Goal: Task Accomplishment & Management: Use online tool/utility

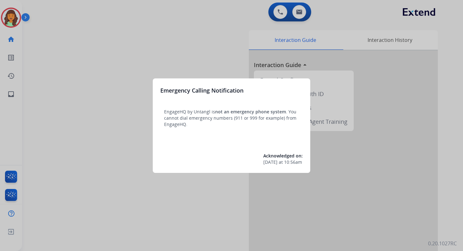
click at [243, 20] on div at bounding box center [231, 125] width 463 height 251
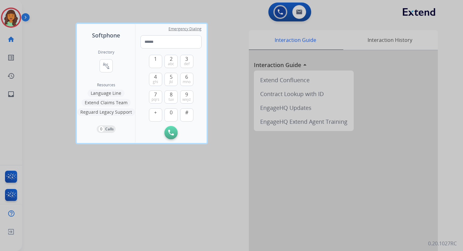
click at [243, 20] on div at bounding box center [231, 125] width 463 height 251
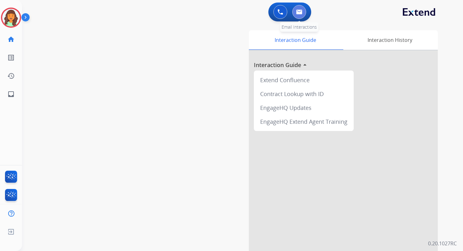
click at [302, 9] on img at bounding box center [299, 11] width 6 height 5
select select "**********"
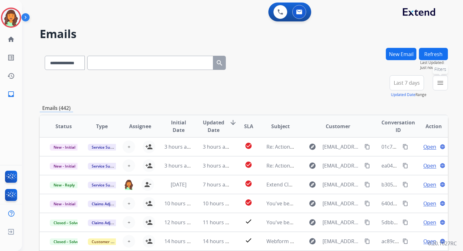
click at [444, 86] on button "menu Filters" at bounding box center [440, 82] width 15 height 15
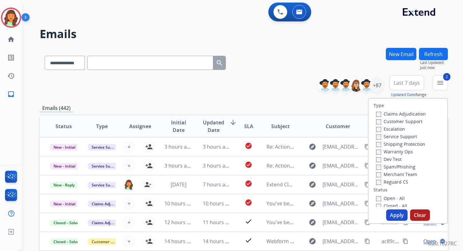
click at [388, 214] on button "Apply" at bounding box center [396, 215] width 21 height 11
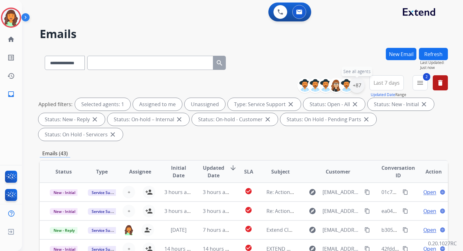
click at [360, 85] on div "+87" at bounding box center [356, 85] width 15 height 15
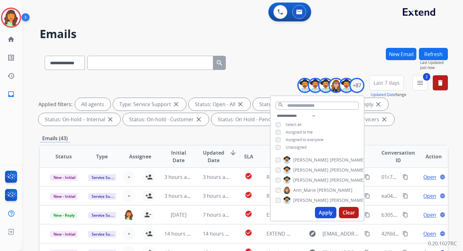
click at [324, 215] on button "Apply" at bounding box center [325, 212] width 21 height 11
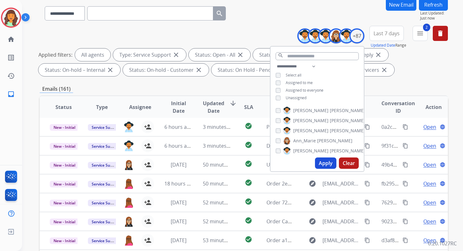
scroll to position [138, 0]
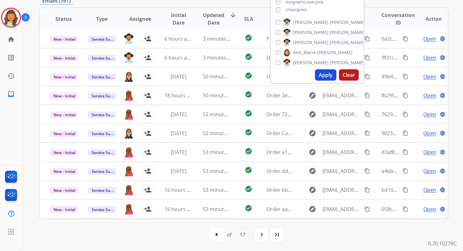
click at [179, 239] on div "first_page navigate_before * * * * * * * * * ** ** ** ** ** ** ** ** of 17 navi…" at bounding box center [244, 234] width 408 height 13
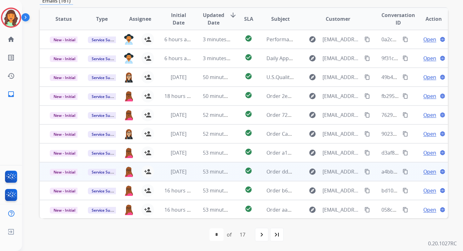
scroll to position [32, 0]
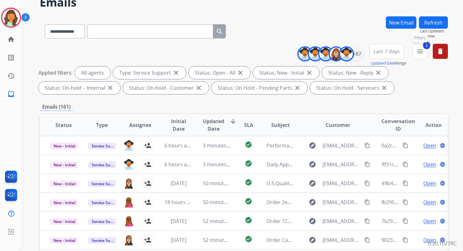
click at [419, 53] on mat-icon "menu" at bounding box center [421, 52] width 8 height 8
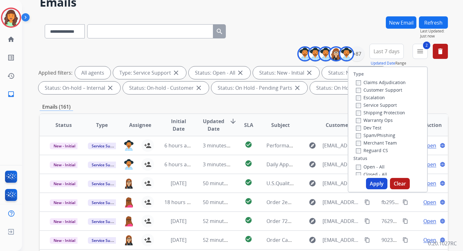
click at [379, 187] on button "Apply" at bounding box center [376, 183] width 21 height 11
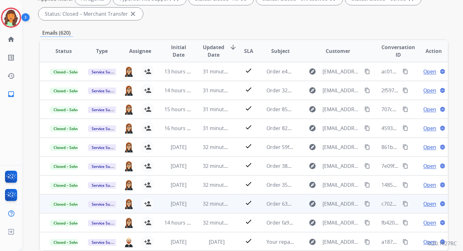
scroll to position [50, 0]
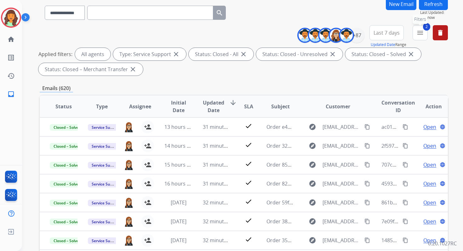
click at [416, 35] on button "2 menu Filters" at bounding box center [420, 32] width 15 height 15
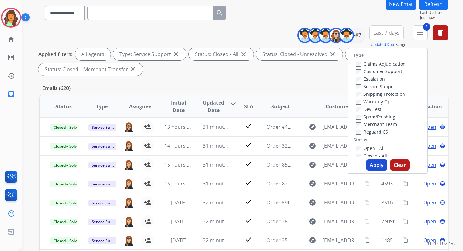
click at [356, 146] on label "Open - All" at bounding box center [370, 148] width 29 height 6
click at [372, 165] on button "Apply" at bounding box center [376, 164] width 21 height 11
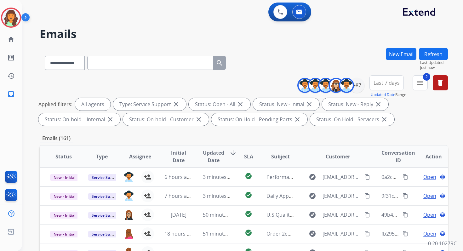
click at [221, 136] on div "Emails (161)" at bounding box center [244, 139] width 408 height 8
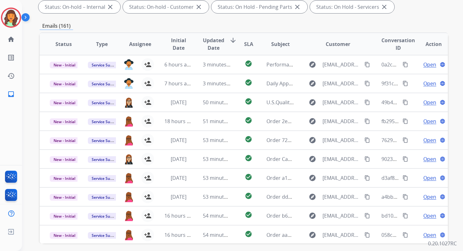
scroll to position [138, 0]
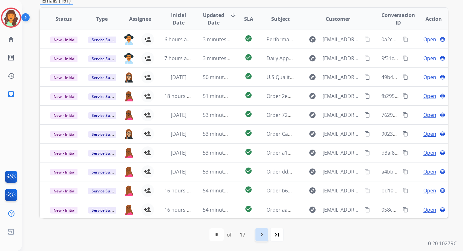
click at [262, 234] on mat-icon "navigate_next" at bounding box center [262, 235] width 8 height 8
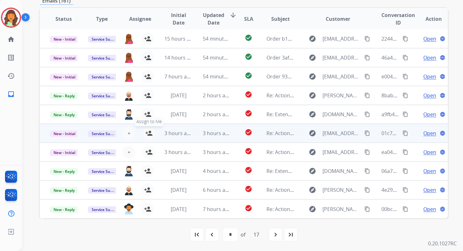
click at [147, 135] on mat-icon "person_add" at bounding box center [149, 134] width 8 height 8
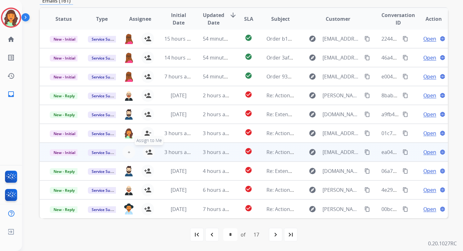
click at [147, 154] on mat-icon "person_add" at bounding box center [149, 152] width 8 height 8
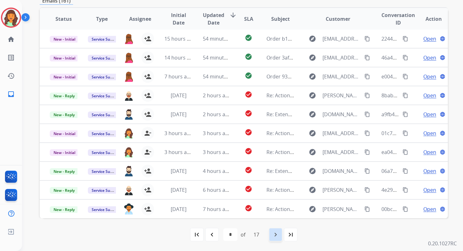
click at [277, 234] on mat-icon "navigate_next" at bounding box center [276, 235] width 8 height 8
select select "*"
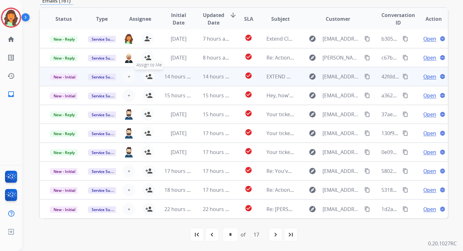
click at [149, 77] on mat-icon "person_add" at bounding box center [149, 77] width 8 height 8
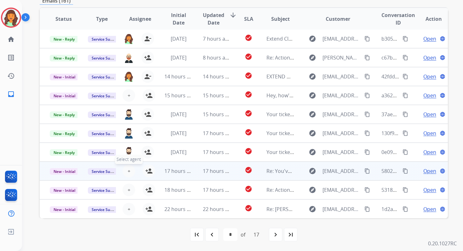
click at [128, 171] on span "+" at bounding box center [129, 171] width 3 height 8
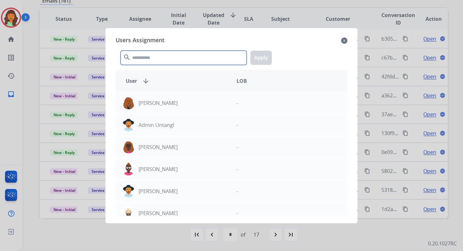
click at [157, 53] on input "text" at bounding box center [184, 58] width 126 height 14
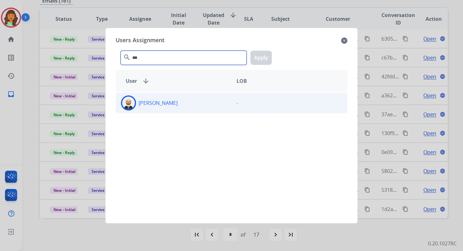
type input "***"
click at [156, 112] on div "[PERSON_NAME] -" at bounding box center [232, 103] width 232 height 21
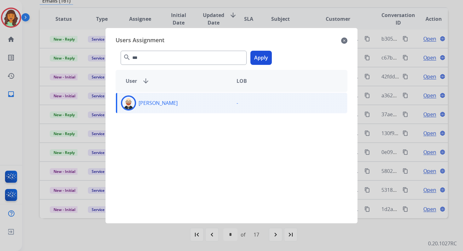
click at [262, 61] on button "Apply" at bounding box center [261, 58] width 21 height 14
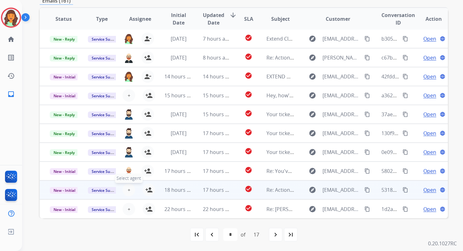
click at [129, 190] on span "+" at bounding box center [129, 190] width 3 height 8
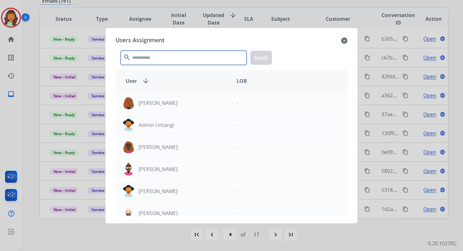
click at [149, 57] on input "text" at bounding box center [184, 58] width 126 height 14
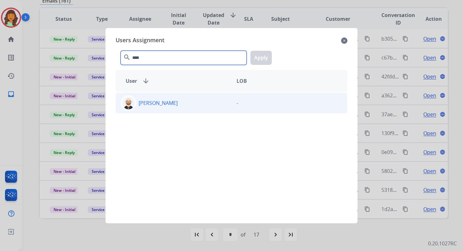
type input "****"
click at [164, 100] on p "[PERSON_NAME]" at bounding box center [158, 103] width 39 height 8
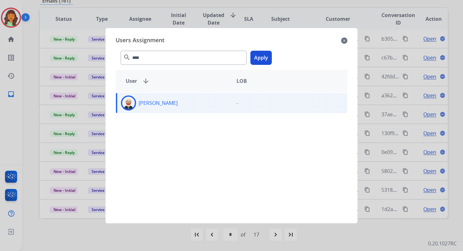
click at [275, 54] on div "**** search Apply" at bounding box center [232, 57] width 232 height 22
click at [251, 58] on button "Apply" at bounding box center [261, 58] width 21 height 14
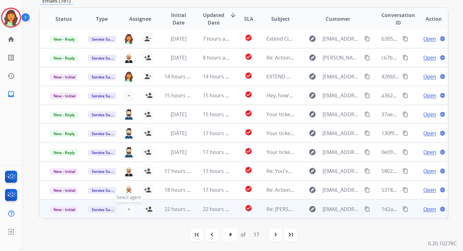
click at [128, 209] on span "+" at bounding box center [129, 209] width 3 height 8
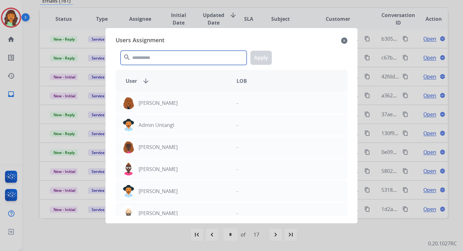
click at [164, 59] on input "text" at bounding box center [184, 58] width 126 height 14
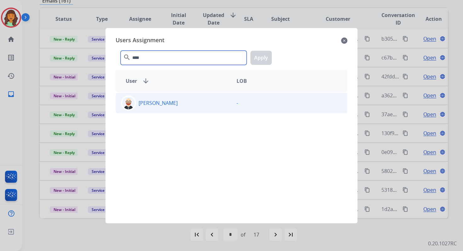
type input "****"
click at [188, 98] on div "[PERSON_NAME]" at bounding box center [174, 102] width 116 height 15
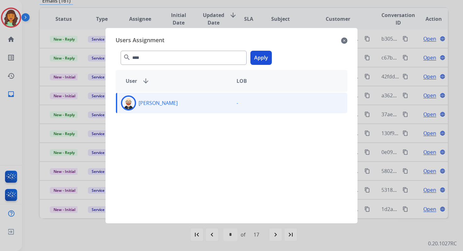
click at [261, 55] on button "Apply" at bounding box center [261, 58] width 21 height 14
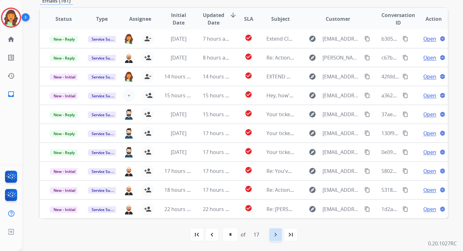
click at [279, 233] on mat-icon "navigate_next" at bounding box center [276, 235] width 8 height 8
select select "*"
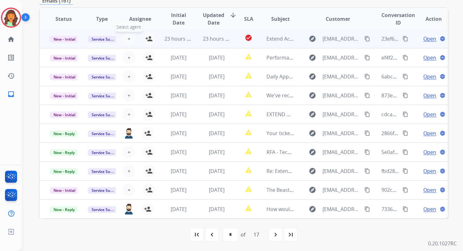
click at [128, 38] on span "+" at bounding box center [129, 39] width 3 height 8
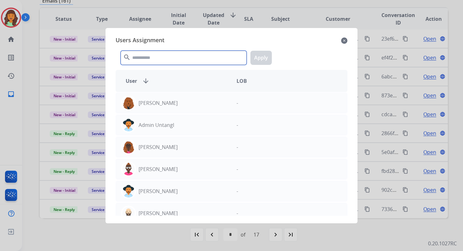
click at [148, 56] on input "text" at bounding box center [184, 58] width 126 height 14
click at [150, 4] on div at bounding box center [231, 125] width 463 height 251
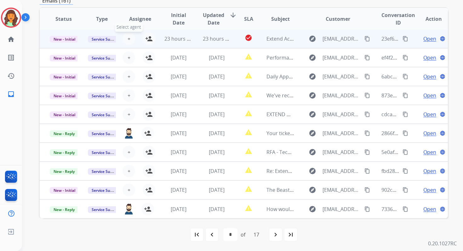
click at [128, 37] on span "+" at bounding box center [129, 39] width 3 height 8
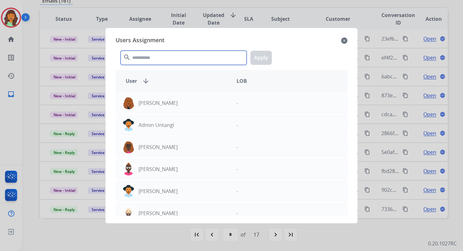
click at [149, 56] on input "text" at bounding box center [184, 58] width 126 height 14
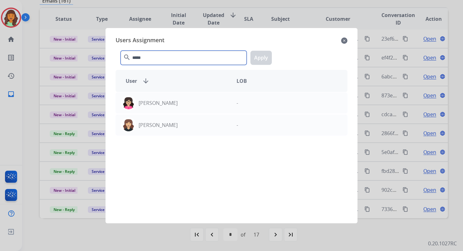
type input "*****"
click at [178, 137] on div "[PERSON_NAME] - [PERSON_NAME] -" at bounding box center [232, 154] width 232 height 124
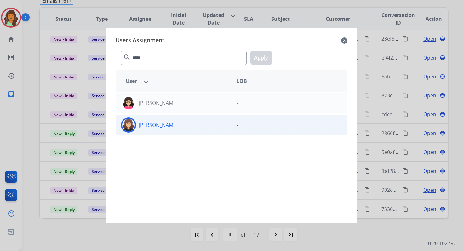
click at [178, 126] on div "[PERSON_NAME]" at bounding box center [174, 125] width 116 height 15
click at [263, 56] on button "Apply" at bounding box center [261, 58] width 21 height 14
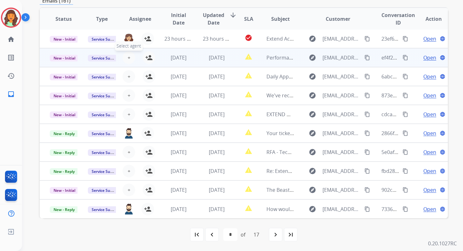
click at [128, 57] on span "+" at bounding box center [129, 58] width 3 height 8
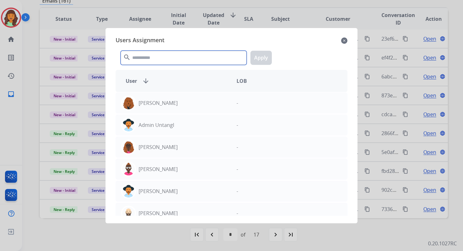
click at [146, 57] on input "text" at bounding box center [184, 58] width 126 height 14
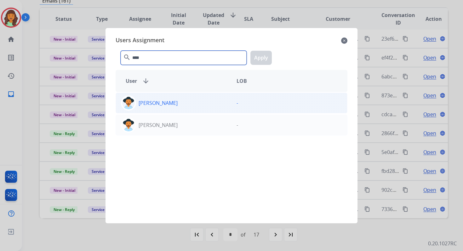
type input "****"
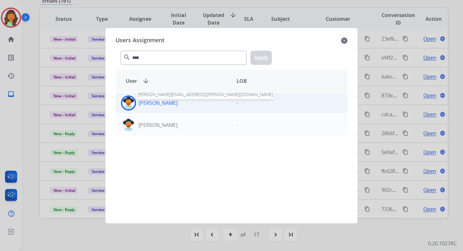
drag, startPoint x: 164, startPoint y: 103, endPoint x: 169, endPoint y: 101, distance: 5.6
click at [164, 103] on p "[PERSON_NAME]" at bounding box center [158, 103] width 39 height 8
click at [262, 57] on button "Apply" at bounding box center [261, 58] width 21 height 14
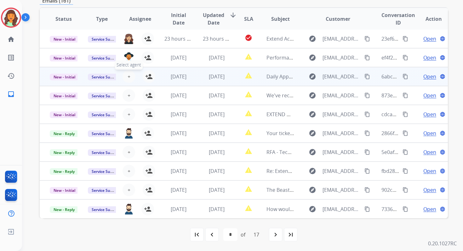
click at [128, 77] on span "+" at bounding box center [129, 77] width 3 height 8
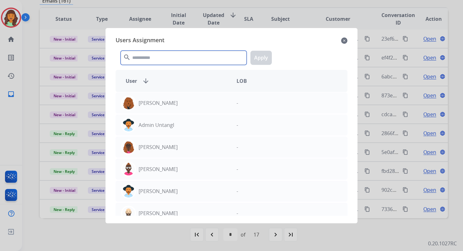
click at [148, 61] on input "text" at bounding box center [184, 58] width 126 height 14
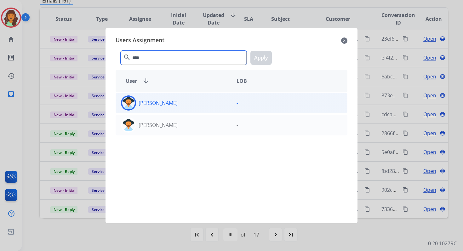
type input "****"
click at [163, 110] on div "[PERSON_NAME]" at bounding box center [174, 102] width 116 height 15
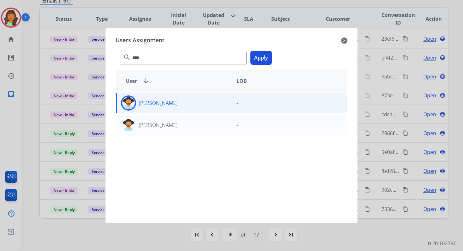
click at [261, 55] on button "Apply" at bounding box center [261, 58] width 21 height 14
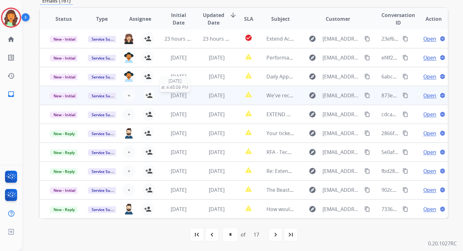
click at [171, 95] on span "[DATE]" at bounding box center [179, 95] width 16 height 7
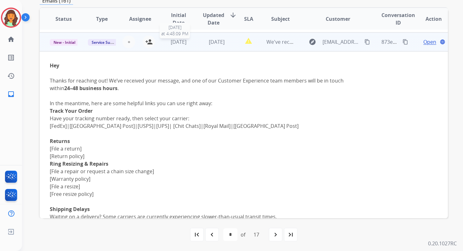
scroll to position [57, 0]
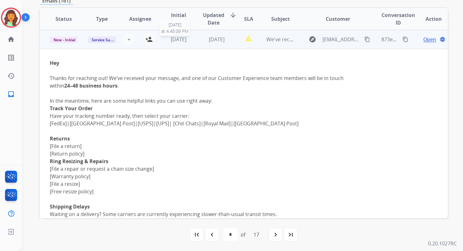
click at [175, 42] on span "[DATE]" at bounding box center [179, 39] width 16 height 7
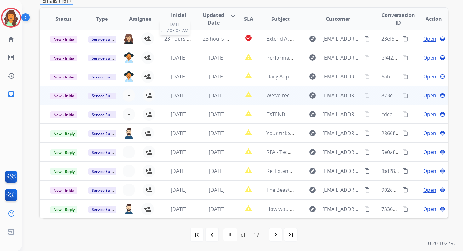
scroll to position [1, 0]
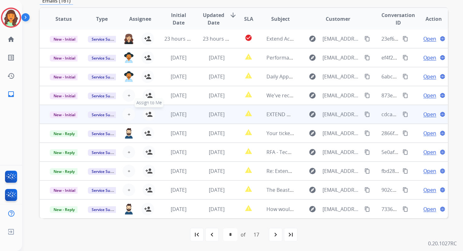
click at [152, 116] on button "person_add Assign to Me" at bounding box center [149, 114] width 13 height 13
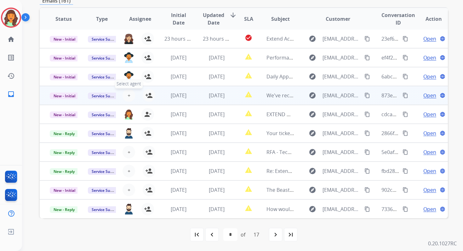
click at [126, 96] on button "+ Select agent" at bounding box center [129, 95] width 13 height 13
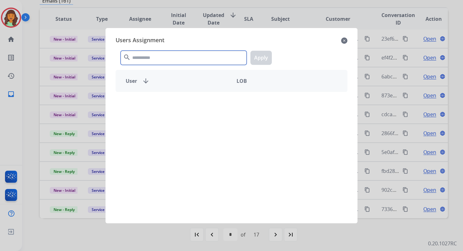
click at [153, 56] on input "text" at bounding box center [184, 58] width 126 height 14
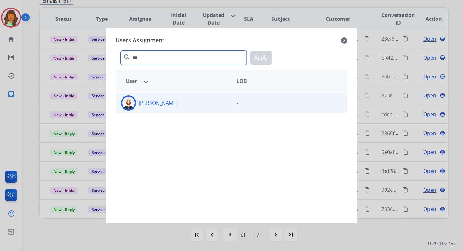
type input "***"
click at [172, 106] on div "[PERSON_NAME]" at bounding box center [174, 102] width 116 height 15
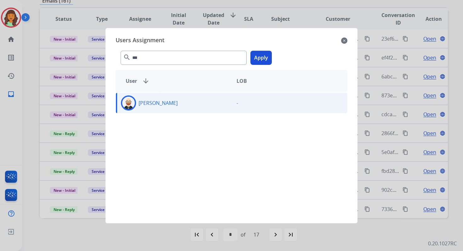
click at [268, 56] on button "Apply" at bounding box center [261, 58] width 21 height 14
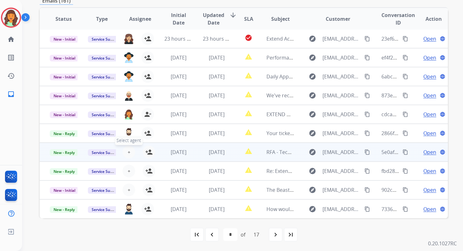
click at [128, 152] on span "+" at bounding box center [129, 152] width 3 height 8
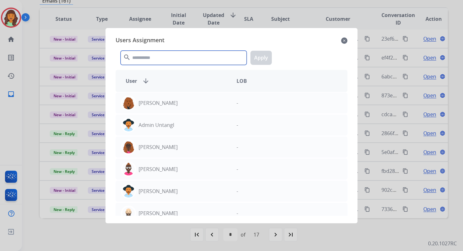
click at [157, 57] on input "text" at bounding box center [184, 58] width 126 height 14
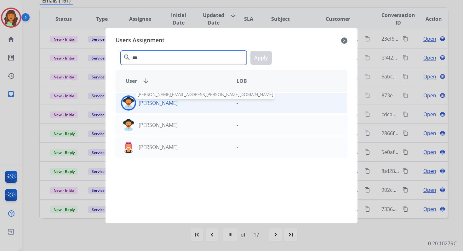
type input "***"
click at [172, 102] on p "[PERSON_NAME]" at bounding box center [158, 103] width 39 height 8
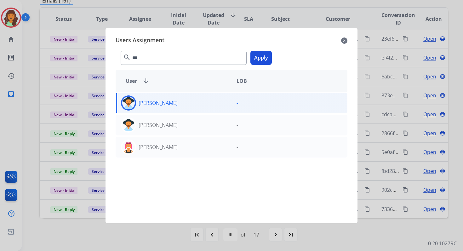
click at [258, 58] on button "Apply" at bounding box center [261, 58] width 21 height 14
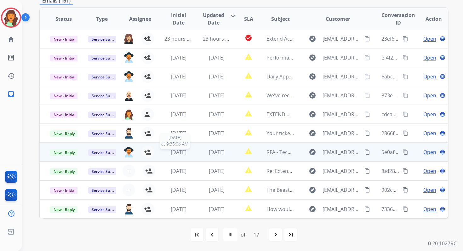
click at [182, 153] on span "[DATE]" at bounding box center [179, 152] width 16 height 7
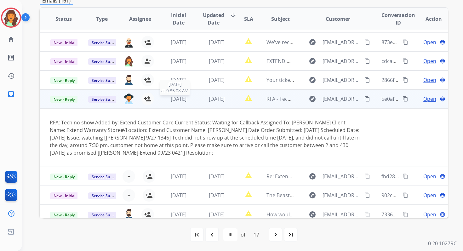
scroll to position [59, 0]
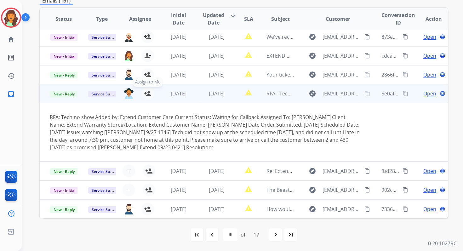
click at [146, 94] on mat-icon "person_add" at bounding box center [148, 94] width 8 height 8
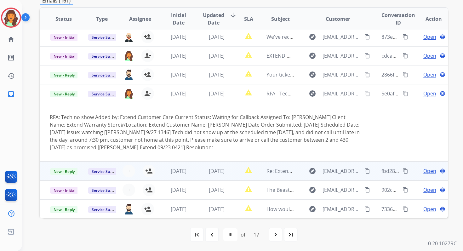
click at [209, 169] on span "[DATE]" at bounding box center [217, 171] width 16 height 7
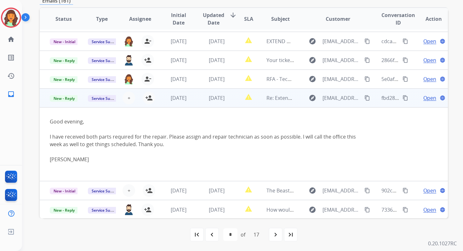
scroll to position [74, 0]
click at [101, 97] on span "Service Support" at bounding box center [106, 98] width 36 height 7
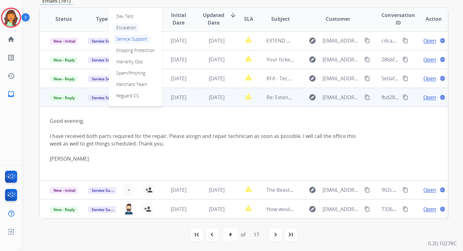
scroll to position [41, 0]
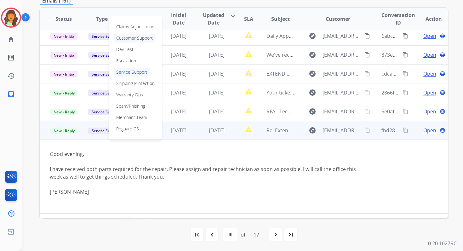
click at [127, 39] on p "Customer Support" at bounding box center [135, 38] width 42 height 9
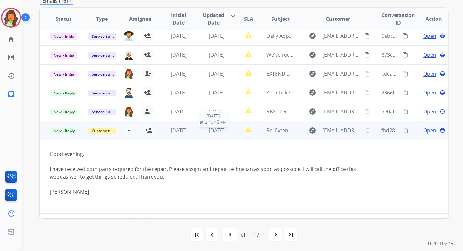
click at [214, 133] on span "[DATE]" at bounding box center [217, 130] width 16 height 7
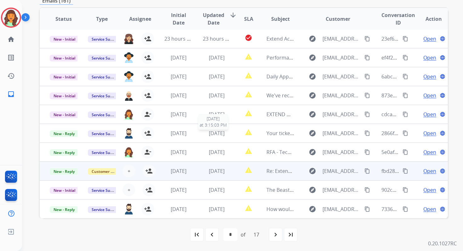
scroll to position [1, 0]
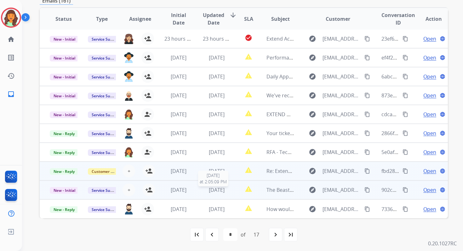
click at [222, 192] on span "[DATE]" at bounding box center [217, 190] width 16 height 7
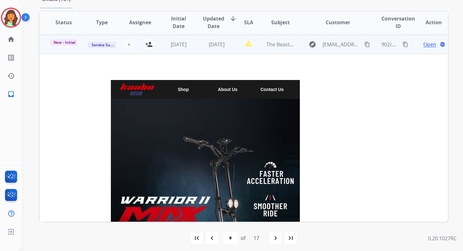
scroll to position [151, 0]
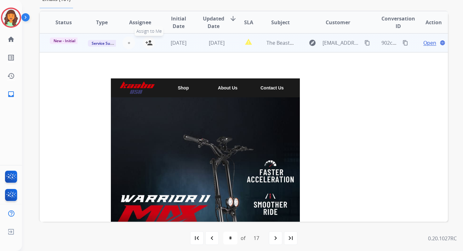
click at [145, 44] on mat-icon "person_add" at bounding box center [149, 43] width 8 height 8
click at [63, 41] on span "New - Initial" at bounding box center [64, 40] width 29 height 7
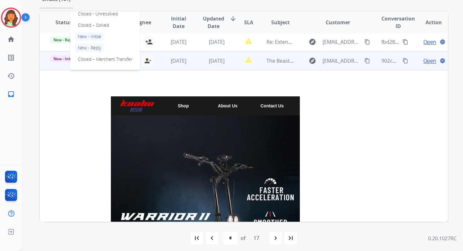
scroll to position [126, 0]
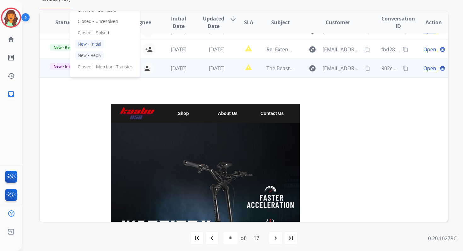
click at [86, 34] on p "Closed – Solved" at bounding box center [93, 32] width 36 height 9
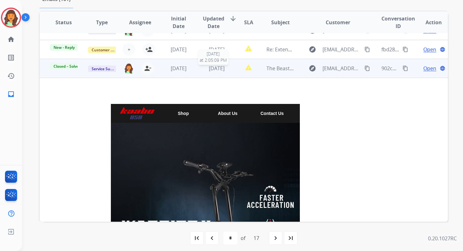
click at [210, 68] on span "[DATE]" at bounding box center [217, 68] width 16 height 7
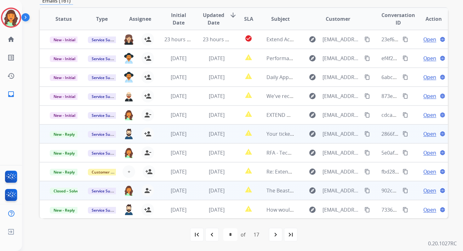
scroll to position [0, 0]
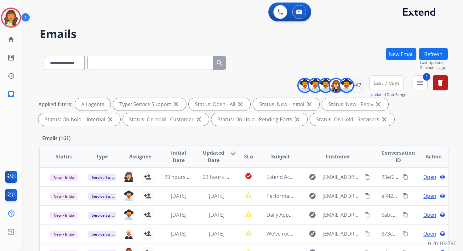
click at [430, 56] on button "Refresh" at bounding box center [433, 54] width 29 height 12
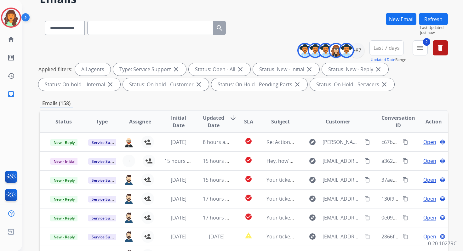
scroll to position [138, 0]
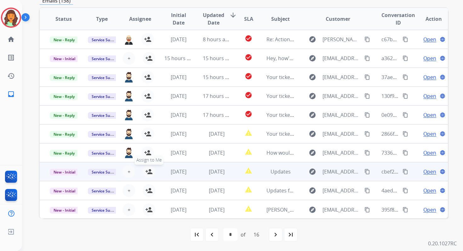
click at [148, 169] on mat-icon "person_add" at bounding box center [149, 172] width 8 height 8
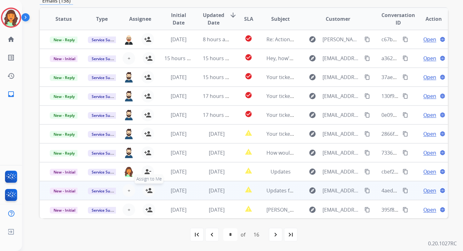
click at [148, 191] on mat-icon "person_add" at bounding box center [149, 191] width 8 height 8
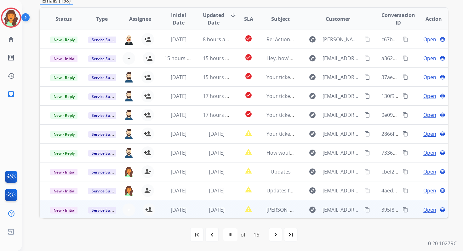
click at [231, 210] on td "report_problem" at bounding box center [244, 209] width 26 height 19
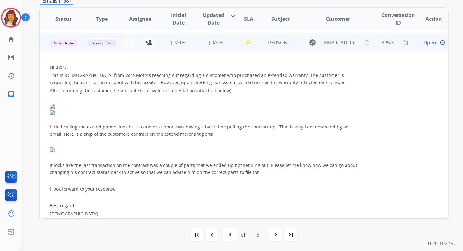
scroll to position [170, 0]
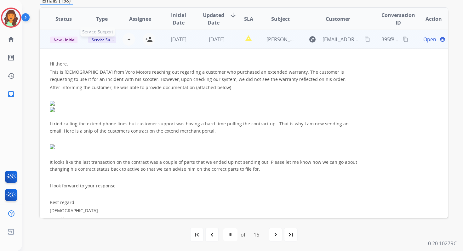
click at [109, 41] on span "Service Support" at bounding box center [106, 40] width 36 height 7
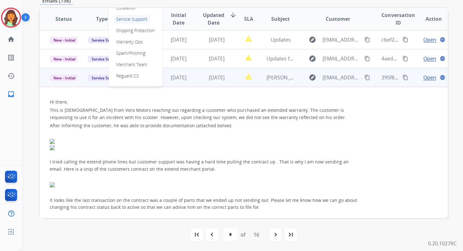
scroll to position [124, 0]
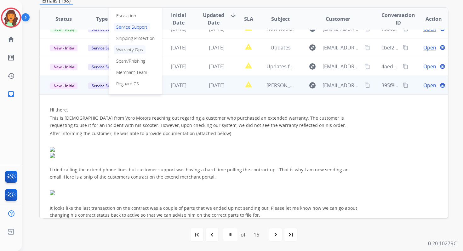
click at [127, 49] on p "Warranty Ops" at bounding box center [130, 49] width 32 height 9
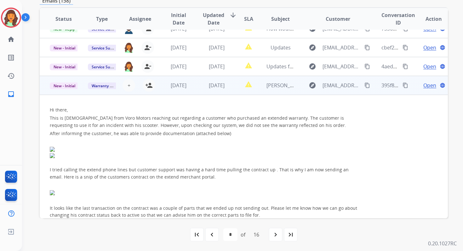
click at [429, 86] on span "Open" at bounding box center [430, 86] width 13 height 8
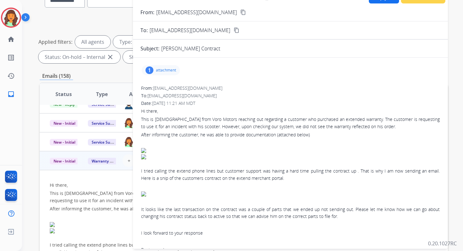
scroll to position [53, 0]
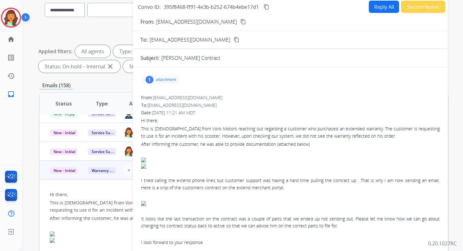
click at [166, 81] on p "attachment" at bounding box center [166, 79] width 20 height 5
click at [165, 79] on p "attachment" at bounding box center [166, 79] width 20 height 5
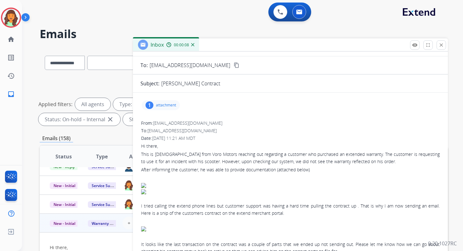
scroll to position [32, 0]
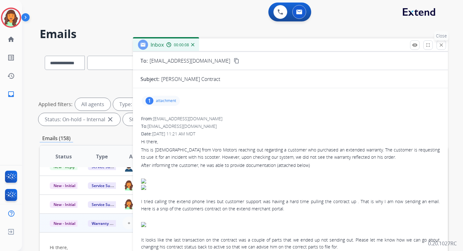
click at [443, 42] on button "close Close" at bounding box center [441, 44] width 9 height 9
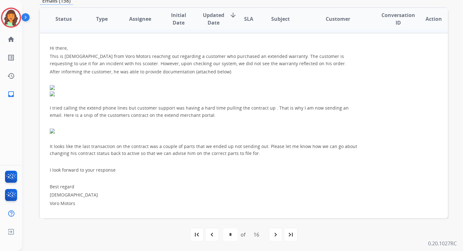
scroll to position [186, 0]
click at [281, 236] on div "navigate_next" at bounding box center [276, 235] width 14 height 14
select select "*"
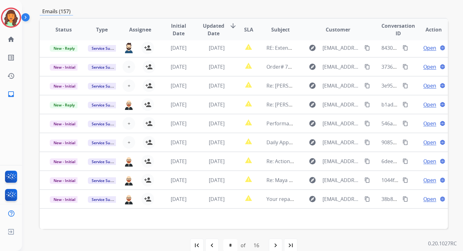
scroll to position [138, 0]
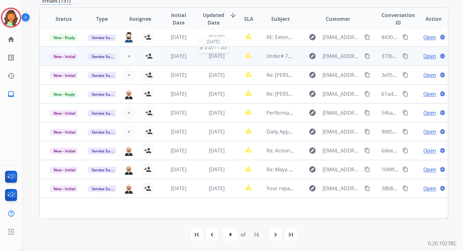
click at [214, 57] on span "[DATE]" at bounding box center [217, 56] width 16 height 7
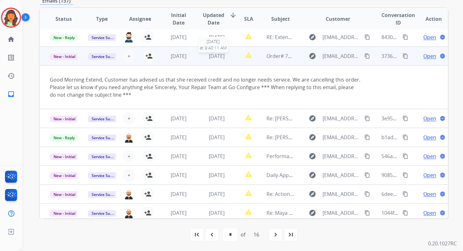
scroll to position [38, 0]
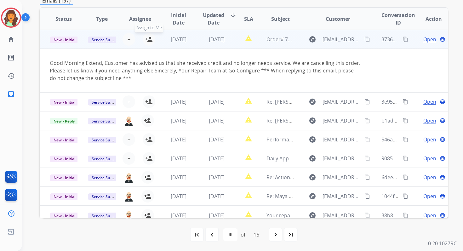
click at [150, 39] on mat-icon "person_add" at bounding box center [149, 40] width 8 height 8
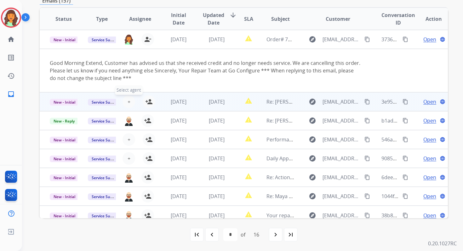
click at [128, 101] on span "+" at bounding box center [129, 102] width 3 height 8
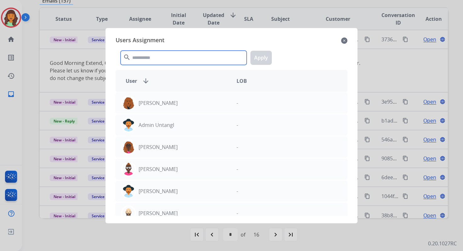
click at [156, 57] on input "text" at bounding box center [184, 58] width 126 height 14
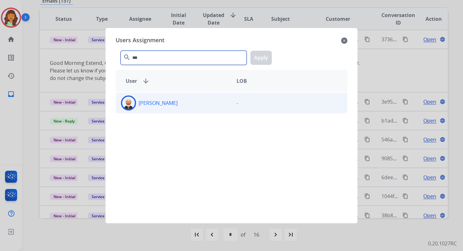
type input "***"
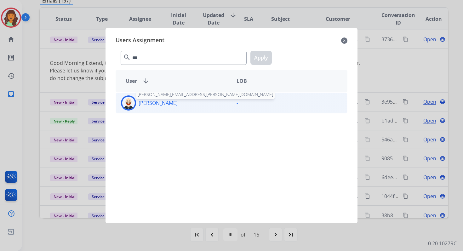
click at [166, 104] on p "[PERSON_NAME]" at bounding box center [158, 103] width 39 height 8
click at [259, 60] on button "Apply" at bounding box center [261, 58] width 21 height 14
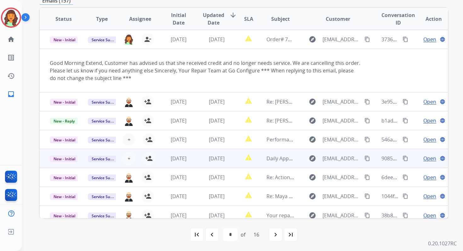
click at [195, 155] on td "[DATE]" at bounding box center [212, 158] width 38 height 19
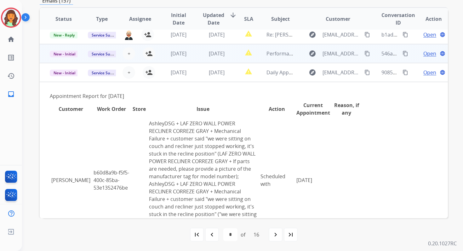
click at [202, 59] on td "[DATE]" at bounding box center [212, 53] width 38 height 19
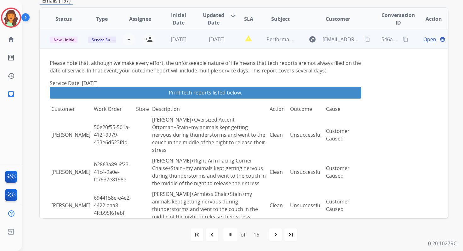
click at [199, 43] on td "[DATE]" at bounding box center [212, 39] width 38 height 19
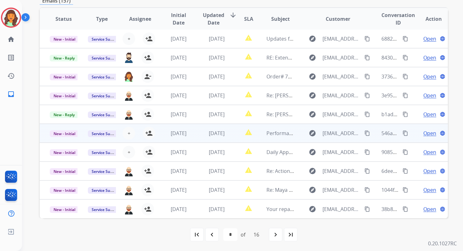
scroll to position [1, 0]
click at [128, 133] on span "+" at bounding box center [129, 134] width 3 height 8
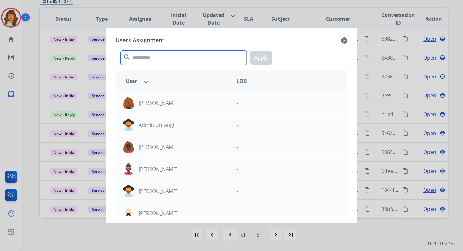
click at [152, 59] on input "text" at bounding box center [184, 58] width 126 height 14
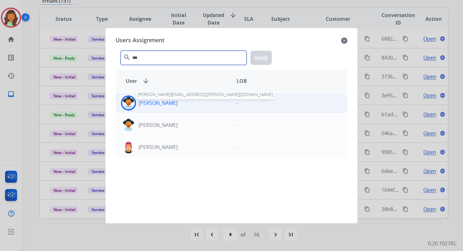
type input "***"
click at [177, 103] on div "[PERSON_NAME] [EMAIL_ADDRESS][PERSON_NAME][DOMAIN_NAME]" at bounding box center [174, 102] width 116 height 15
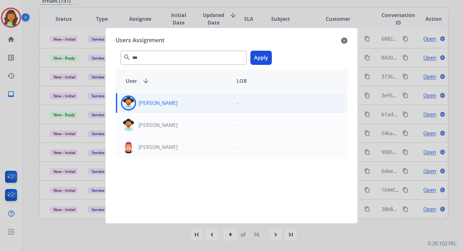
click at [258, 59] on button "Apply" at bounding box center [261, 58] width 21 height 14
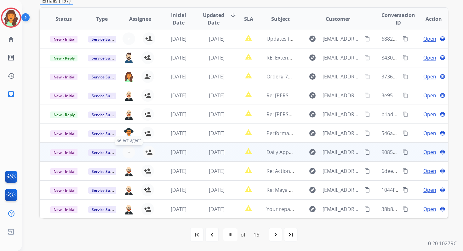
click at [126, 154] on button "+ Select agent" at bounding box center [129, 152] width 13 height 13
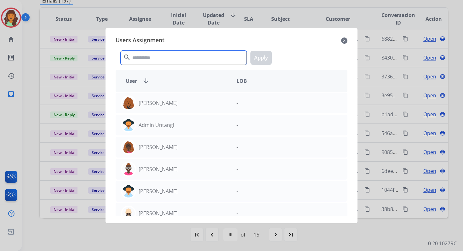
click at [153, 56] on input "text" at bounding box center [184, 58] width 126 height 14
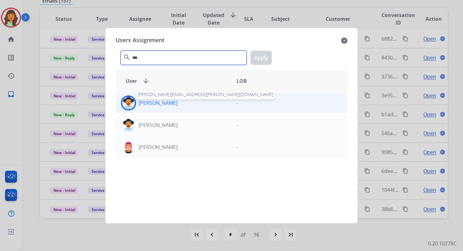
type input "***"
click at [170, 102] on p "[PERSON_NAME]" at bounding box center [158, 103] width 39 height 8
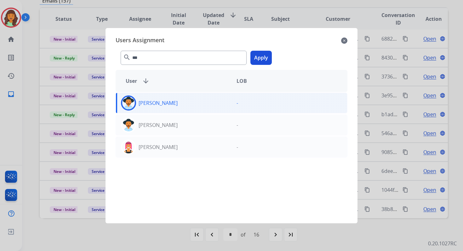
click at [264, 57] on button "Apply" at bounding box center [261, 58] width 21 height 14
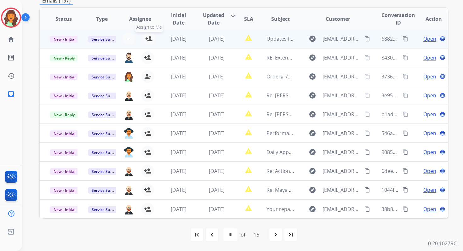
click at [149, 40] on mat-icon "person_add" at bounding box center [149, 39] width 8 height 8
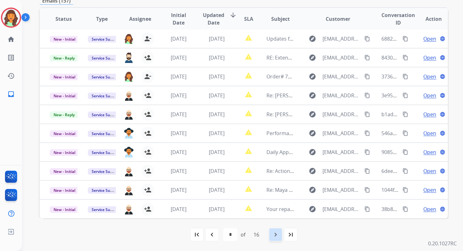
click at [274, 237] on mat-icon "navigate_next" at bounding box center [276, 235] width 8 height 8
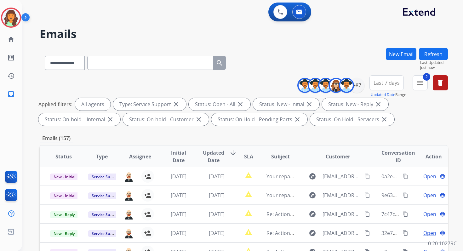
scroll to position [138, 0]
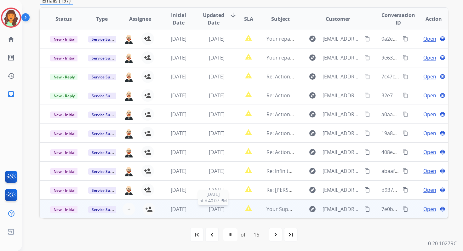
click at [225, 210] on span "[DATE]" at bounding box center [217, 209] width 16 height 7
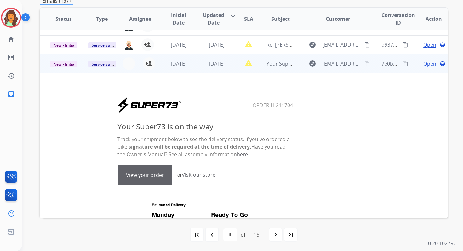
scroll to position [138, 0]
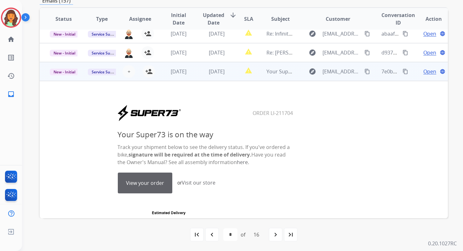
click at [198, 75] on td "[DATE]" at bounding box center [212, 71] width 38 height 19
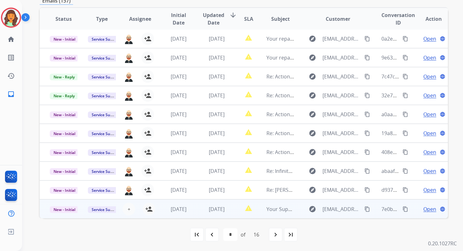
scroll to position [1, 0]
click at [203, 212] on div "[DATE]" at bounding box center [217, 209] width 28 height 8
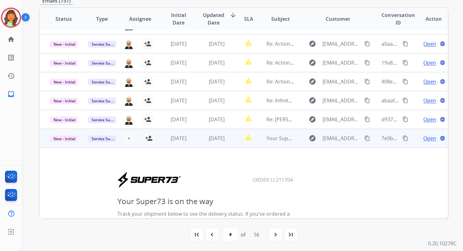
scroll to position [49, 0]
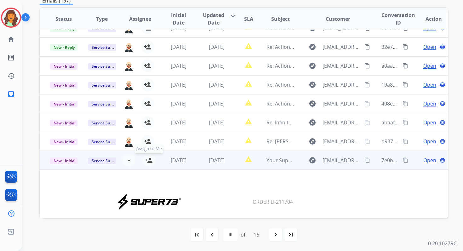
click at [147, 163] on mat-icon "person_add" at bounding box center [149, 161] width 8 height 8
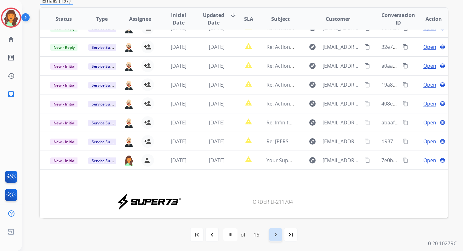
click at [275, 235] on mat-icon "navigate_next" at bounding box center [276, 235] width 8 height 8
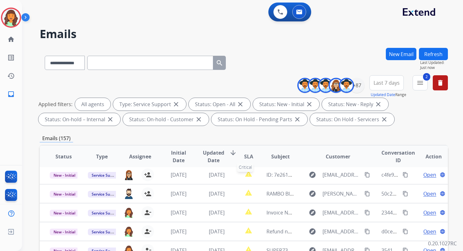
scroll to position [138, 0]
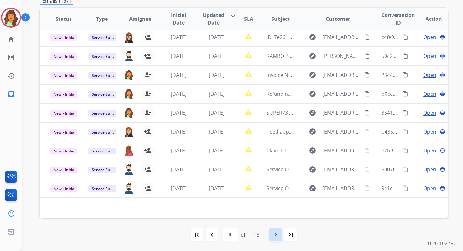
click at [280, 230] on div "navigate_next" at bounding box center [276, 235] width 14 height 14
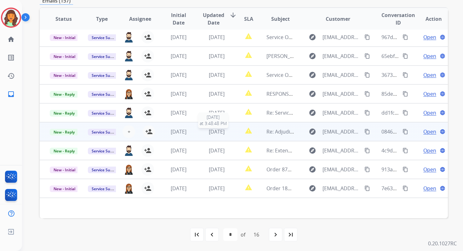
click at [214, 129] on span "[DATE]" at bounding box center [217, 131] width 16 height 7
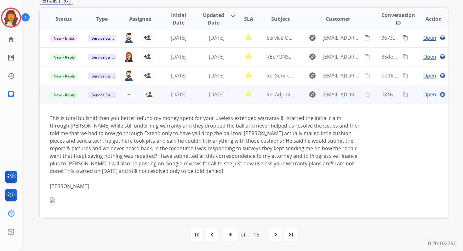
scroll to position [3, 0]
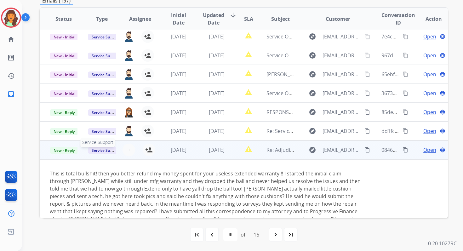
click at [99, 151] on span "Service Support" at bounding box center [106, 150] width 36 height 7
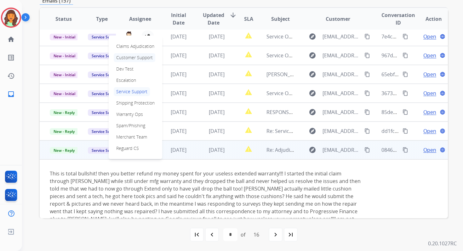
click at [136, 60] on p "Customer Support" at bounding box center [135, 57] width 42 height 9
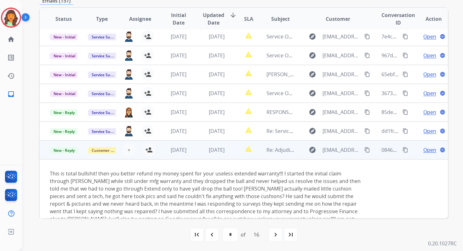
click at [427, 148] on span "Open" at bounding box center [430, 150] width 13 height 8
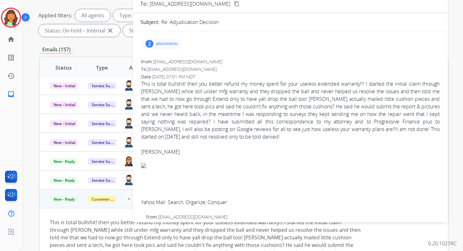
scroll to position [0, 0]
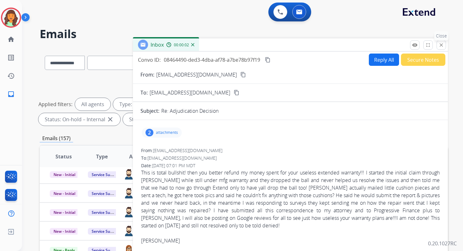
click at [443, 44] on mat-icon "close" at bounding box center [442, 45] width 6 height 6
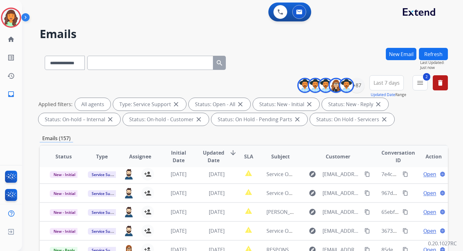
scroll to position [138, 0]
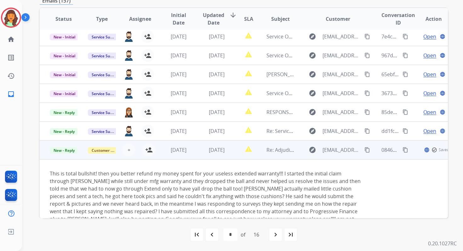
click at [220, 155] on td "[DATE]" at bounding box center [212, 150] width 38 height 19
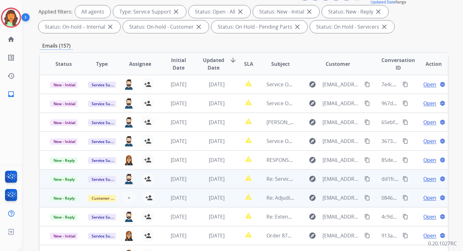
scroll to position [0, 0]
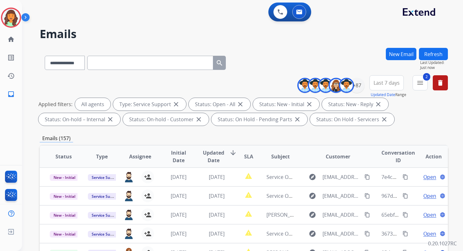
click at [435, 55] on button "Refresh" at bounding box center [433, 54] width 29 height 12
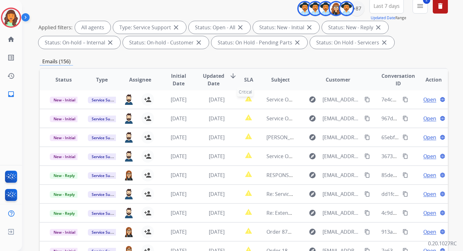
scroll to position [138, 0]
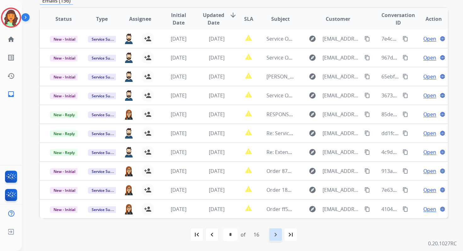
click at [276, 233] on mat-icon "navigate_next" at bounding box center [276, 235] width 8 height 8
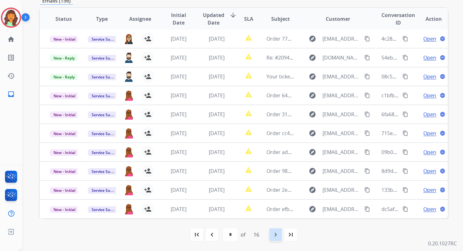
click at [276, 234] on mat-icon "navigate_next" at bounding box center [276, 235] width 8 height 8
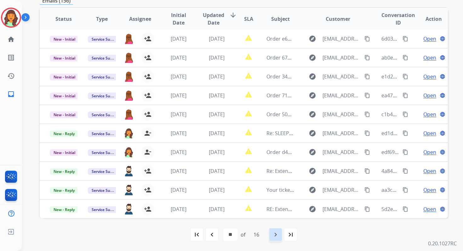
click at [276, 234] on mat-icon "navigate_next" at bounding box center [276, 235] width 8 height 8
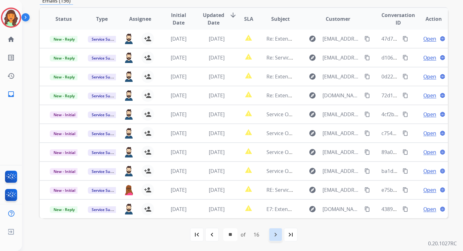
click at [276, 233] on mat-icon "navigate_next" at bounding box center [276, 235] width 8 height 8
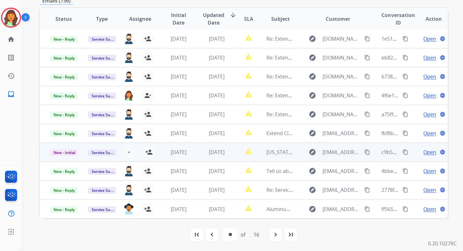
click at [231, 152] on td "report_problem" at bounding box center [244, 152] width 26 height 19
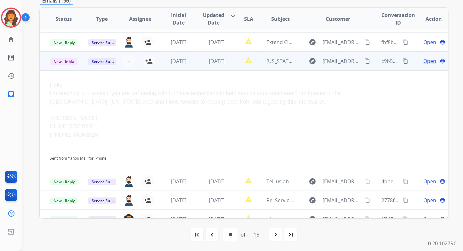
scroll to position [102, 0]
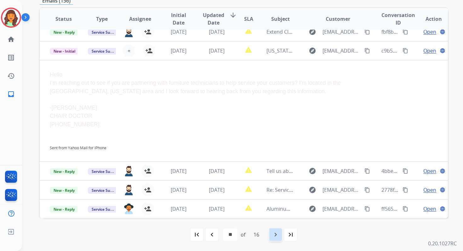
click at [279, 234] on mat-icon "navigate_next" at bounding box center [276, 235] width 8 height 8
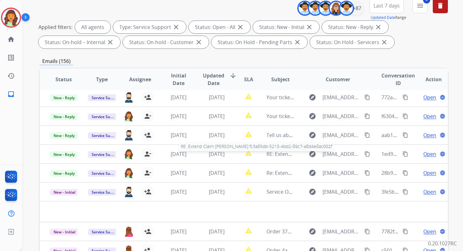
scroll to position [138, 0]
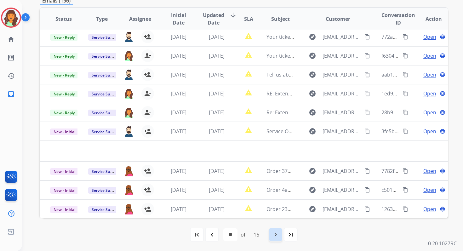
click at [279, 234] on mat-icon "navigate_next" at bounding box center [276, 235] width 8 height 8
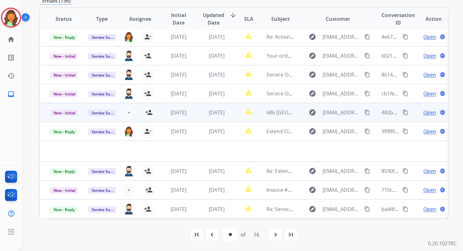
click at [194, 115] on td "[DATE]" at bounding box center [212, 112] width 38 height 19
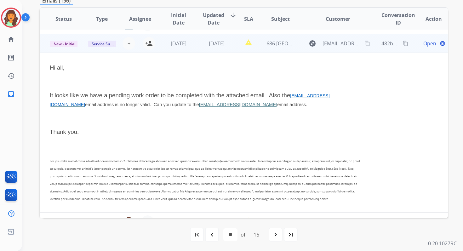
scroll to position [95, 0]
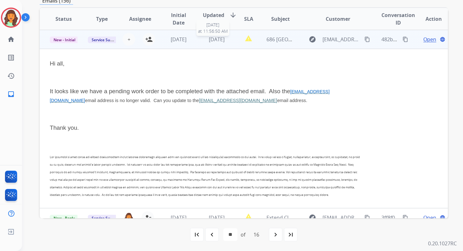
click at [209, 37] on span "[DATE]" at bounding box center [217, 39] width 16 height 7
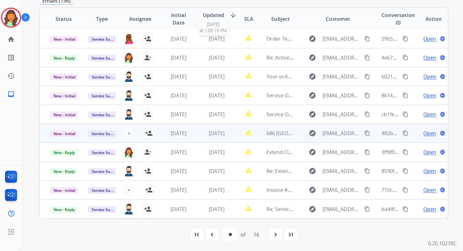
scroll to position [1, 0]
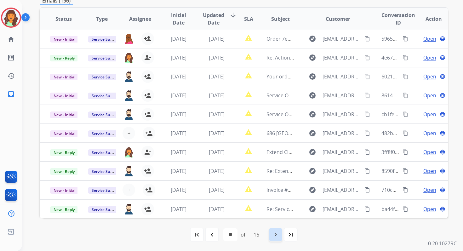
click at [279, 235] on mat-icon "navigate_next" at bounding box center [276, 235] width 8 height 8
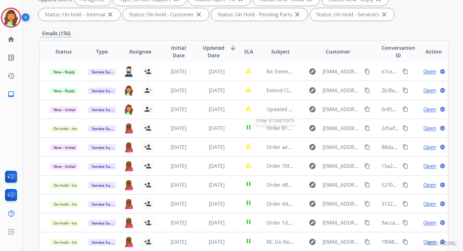
scroll to position [138, 0]
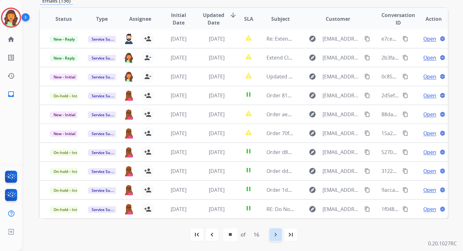
click at [279, 235] on mat-icon "navigate_next" at bounding box center [276, 235] width 8 height 8
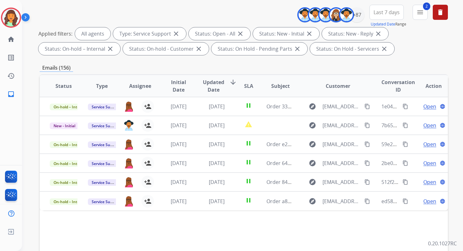
scroll to position [44, 0]
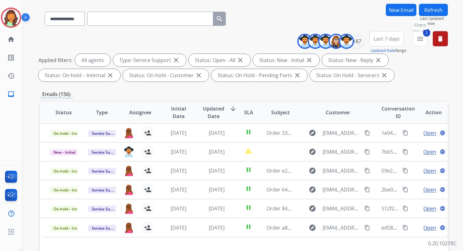
click at [420, 38] on mat-icon "menu" at bounding box center [421, 39] width 8 height 8
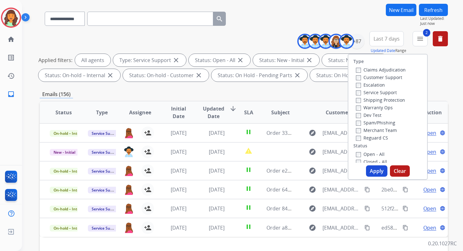
click at [394, 29] on div "New Email" at bounding box center [401, 17] width 31 height 27
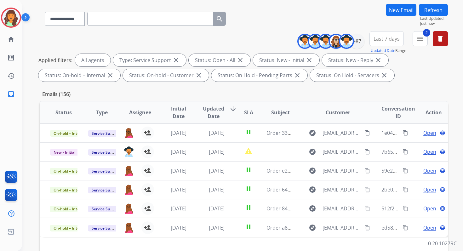
click at [389, 34] on button "Last 7 days" at bounding box center [387, 38] width 34 height 15
click at [375, 112] on div "Last 90 days" at bounding box center [384, 115] width 35 height 9
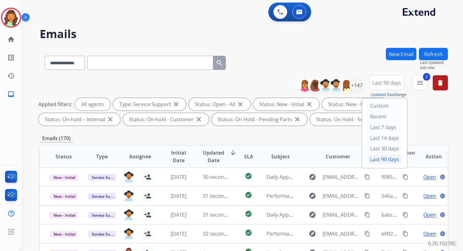
click at [242, 141] on div "Emails (170)" at bounding box center [244, 139] width 408 height 8
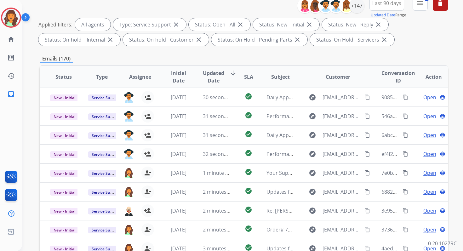
scroll to position [138, 0]
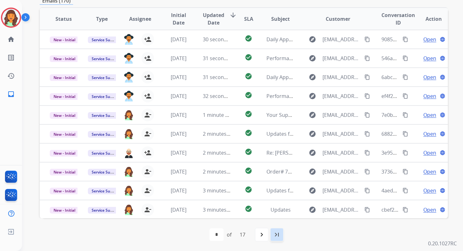
click at [278, 234] on mat-icon "last_page" at bounding box center [277, 235] width 8 height 8
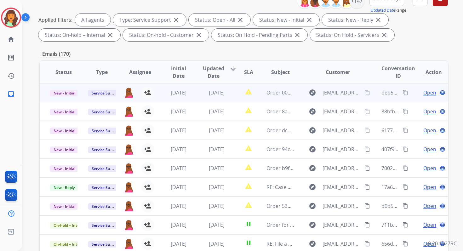
scroll to position [8, 0]
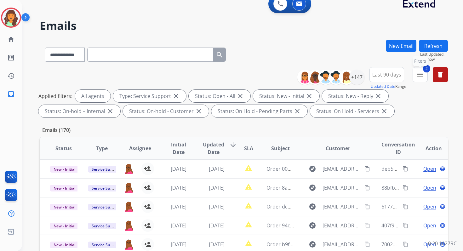
click at [417, 72] on mat-icon "menu" at bounding box center [421, 75] width 8 height 8
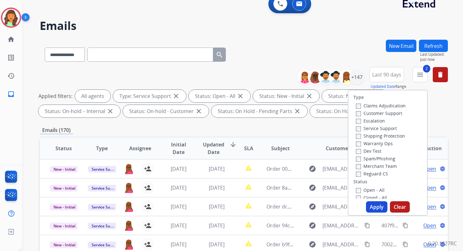
click at [372, 209] on button "Apply" at bounding box center [376, 206] width 21 height 11
select select "*"
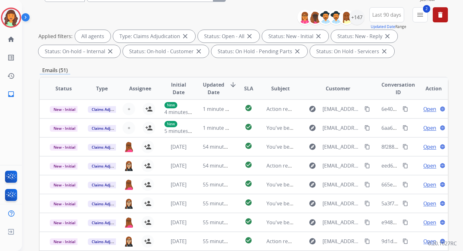
scroll to position [138, 0]
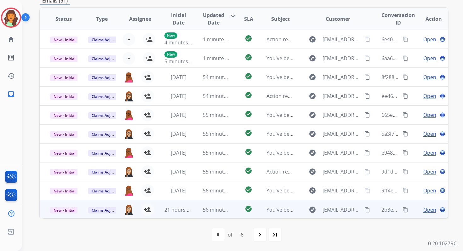
click at [200, 210] on td "56 minutes ago" at bounding box center [212, 209] width 38 height 19
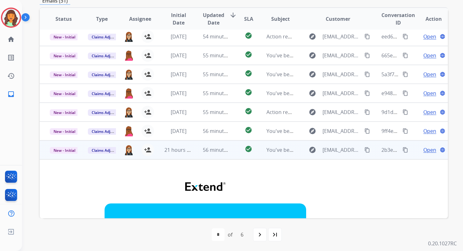
scroll to position [0, 0]
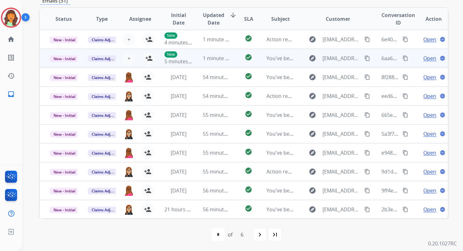
click at [193, 56] on td "1 minute ago" at bounding box center [212, 58] width 38 height 19
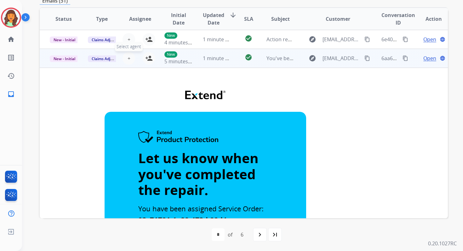
click at [128, 57] on span "+" at bounding box center [129, 59] width 3 height 8
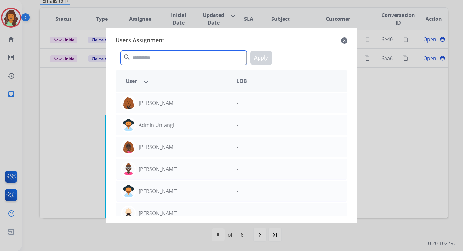
click at [156, 54] on input "text" at bounding box center [184, 58] width 126 height 14
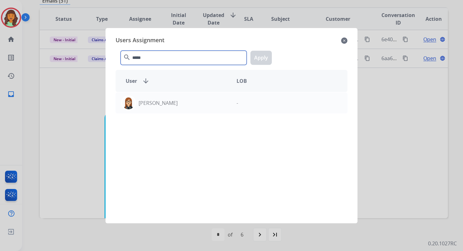
click at [156, 57] on input "*****" at bounding box center [184, 58] width 126 height 14
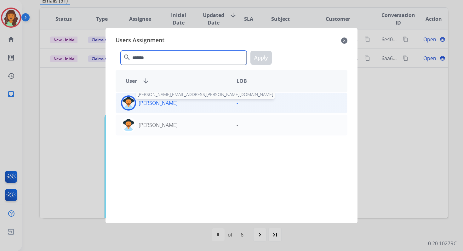
type input "*******"
click at [171, 103] on p "[PERSON_NAME]" at bounding box center [158, 103] width 39 height 8
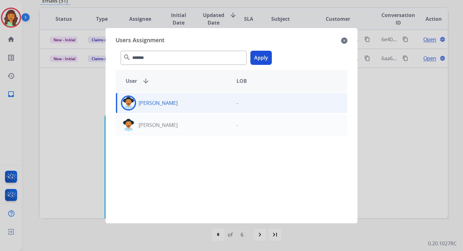
click at [267, 54] on button "Apply" at bounding box center [261, 58] width 21 height 14
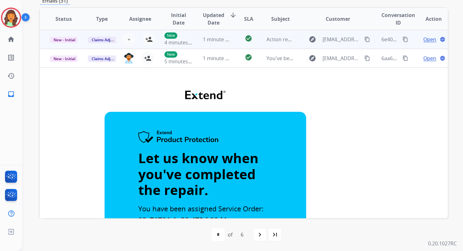
click at [194, 43] on td "1 minute ago" at bounding box center [212, 39] width 38 height 19
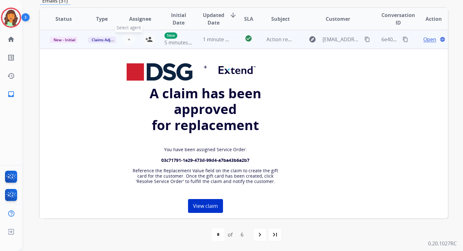
click at [126, 37] on button "+ Select agent" at bounding box center [129, 39] width 13 height 13
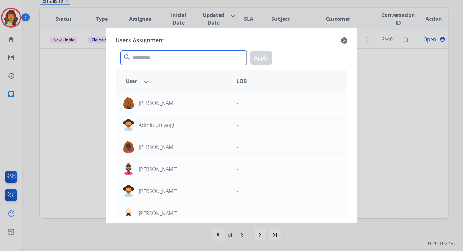
click at [153, 63] on input "text" at bounding box center [184, 58] width 126 height 14
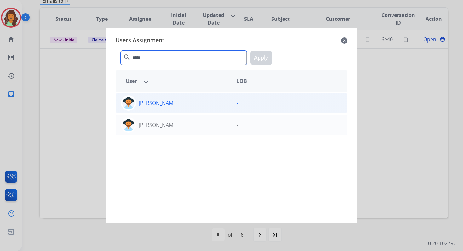
type input "*****"
click at [165, 110] on div "[PERSON_NAME]" at bounding box center [174, 102] width 116 height 15
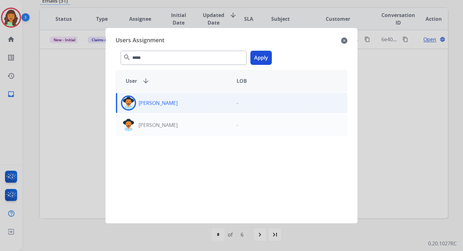
click at [260, 57] on button "Apply" at bounding box center [261, 58] width 21 height 14
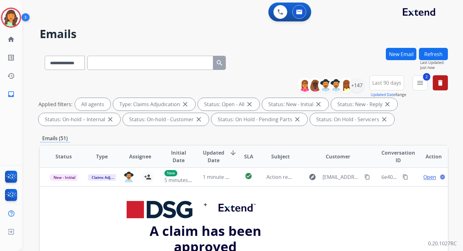
click at [429, 51] on button "Refresh" at bounding box center [433, 54] width 29 height 12
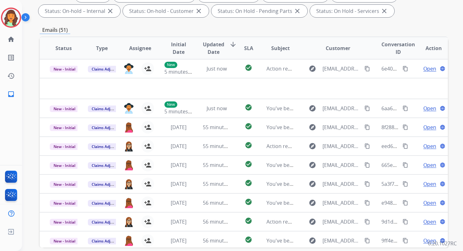
scroll to position [138, 0]
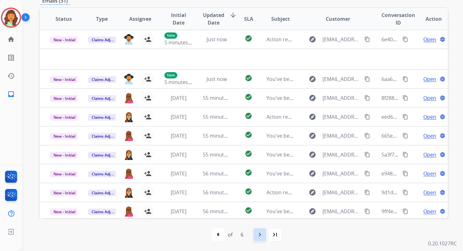
click at [261, 236] on mat-icon "navigate_next" at bounding box center [260, 235] width 8 height 8
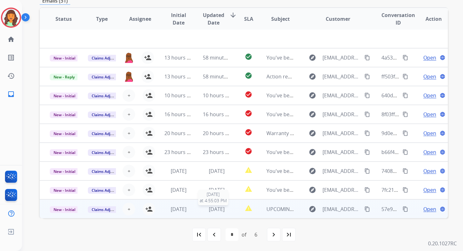
click at [213, 207] on span "[DATE]" at bounding box center [217, 209] width 16 height 7
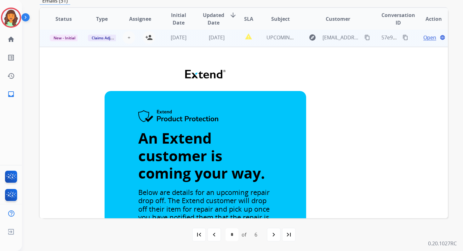
scroll to position [142, 0]
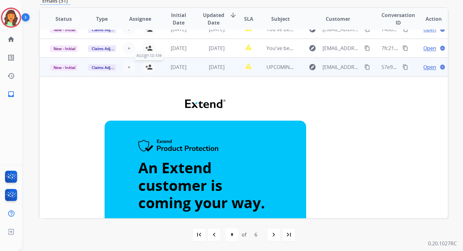
click at [150, 67] on mat-icon "person_add" at bounding box center [149, 67] width 8 height 8
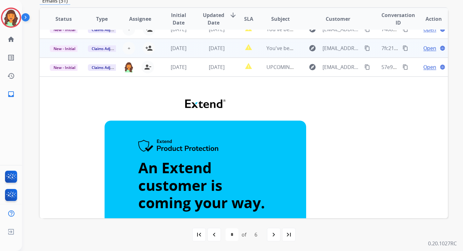
click at [190, 50] on div "[DATE]" at bounding box center [178, 48] width 28 height 8
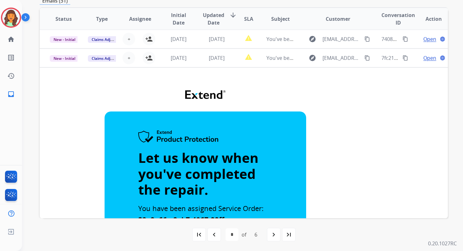
scroll to position [130, 0]
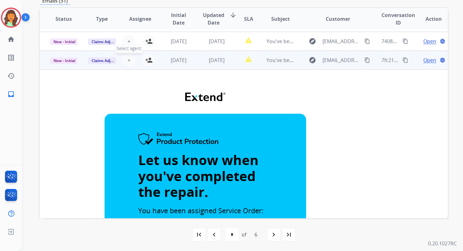
click at [128, 60] on span "+" at bounding box center [129, 60] width 3 height 8
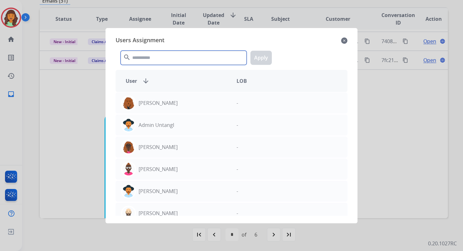
click at [155, 59] on input "text" at bounding box center [184, 58] width 126 height 14
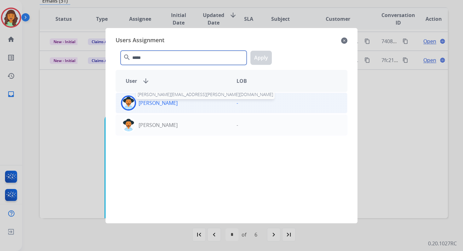
type input "*****"
click at [169, 105] on p "[PERSON_NAME]" at bounding box center [158, 103] width 39 height 8
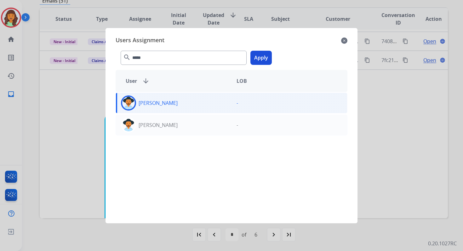
click at [257, 59] on button "Apply" at bounding box center [261, 58] width 21 height 14
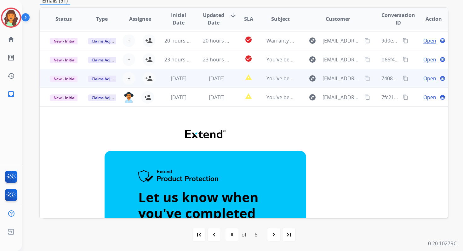
click at [206, 83] on td "[DATE]" at bounding box center [212, 78] width 38 height 19
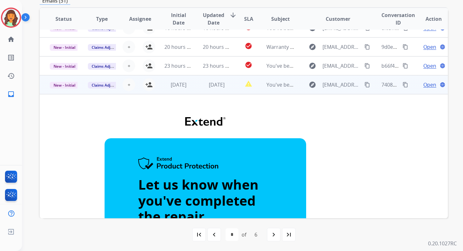
scroll to position [45, 0]
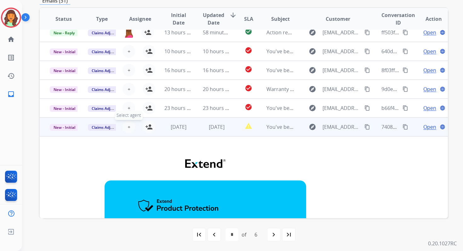
click at [126, 126] on button "+ Select agent" at bounding box center [129, 127] width 13 height 13
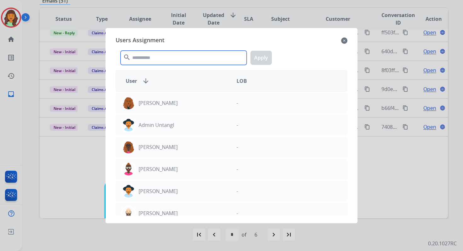
click at [164, 61] on input "text" at bounding box center [184, 58] width 126 height 14
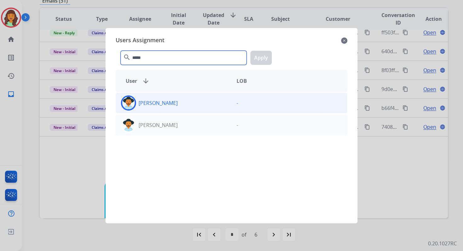
type input "*****"
click at [183, 103] on div "[PERSON_NAME]" at bounding box center [174, 102] width 116 height 15
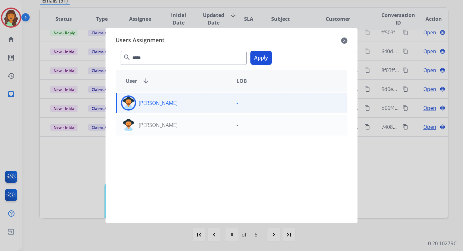
click at [262, 53] on button "Apply" at bounding box center [261, 58] width 21 height 14
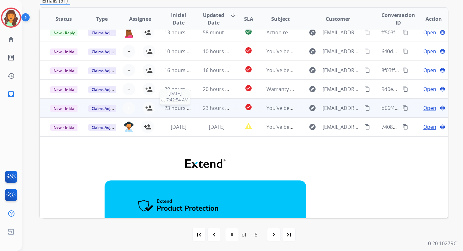
click at [188, 110] on span "23 hours ago" at bounding box center [179, 108] width 31 height 7
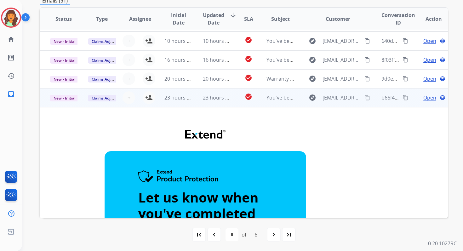
scroll to position [14, 0]
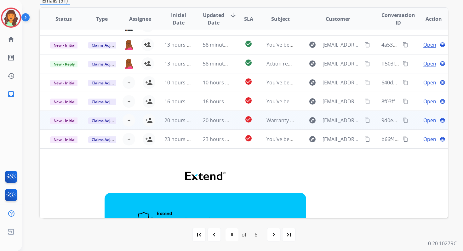
click at [195, 119] on td "20 hours ago" at bounding box center [212, 120] width 38 height 19
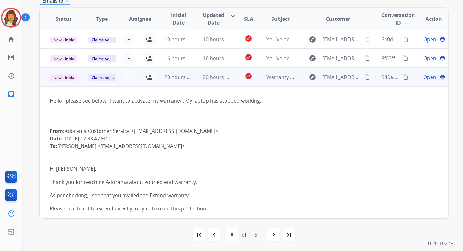
scroll to position [53, 0]
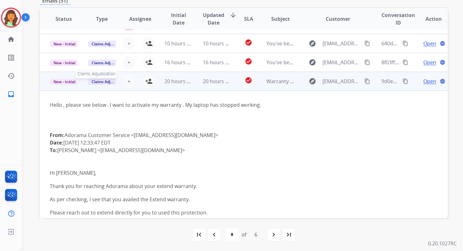
click at [105, 81] on span "Claims Adjudication" at bounding box center [109, 81] width 43 height 7
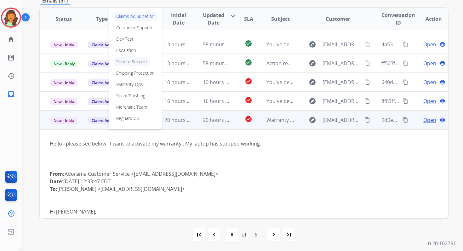
scroll to position [12, 0]
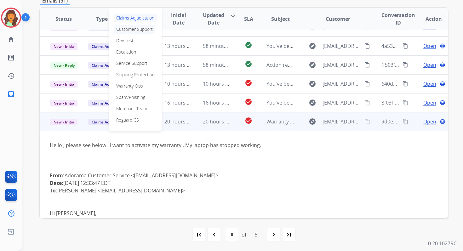
click at [130, 29] on p "Customer Support" at bounding box center [135, 29] width 42 height 9
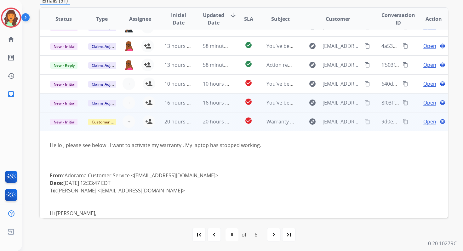
click at [205, 107] on td "16 hours ago" at bounding box center [212, 102] width 38 height 19
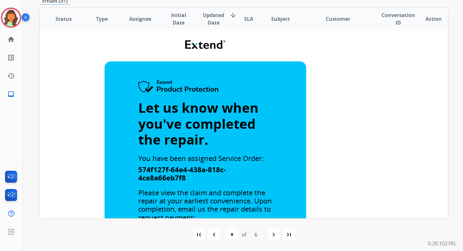
scroll to position [0, 0]
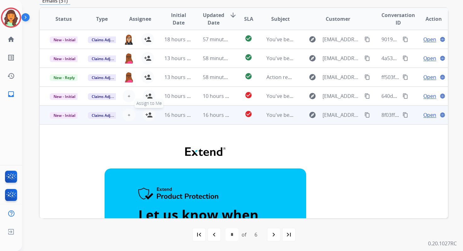
click at [148, 114] on mat-icon "person_add" at bounding box center [149, 115] width 8 height 8
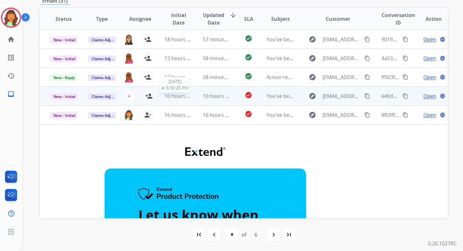
click at [188, 96] on span "10 hours ago" at bounding box center [179, 96] width 31 height 7
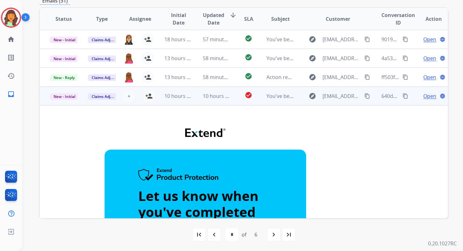
click at [199, 99] on td "10 hours ago" at bounding box center [212, 96] width 38 height 19
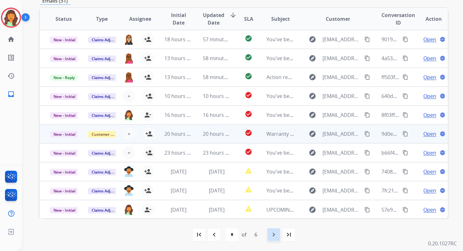
click at [272, 235] on mat-icon "navigate_next" at bounding box center [274, 235] width 8 height 8
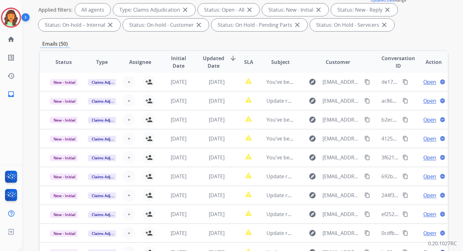
scroll to position [138, 0]
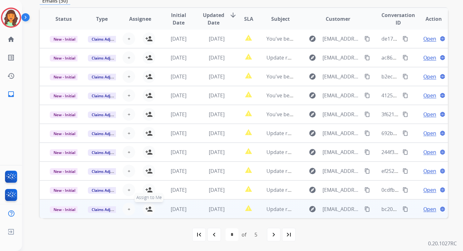
click at [148, 208] on mat-icon "person_add" at bounding box center [149, 209] width 8 height 8
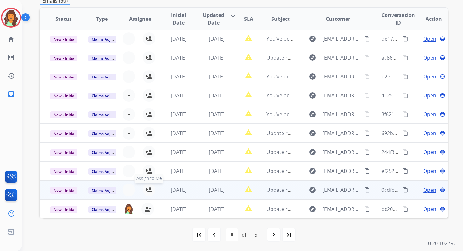
click at [148, 192] on mat-icon "person_add" at bounding box center [149, 190] width 8 height 8
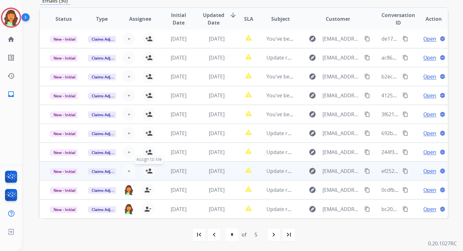
click at [149, 171] on mat-icon "person_add" at bounding box center [149, 171] width 8 height 8
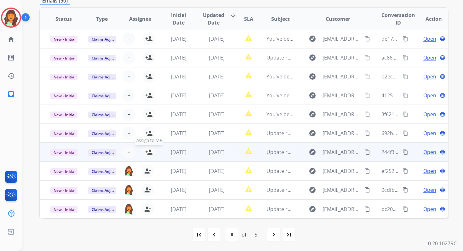
click at [148, 152] on mat-icon "person_add" at bounding box center [149, 152] width 8 height 8
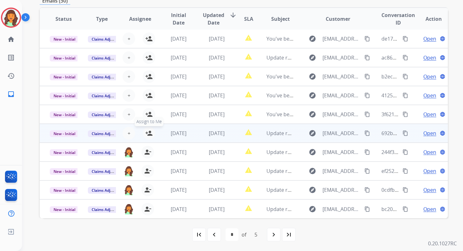
click at [147, 133] on mat-icon "person_add" at bounding box center [149, 134] width 8 height 8
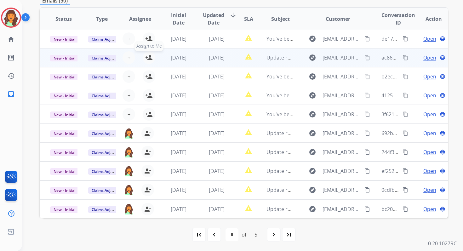
click at [149, 57] on mat-icon "person_add" at bounding box center [149, 58] width 8 height 8
click at [72, 58] on span "New - Initial" at bounding box center [64, 58] width 29 height 7
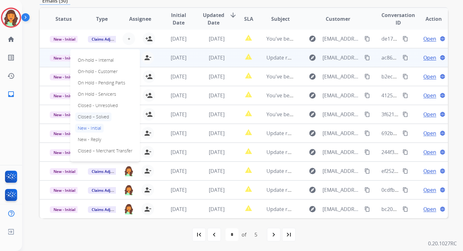
click at [88, 115] on p "Closed – Solved" at bounding box center [93, 116] width 36 height 9
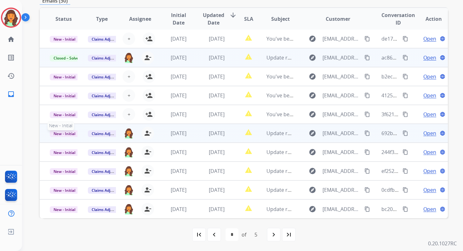
click at [65, 134] on span "New - Initial" at bounding box center [64, 133] width 29 height 7
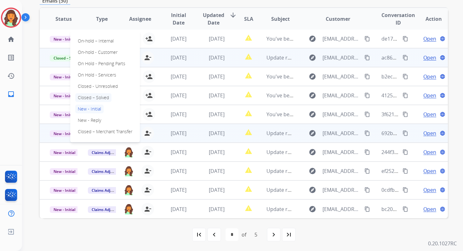
click at [87, 98] on p "Closed – Solved" at bounding box center [93, 97] width 36 height 9
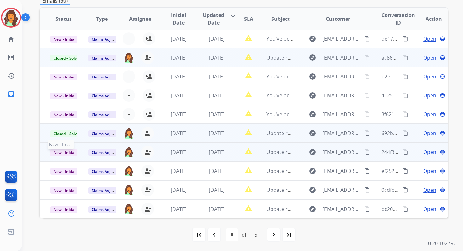
click at [68, 154] on span "New - Initial" at bounding box center [64, 152] width 29 height 7
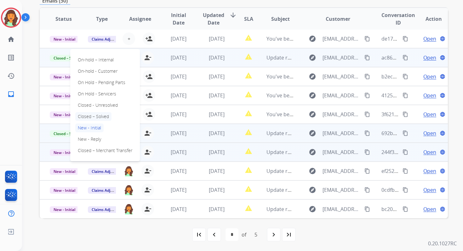
click at [91, 115] on p "Closed – Solved" at bounding box center [93, 116] width 36 height 9
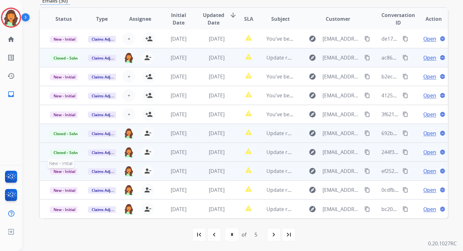
click at [69, 171] on span "New - Initial" at bounding box center [64, 171] width 29 height 7
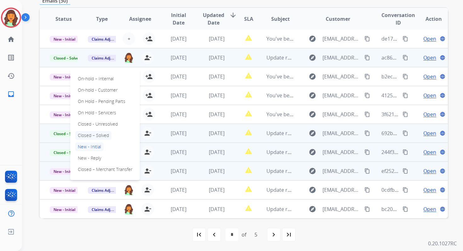
click at [91, 133] on p "Closed – Solved" at bounding box center [93, 135] width 36 height 9
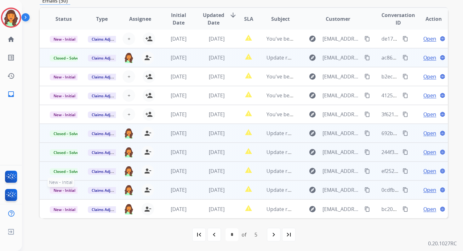
click at [64, 192] on span "New - Initial" at bounding box center [64, 190] width 29 height 7
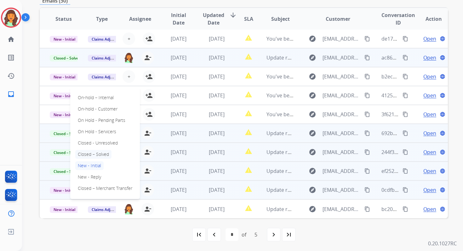
click at [91, 153] on p "Closed – Solved" at bounding box center [93, 154] width 36 height 9
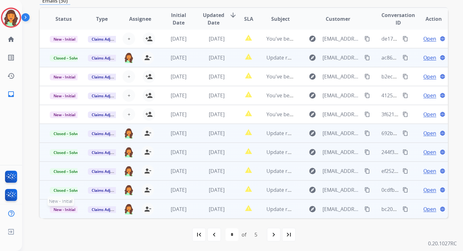
click at [70, 208] on span "New - Initial" at bounding box center [64, 209] width 29 height 7
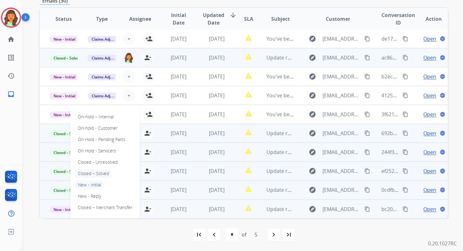
click at [93, 173] on p "Closed – Solved" at bounding box center [93, 173] width 36 height 9
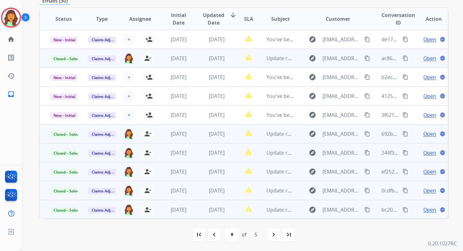
scroll to position [0, 0]
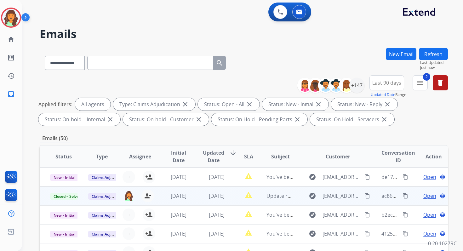
click at [430, 58] on button "Refresh" at bounding box center [433, 54] width 29 height 12
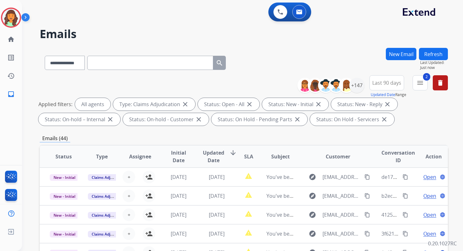
scroll to position [138, 0]
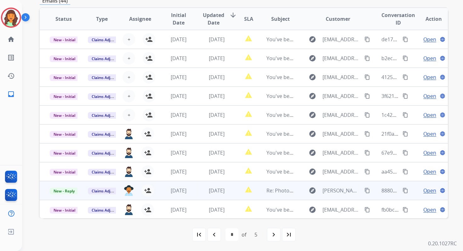
click at [210, 186] on td "[DATE]" at bounding box center [212, 190] width 38 height 19
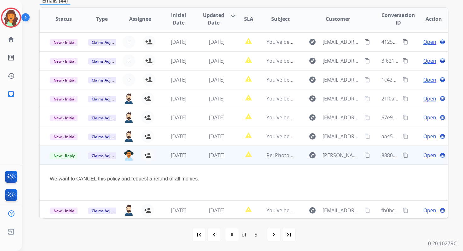
scroll to position [37, 0]
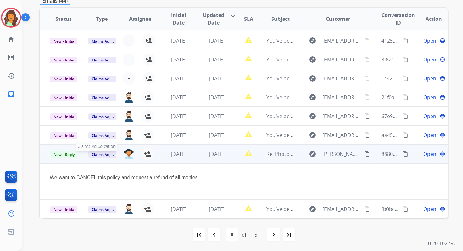
click at [103, 156] on span "Claims Adjudication" at bounding box center [109, 154] width 43 height 7
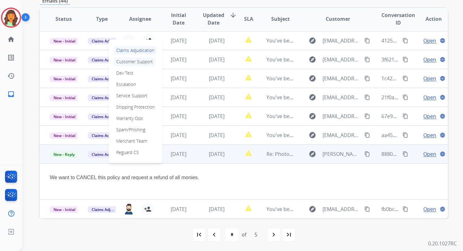
click at [128, 62] on p "Customer Support" at bounding box center [135, 61] width 42 height 9
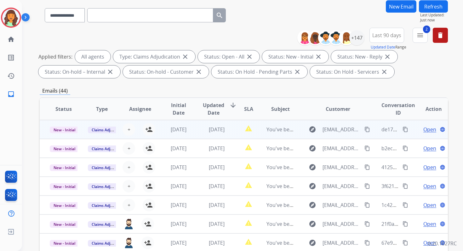
scroll to position [0, 0]
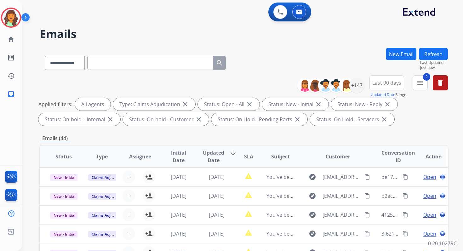
click at [436, 50] on button "Refresh" at bounding box center [433, 54] width 29 height 12
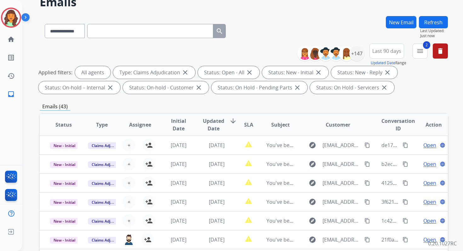
scroll to position [138, 0]
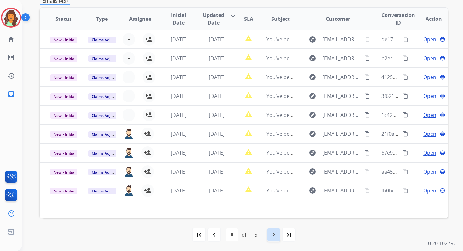
click at [271, 234] on mat-icon "navigate_next" at bounding box center [274, 235] width 8 height 8
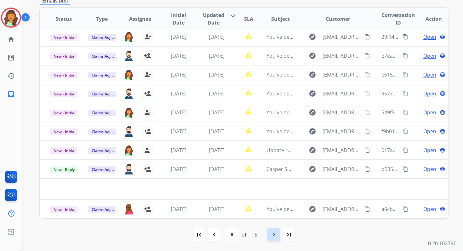
click at [272, 232] on mat-icon "navigate_next" at bounding box center [274, 235] width 8 height 8
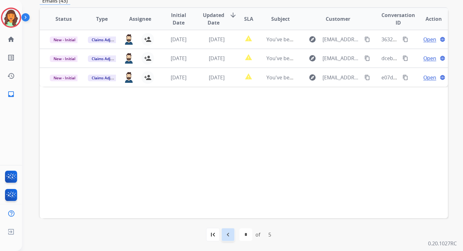
click at [228, 238] on mat-icon "navigate_before" at bounding box center [228, 235] width 8 height 8
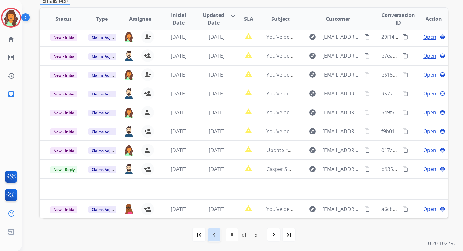
click at [217, 234] on mat-icon "navigate_before" at bounding box center [214, 235] width 8 height 8
select select "*"
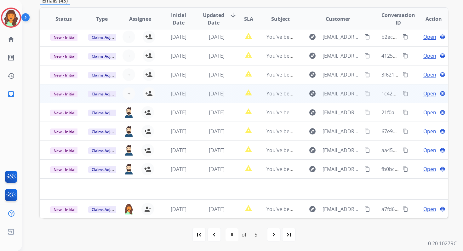
click at [200, 97] on td "[DATE]" at bounding box center [212, 93] width 38 height 19
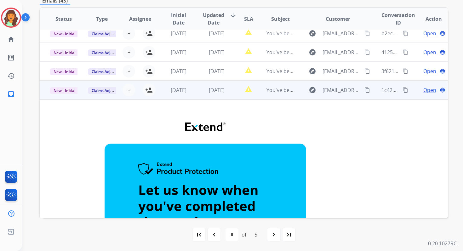
scroll to position [0, 0]
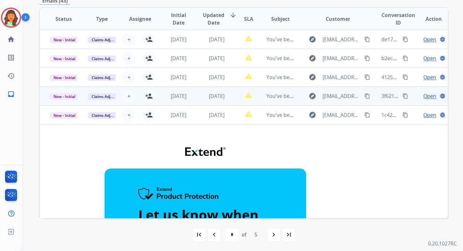
click at [203, 97] on div "[DATE]" at bounding box center [217, 96] width 28 height 8
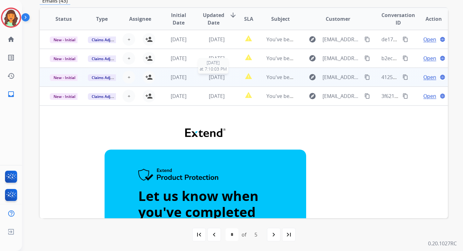
click at [209, 78] on span "[DATE]" at bounding box center [217, 77] width 16 height 7
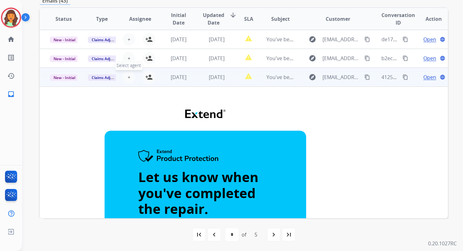
click at [130, 77] on button "+ Select agent" at bounding box center [129, 77] width 13 height 13
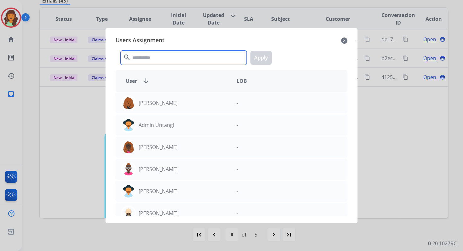
click at [144, 62] on input "text" at bounding box center [184, 58] width 126 height 14
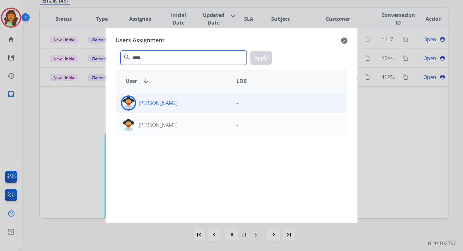
type input "*****"
click at [178, 97] on div "[PERSON_NAME]" at bounding box center [174, 102] width 116 height 15
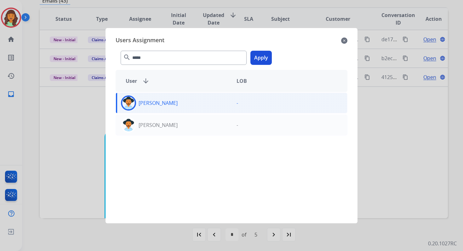
click at [258, 59] on button "Apply" at bounding box center [261, 58] width 21 height 14
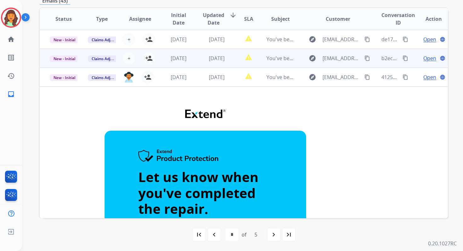
click at [198, 63] on td "[DATE]" at bounding box center [212, 58] width 38 height 19
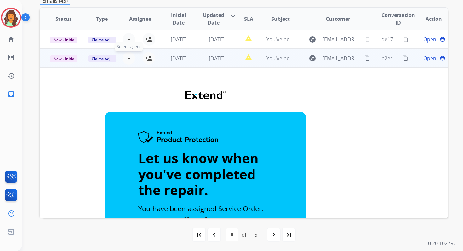
click at [128, 58] on span "+" at bounding box center [129, 59] width 3 height 8
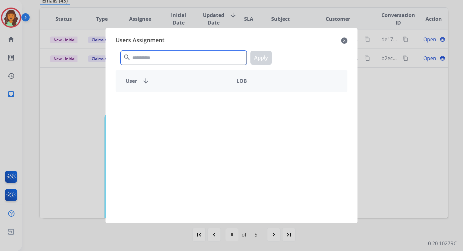
click at [146, 56] on input "text" at bounding box center [184, 58] width 126 height 14
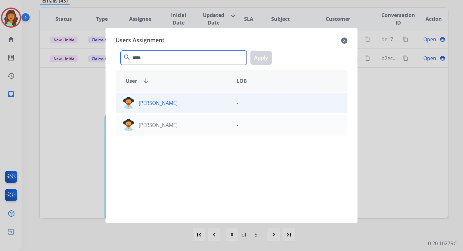
type input "*****"
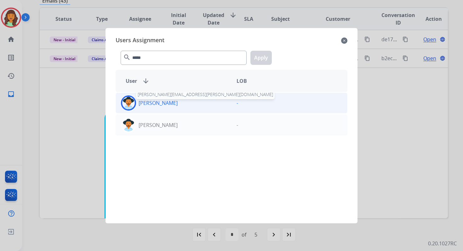
click at [159, 102] on p "[PERSON_NAME]" at bounding box center [158, 103] width 39 height 8
click at [257, 56] on button "Apply" at bounding box center [261, 58] width 21 height 14
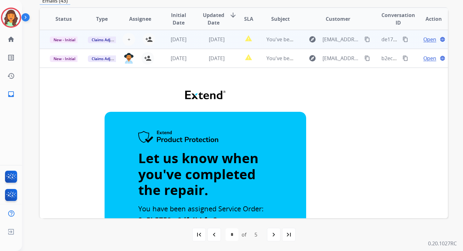
click at [195, 45] on td "[DATE]" at bounding box center [212, 39] width 38 height 19
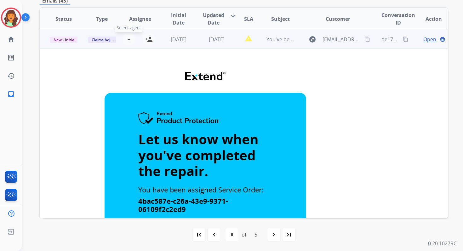
click at [128, 40] on span "+" at bounding box center [129, 40] width 3 height 8
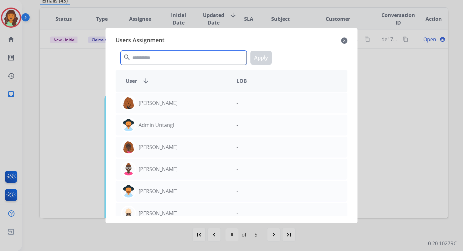
click at [149, 58] on input "text" at bounding box center [184, 58] width 126 height 14
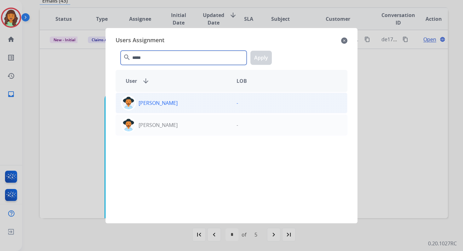
type input "*****"
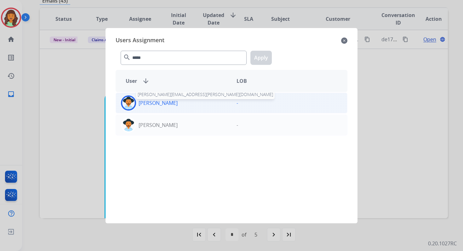
click at [159, 102] on p "[PERSON_NAME]" at bounding box center [158, 103] width 39 height 8
click at [262, 56] on button "Apply" at bounding box center [261, 58] width 21 height 14
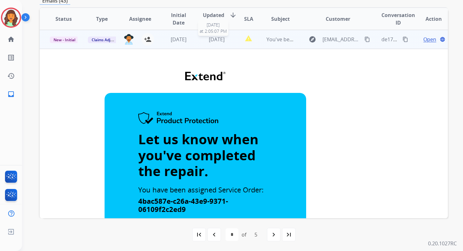
click at [209, 41] on span "[DATE]" at bounding box center [217, 39] width 16 height 7
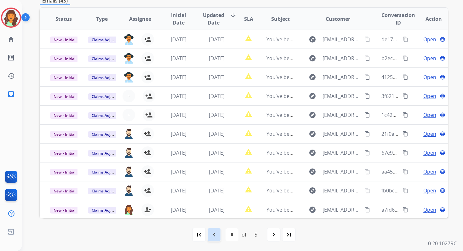
click at [216, 233] on mat-icon "navigate_before" at bounding box center [214, 235] width 8 height 8
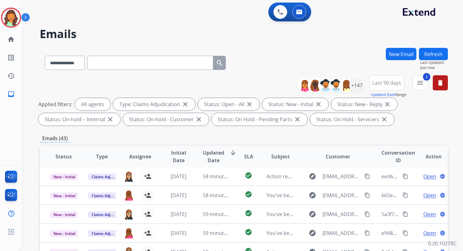
scroll to position [138, 0]
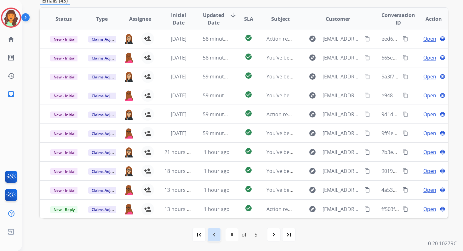
click at [213, 237] on mat-icon "navigate_before" at bounding box center [214, 235] width 8 height 8
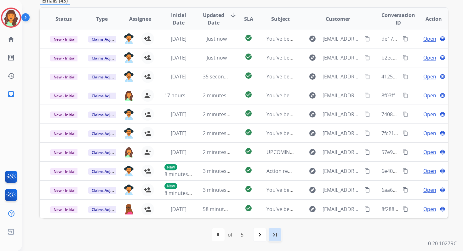
click at [277, 236] on mat-icon "last_page" at bounding box center [275, 235] width 8 height 8
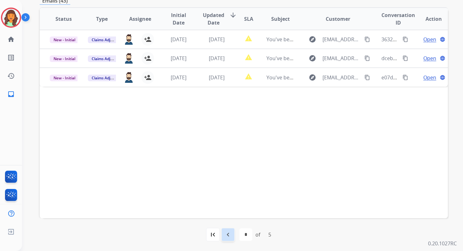
click at [228, 236] on mat-icon "navigate_before" at bounding box center [228, 235] width 8 height 8
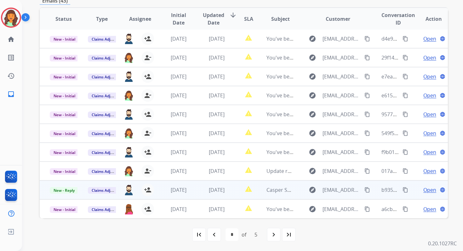
click at [216, 193] on span "[DATE]" at bounding box center [217, 190] width 16 height 7
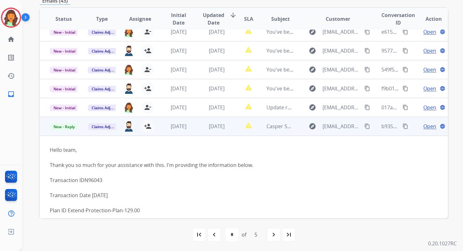
scroll to position [0, 0]
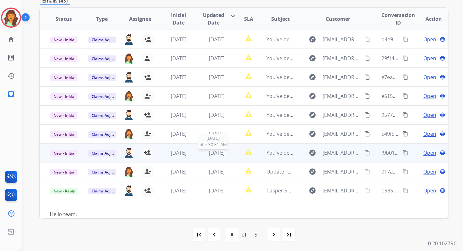
click at [209, 154] on span "[DATE]" at bounding box center [217, 152] width 16 height 7
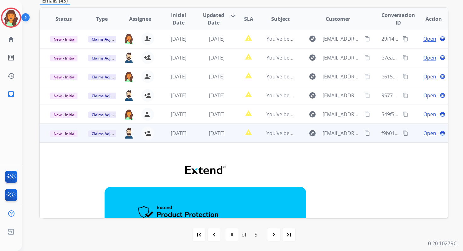
scroll to position [9, 0]
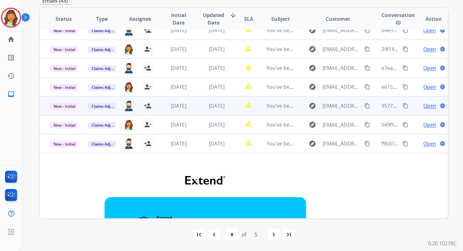
click at [199, 104] on td "[DATE]" at bounding box center [212, 105] width 38 height 19
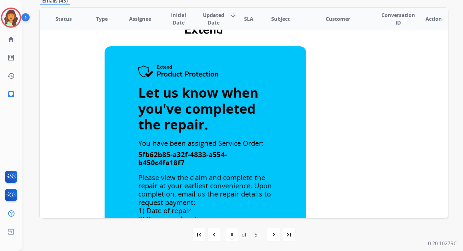
scroll to position [0, 0]
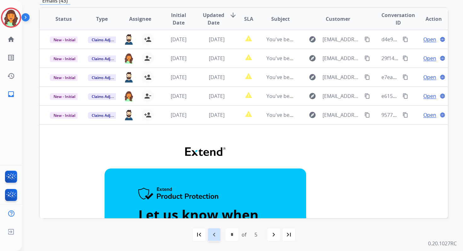
click at [216, 236] on mat-icon "navigate_before" at bounding box center [214, 235] width 8 height 8
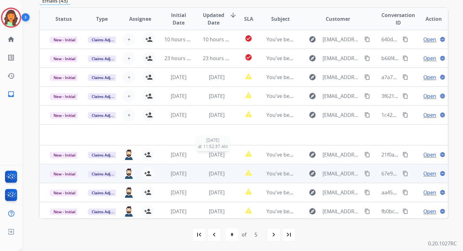
scroll to position [134, 0]
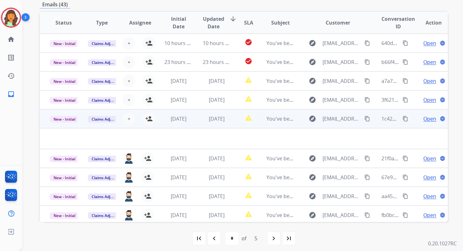
click at [196, 116] on td "[DATE]" at bounding box center [212, 118] width 38 height 19
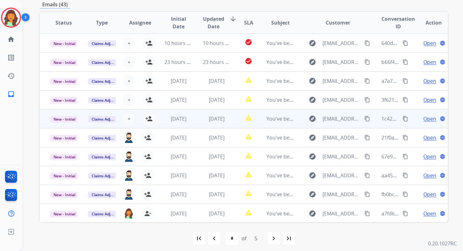
click at [197, 120] on td "[DATE]" at bounding box center [212, 118] width 38 height 19
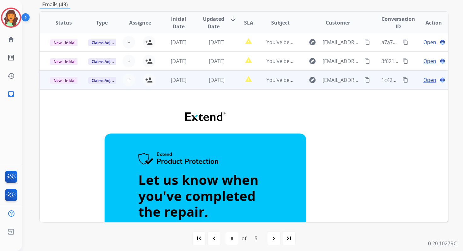
scroll to position [0, 0]
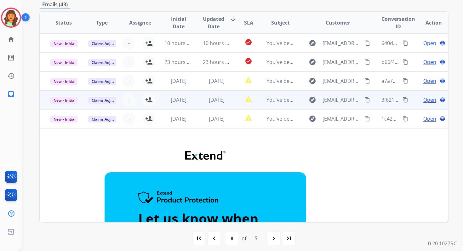
click at [187, 101] on span "[DATE]" at bounding box center [179, 99] width 16 height 7
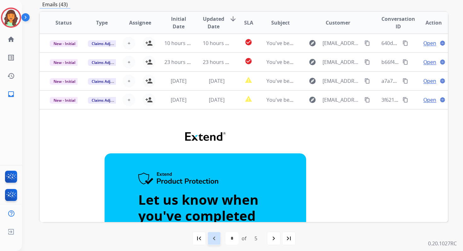
click at [214, 239] on mat-icon "navigate_before" at bounding box center [214, 239] width 8 height 8
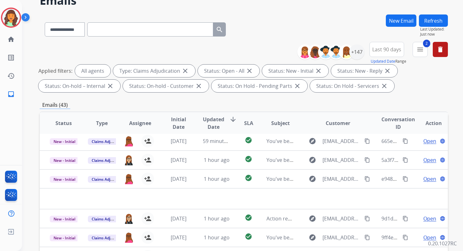
scroll to position [138, 0]
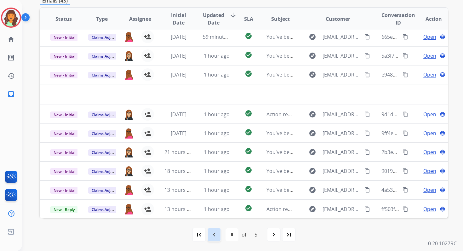
click at [217, 235] on mat-icon "navigate_before" at bounding box center [214, 235] width 8 height 8
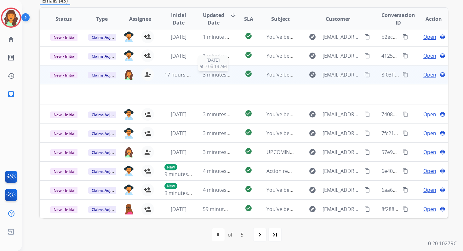
click at [211, 76] on span "3 minutes ago" at bounding box center [220, 74] width 34 height 7
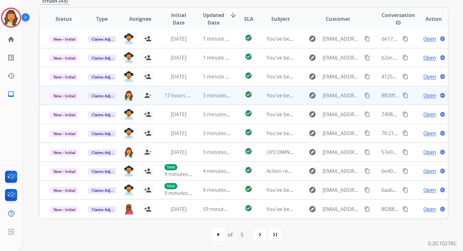
scroll to position [0, 0]
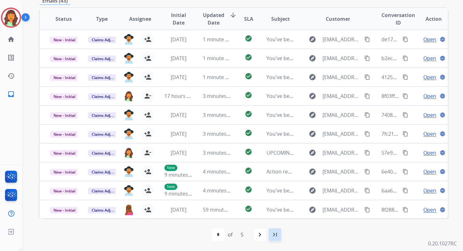
click at [280, 239] on div "last_page" at bounding box center [275, 235] width 14 height 14
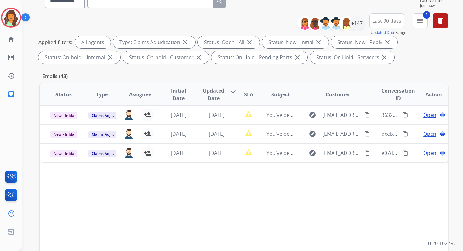
scroll to position [138, 0]
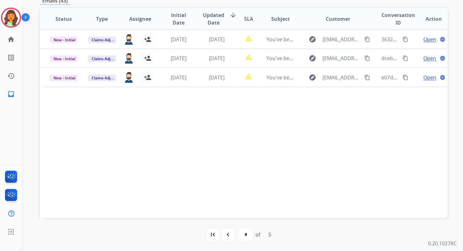
click at [164, 240] on div "first_page navigate_before * * * * * of 5 navigate_next last_page" at bounding box center [244, 234] width 408 height 13
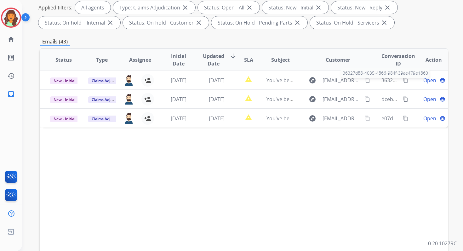
scroll to position [66, 0]
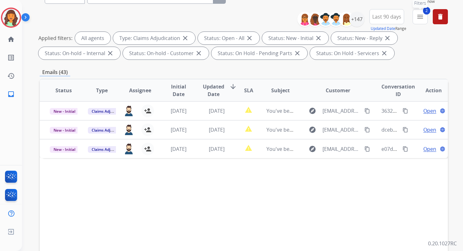
click at [420, 20] on mat-icon "menu" at bounding box center [421, 17] width 8 height 8
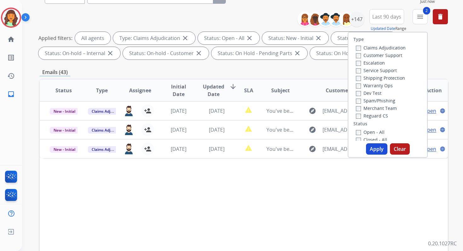
click at [373, 150] on button "Apply" at bounding box center [376, 148] width 21 height 11
select select "*"
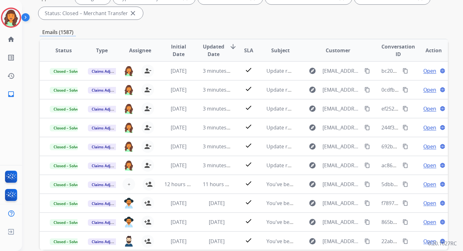
scroll to position [138, 0]
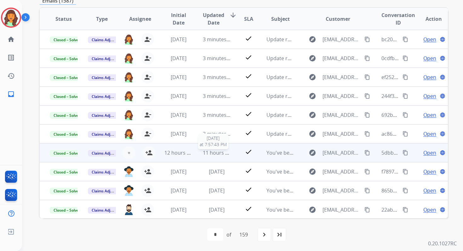
click at [218, 151] on span "11 hours ago" at bounding box center [218, 152] width 31 height 7
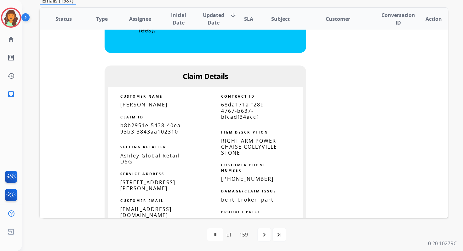
scroll to position [366, 0]
click at [234, 113] on span "68da171a-f28d-4767-b637-bfcadf34accf" at bounding box center [243, 110] width 45 height 19
copy tbody
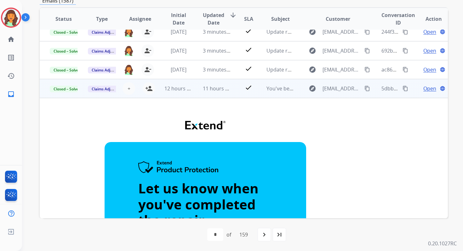
scroll to position [42, 0]
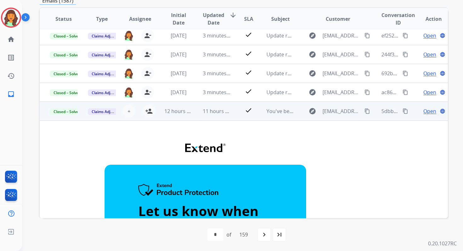
click at [424, 111] on span "Open" at bounding box center [430, 111] width 13 height 8
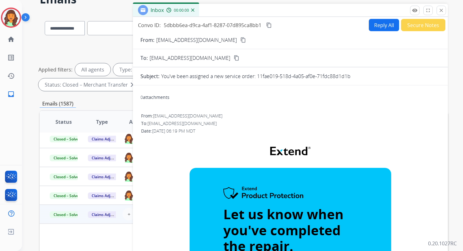
scroll to position [0, 0]
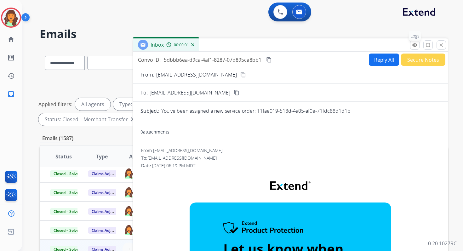
click at [418, 41] on button "remove_red_eye Logs" at bounding box center [414, 44] width 9 height 9
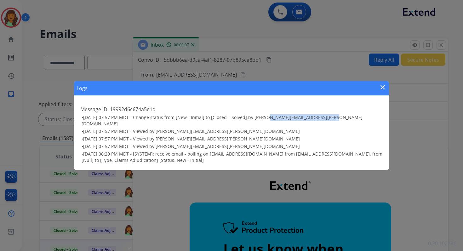
drag, startPoint x: 263, startPoint y: 121, endPoint x: 328, endPoint y: 121, distance: 64.9
click at [327, 121] on h3 "• [DATE] 07:57 PM MDT - Change status from [New - Initial] to [Closed – Solved]…" at bounding box center [232, 120] width 301 height 13
copy span "[PERSON_NAME][EMAIL_ADDRESS][PERSON_NAME][DOMAIN_NAME]"
click at [382, 91] on mat-icon "close" at bounding box center [383, 88] width 8 height 8
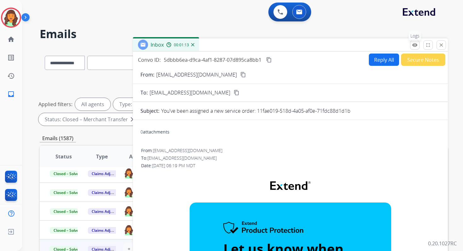
click at [416, 41] on button "remove_red_eye Logs" at bounding box center [414, 44] width 9 height 9
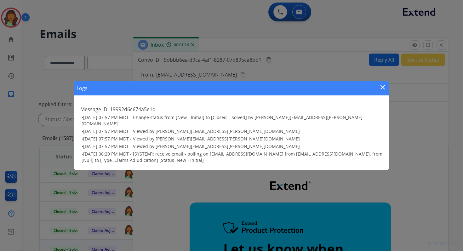
click at [382, 89] on mat-icon "close" at bounding box center [383, 88] width 8 height 8
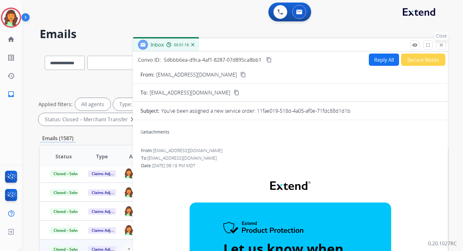
click at [442, 44] on mat-icon "close" at bounding box center [442, 45] width 6 height 6
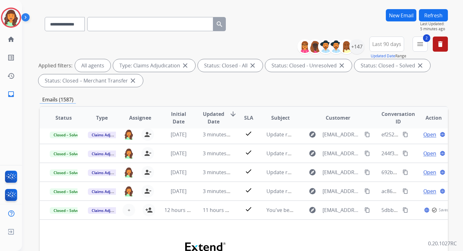
scroll to position [138, 0]
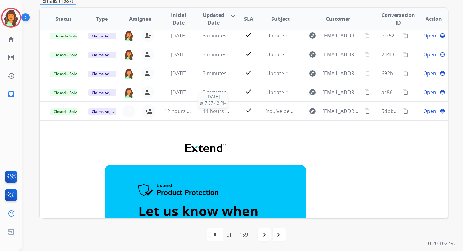
click at [204, 112] on span "11 hours ago" at bounding box center [218, 111] width 31 height 7
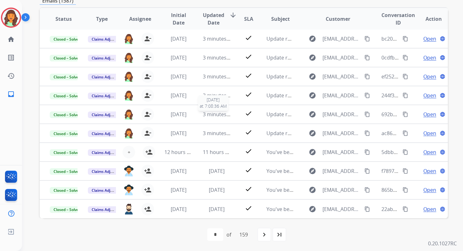
scroll to position [1, 0]
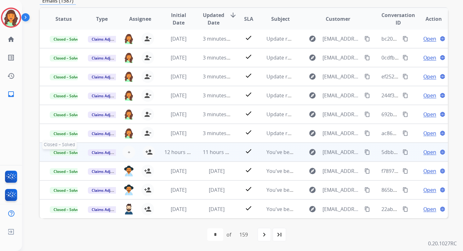
click at [66, 153] on span "Closed – Solved" at bounding box center [67, 152] width 35 height 7
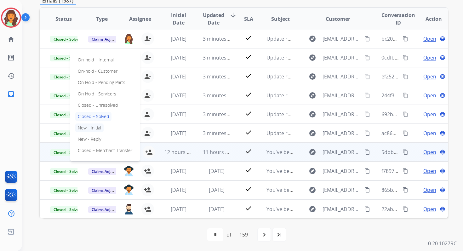
click at [91, 127] on p "New - Initial" at bounding box center [89, 128] width 28 height 9
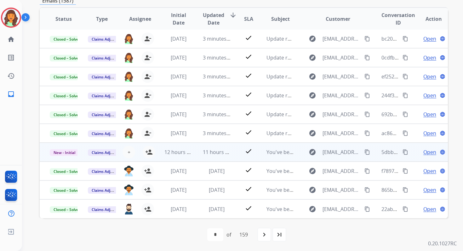
click at [403, 152] on mat-icon "content_copy" at bounding box center [406, 152] width 6 height 6
click at [177, 153] on span "12 hours ago" at bounding box center [179, 152] width 31 height 7
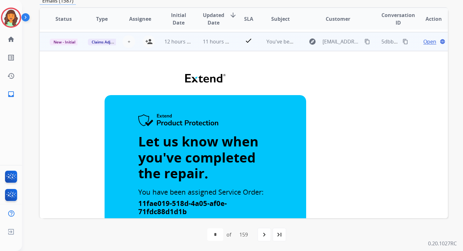
scroll to position [113, 0]
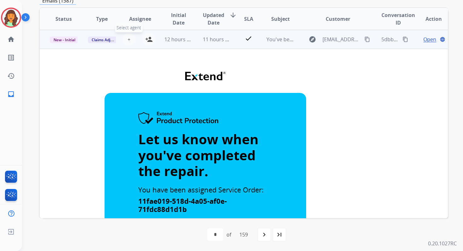
click at [129, 37] on button "+ Select agent" at bounding box center [129, 39] width 13 height 13
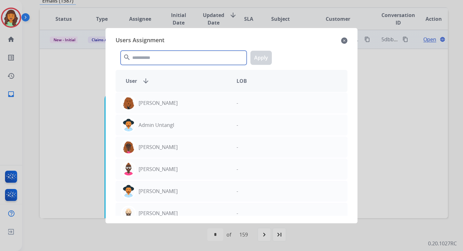
click at [145, 60] on input "text" at bounding box center [184, 58] width 126 height 14
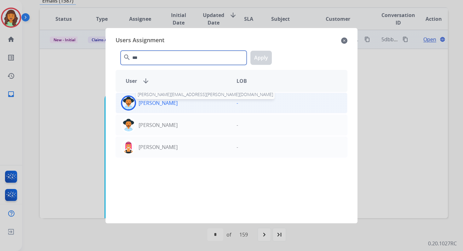
type input "***"
click at [156, 102] on p "[PERSON_NAME]" at bounding box center [158, 103] width 39 height 8
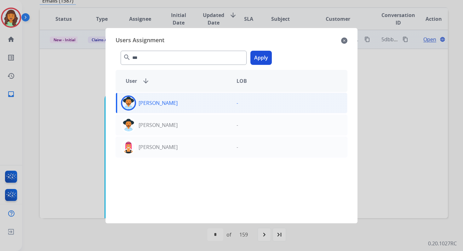
click at [267, 55] on button "Apply" at bounding box center [261, 58] width 21 height 14
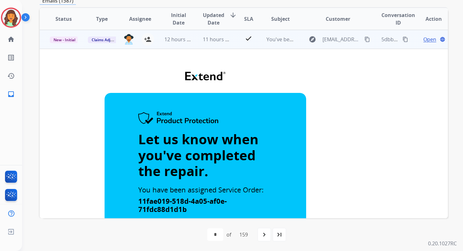
click at [213, 41] on span "11 hours ago" at bounding box center [218, 39] width 31 height 7
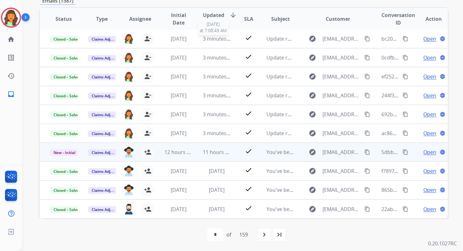
scroll to position [1, 0]
click at [264, 233] on mat-icon "navigate_next" at bounding box center [265, 235] width 8 height 8
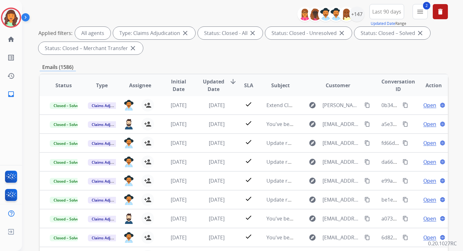
scroll to position [138, 0]
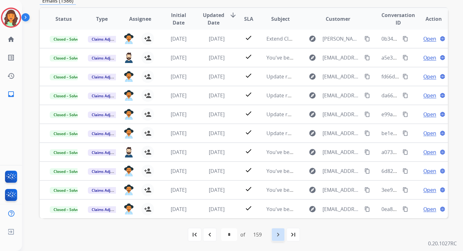
click at [277, 234] on mat-icon "navigate_next" at bounding box center [278, 235] width 8 height 8
select select "*"
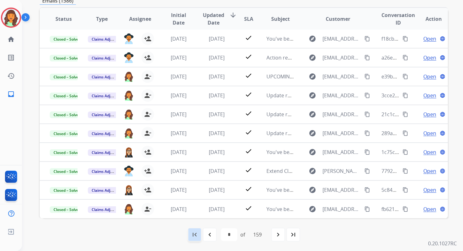
click at [196, 235] on mat-icon "first_page" at bounding box center [195, 235] width 8 height 8
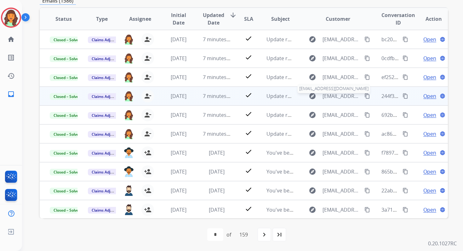
scroll to position [0, 0]
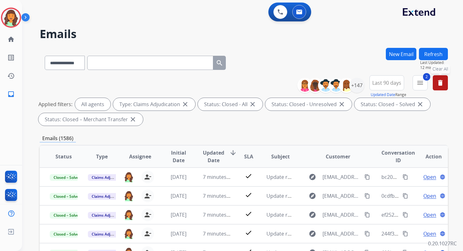
click at [440, 80] on mat-icon "delete" at bounding box center [441, 83] width 8 height 8
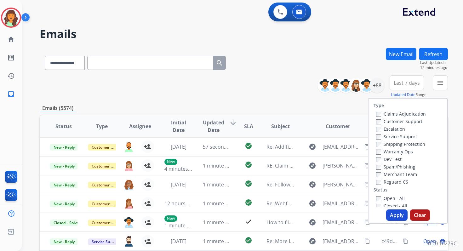
click at [243, 80] on div "**********" at bounding box center [244, 86] width 408 height 23
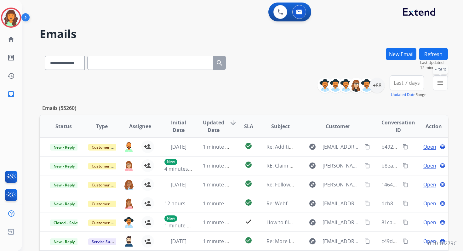
click at [440, 80] on mat-icon "menu" at bounding box center [441, 83] width 8 height 8
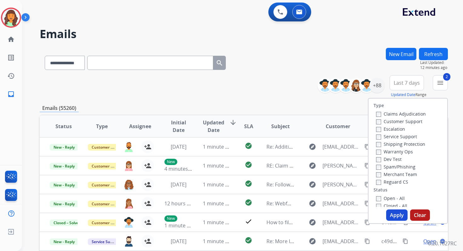
click at [391, 215] on button "Apply" at bounding box center [396, 215] width 21 height 11
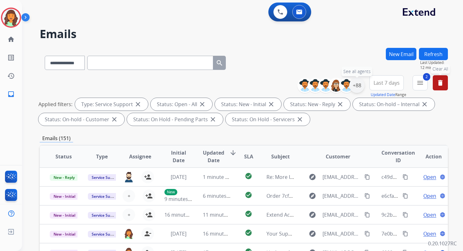
click at [362, 84] on div "+88" at bounding box center [356, 85] width 15 height 15
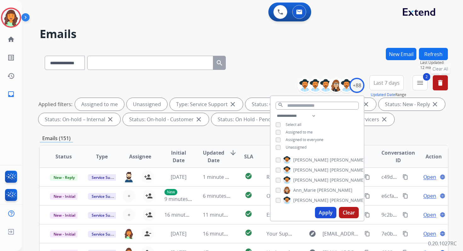
click at [327, 213] on button "Apply" at bounding box center [325, 212] width 21 height 11
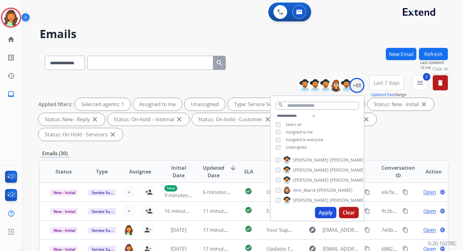
click at [207, 144] on div "**********" at bounding box center [244, 226] width 408 height 356
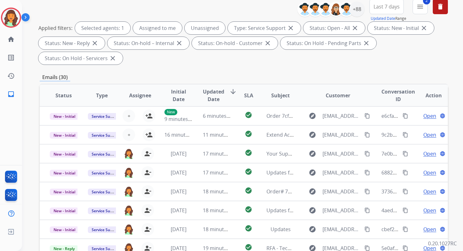
scroll to position [153, 0]
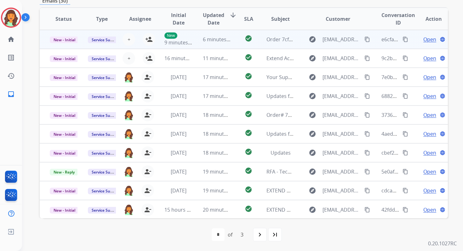
click at [196, 39] on td "6 minutes ago" at bounding box center [212, 39] width 38 height 19
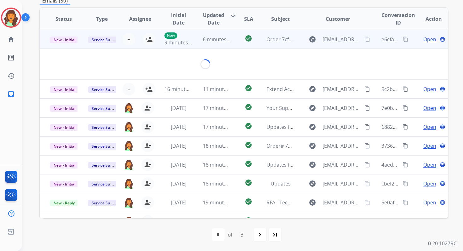
scroll to position [151, 0]
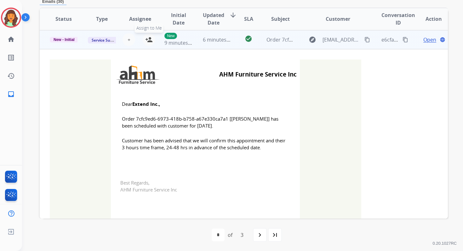
click at [147, 41] on mat-icon "person_add" at bounding box center [149, 40] width 8 height 8
click at [65, 39] on span "New - Initial" at bounding box center [64, 40] width 29 height 6
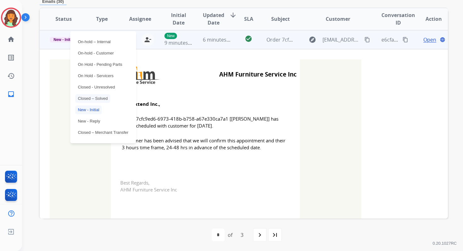
click at [91, 99] on p "Closed – Solved" at bounding box center [92, 98] width 35 height 9
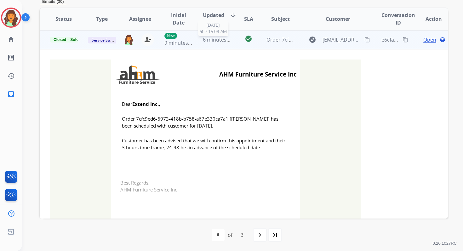
click at [213, 41] on span "6 minutes ago" at bounding box center [220, 39] width 34 height 7
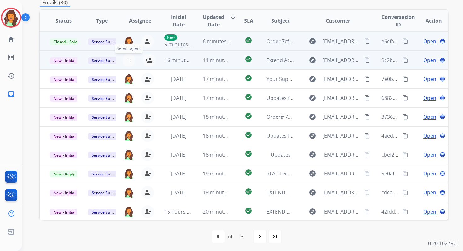
click at [128, 60] on span "+" at bounding box center [129, 60] width 3 height 8
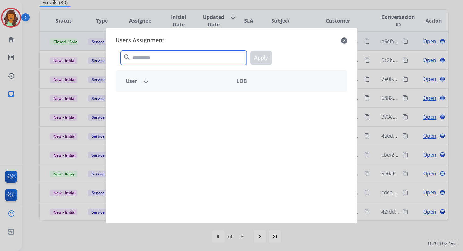
click at [149, 58] on input "text" at bounding box center [184, 58] width 126 height 14
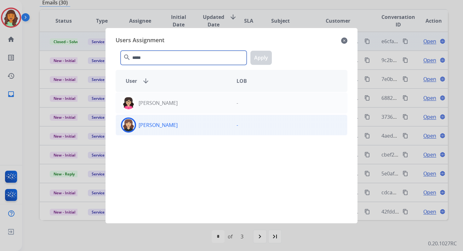
type input "*****"
click at [172, 124] on p "[PERSON_NAME]" at bounding box center [158, 125] width 39 height 8
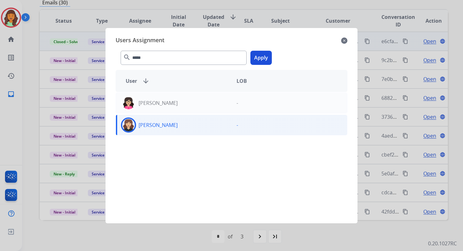
click at [262, 58] on button "Apply" at bounding box center [261, 58] width 21 height 14
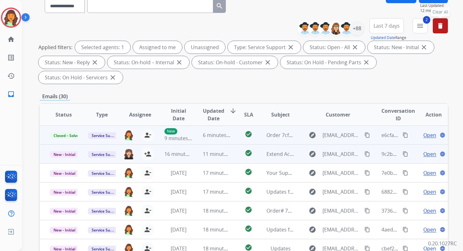
scroll to position [0, 0]
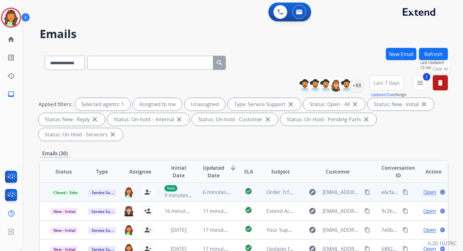
click at [440, 54] on button "Refresh" at bounding box center [433, 54] width 29 height 12
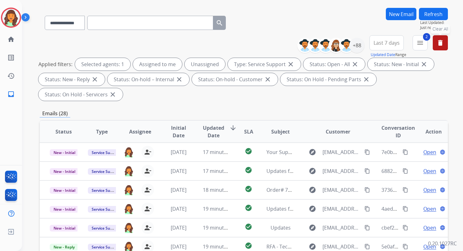
scroll to position [153, 0]
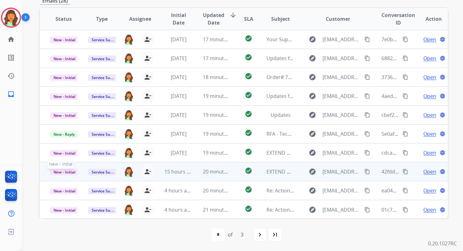
click at [69, 171] on span "New - Initial" at bounding box center [64, 172] width 29 height 7
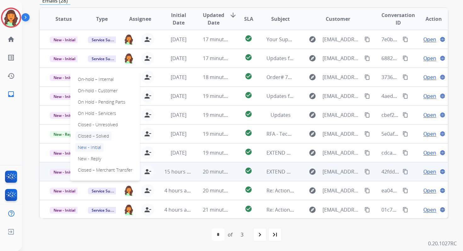
click at [90, 135] on p "Closed – Solved" at bounding box center [93, 136] width 36 height 9
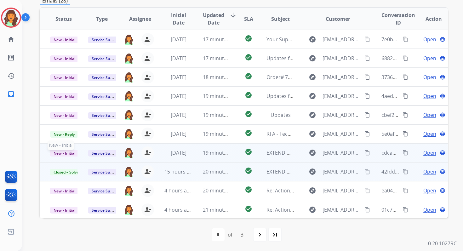
click at [70, 154] on span "New - Initial" at bounding box center [64, 153] width 29 height 7
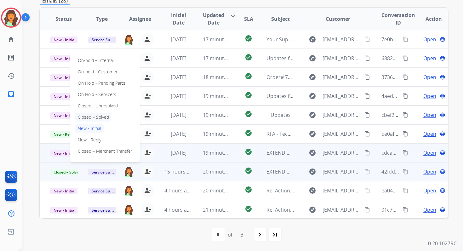
click at [91, 117] on p "Closed – Solved" at bounding box center [93, 117] width 36 height 9
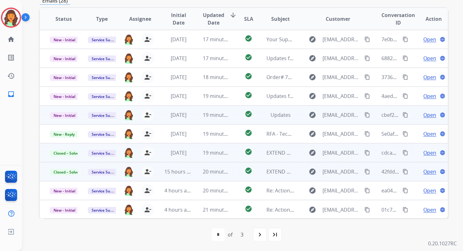
click at [197, 122] on td "19 minutes ago" at bounding box center [212, 115] width 38 height 19
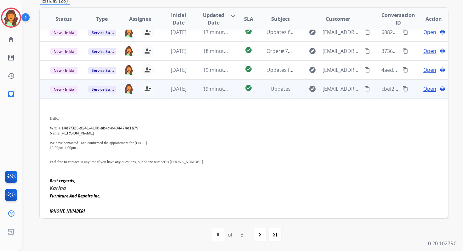
scroll to position [0, 0]
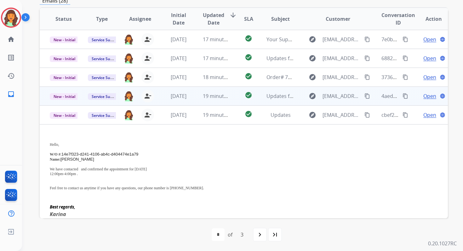
click at [200, 98] on td "19 minutes ago" at bounding box center [212, 96] width 38 height 19
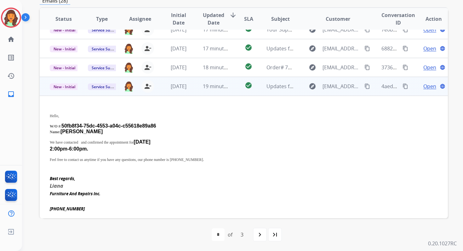
scroll to position [1, 0]
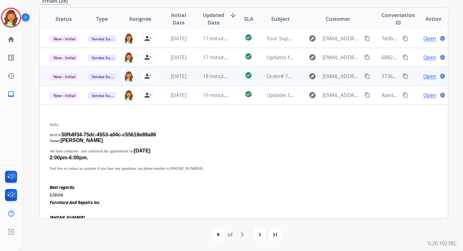
click at [199, 77] on td "18 minutes ago" at bounding box center [212, 76] width 38 height 19
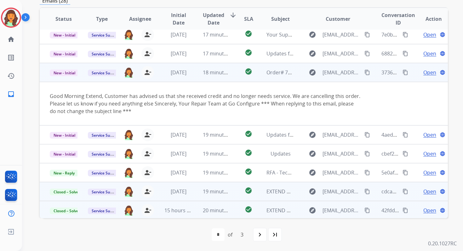
scroll to position [4, 0]
click at [424, 72] on span "Open" at bounding box center [430, 73] width 13 height 8
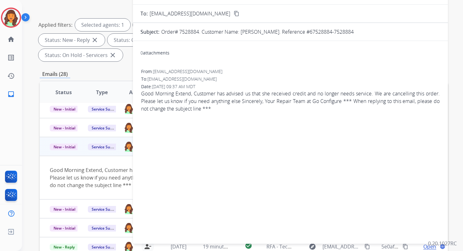
scroll to position [55, 0]
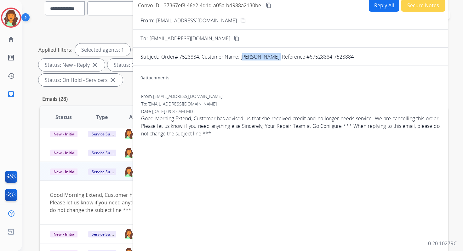
copy p "[PERSON_NAME]"
drag, startPoint x: 241, startPoint y: 56, endPoint x: 271, endPoint y: 56, distance: 29.9
click at [271, 56] on p "Order# 7528884. Customer Name: [PERSON_NAME]. Reference #67528884-7528884" at bounding box center [257, 57] width 193 height 8
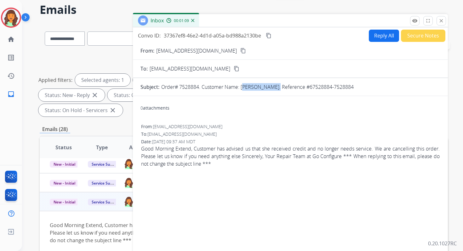
scroll to position [24, 0]
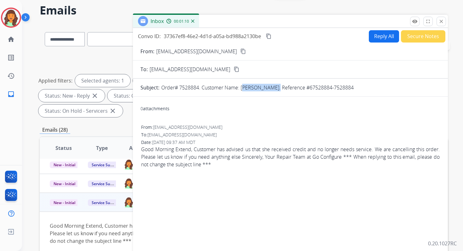
click at [384, 33] on button "Reply All" at bounding box center [384, 36] width 30 height 12
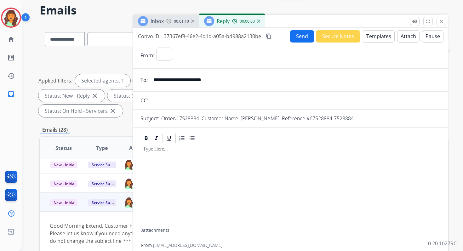
select select "**********"
click at [378, 40] on button "Templates" at bounding box center [379, 36] width 32 height 12
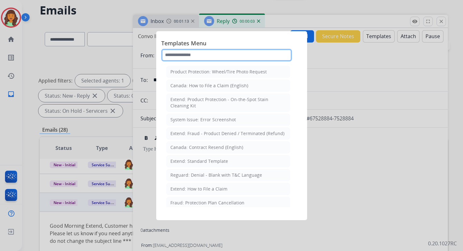
click at [198, 54] on input "text" at bounding box center [226, 55] width 131 height 13
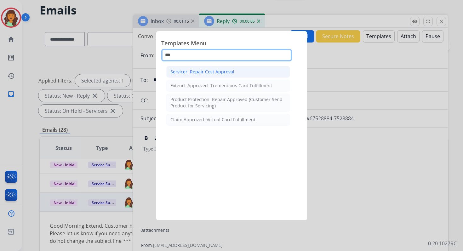
type input "***"
click at [195, 72] on div "Servicer: Repair Cost Approval" at bounding box center [202, 72] width 64 height 6
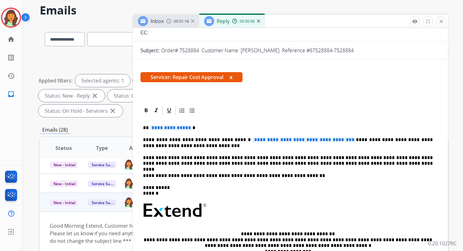
scroll to position [108, 0]
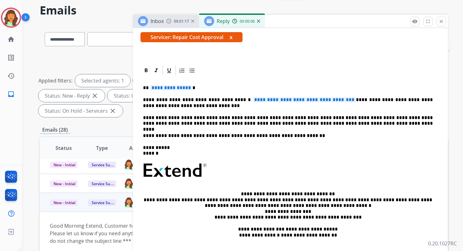
click at [158, 88] on span "**********" at bounding box center [171, 87] width 43 height 5
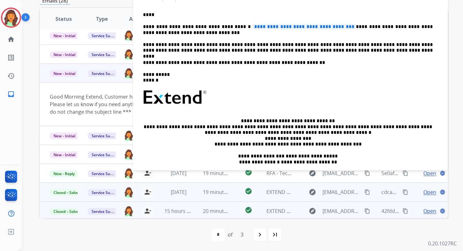
scroll to position [0, 0]
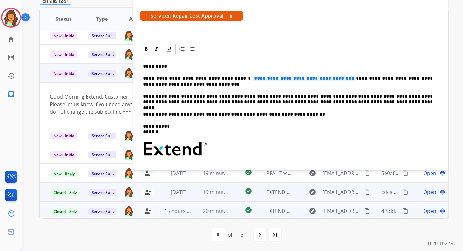
click at [210, 78] on p "**********" at bounding box center [288, 82] width 290 height 12
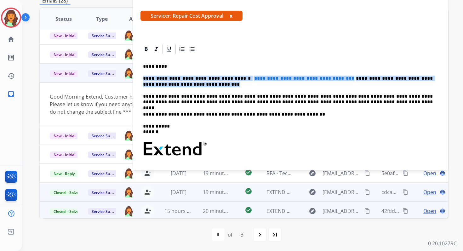
click at [210, 78] on p "**********" at bounding box center [288, 82] width 290 height 12
click at [205, 86] on p "**********" at bounding box center [288, 82] width 290 height 12
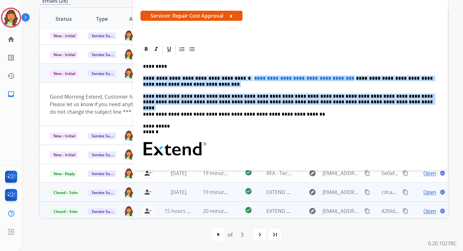
drag, startPoint x: 144, startPoint y: 79, endPoint x: 359, endPoint y: 106, distance: 217.1
click at [359, 106] on div "**********" at bounding box center [291, 148] width 300 height 187
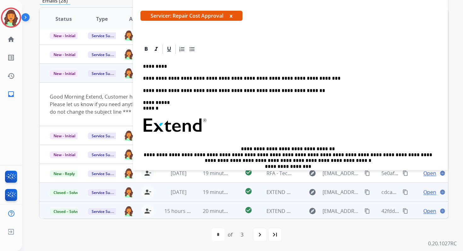
click at [323, 79] on p "**********" at bounding box center [288, 79] width 290 height 6
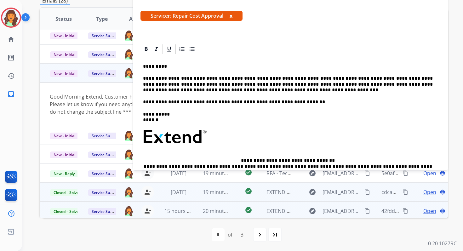
click at [307, 80] on p "**********" at bounding box center [288, 84] width 290 height 17
click at [180, 90] on p "**********" at bounding box center [288, 84] width 290 height 17
click at [258, 79] on p "**********" at bounding box center [288, 84] width 290 height 17
click at [330, 78] on p "**********" at bounding box center [288, 84] width 290 height 17
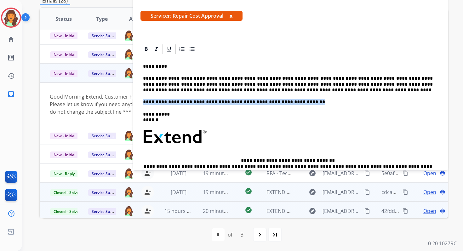
drag, startPoint x: 293, startPoint y: 102, endPoint x: 129, endPoint y: 100, distance: 164.5
click at [128, 100] on div "**********" at bounding box center [244, 73] width 408 height 356
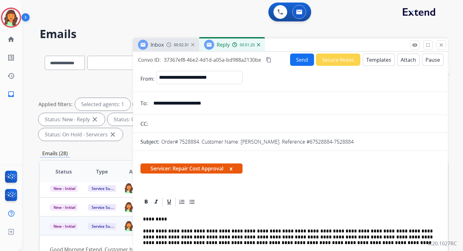
click at [291, 58] on button "Send" at bounding box center [302, 60] width 24 height 12
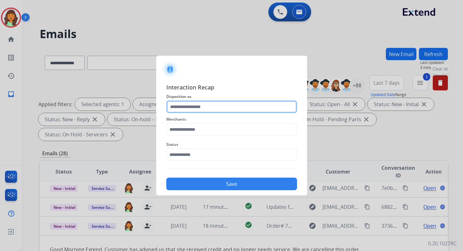
click at [186, 111] on input "text" at bounding box center [231, 107] width 131 height 13
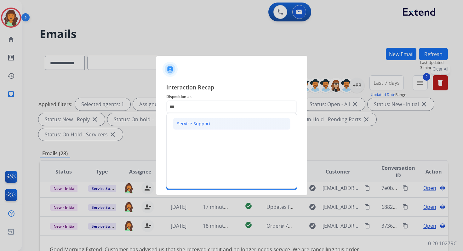
click at [185, 125] on div "Service Support" at bounding box center [193, 124] width 33 height 6
type input "**********"
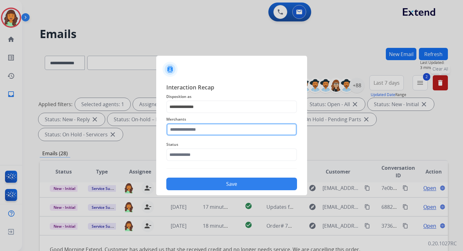
click at [185, 130] on input "text" at bounding box center [231, 129] width 131 height 13
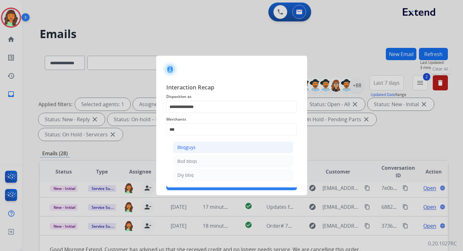
click at [192, 145] on div "Bbqguys" at bounding box center [186, 147] width 18 height 6
type input "*******"
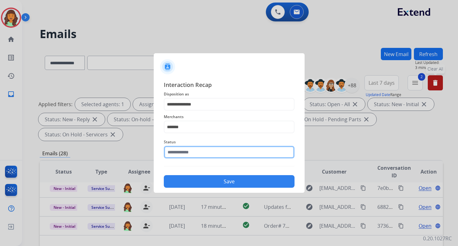
click at [193, 150] on input "text" at bounding box center [229, 152] width 131 height 13
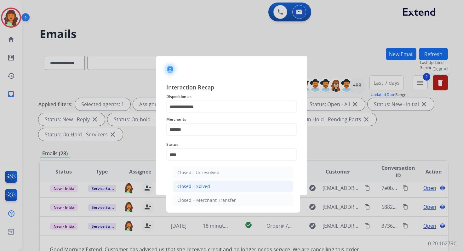
click at [210, 184] on li "Closed – Solved" at bounding box center [233, 187] width 120 height 12
type input "**********"
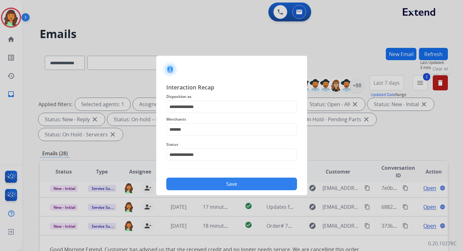
click at [210, 184] on button "Save" at bounding box center [231, 184] width 131 height 13
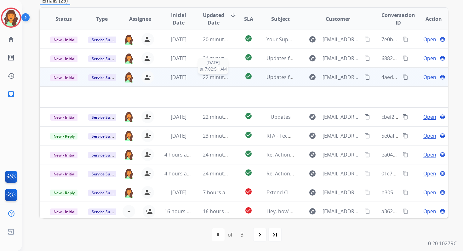
click at [209, 78] on span "22 minutes ago" at bounding box center [221, 77] width 37 height 7
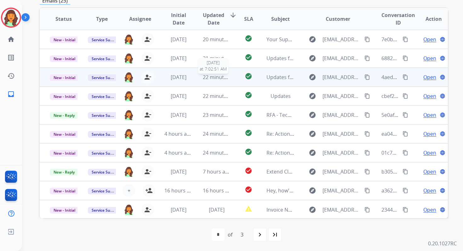
click at [209, 78] on span "22 minutes ago" at bounding box center [221, 77] width 37 height 7
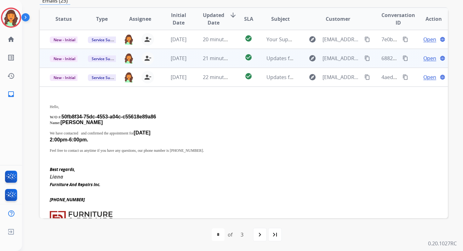
click at [210, 63] on td "21 minutes ago" at bounding box center [212, 58] width 38 height 19
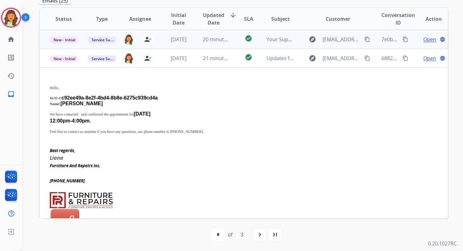
click at [208, 44] on td "20 minutes ago" at bounding box center [212, 39] width 38 height 19
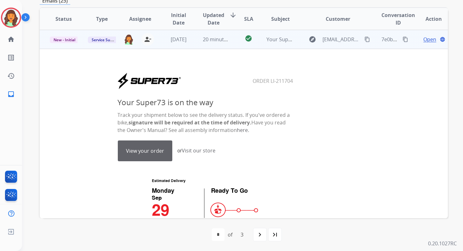
click at [150, 148] on link "View your order" at bounding box center [145, 151] width 54 height 20
click at [62, 40] on span "New - Initial" at bounding box center [64, 40] width 29 height 7
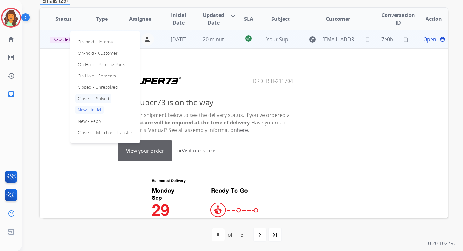
click at [90, 98] on p "Closed – Solved" at bounding box center [93, 98] width 36 height 9
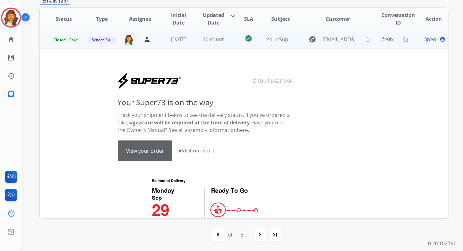
click at [190, 43] on td "[DATE]" at bounding box center [173, 39] width 38 height 19
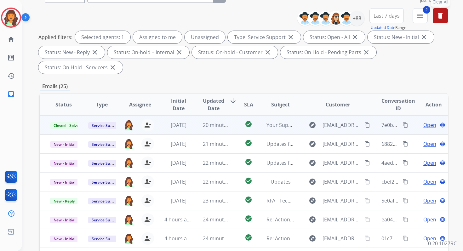
scroll to position [52, 0]
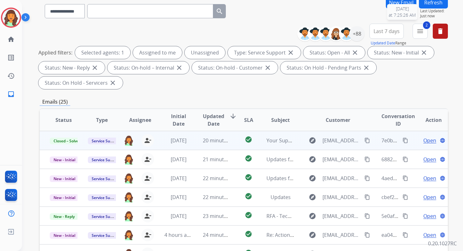
click at [438, 8] on button "Refresh" at bounding box center [433, 2] width 29 height 12
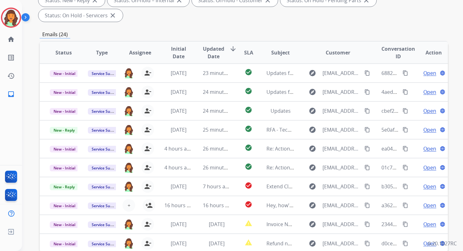
scroll to position [153, 0]
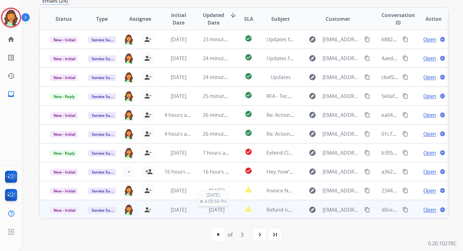
click at [209, 210] on span "[DATE]" at bounding box center [217, 209] width 16 height 7
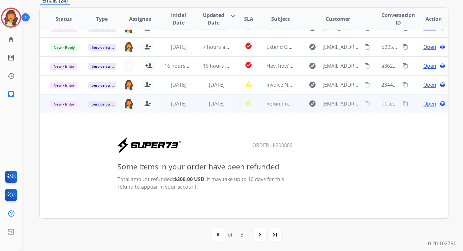
scroll to position [97, 0]
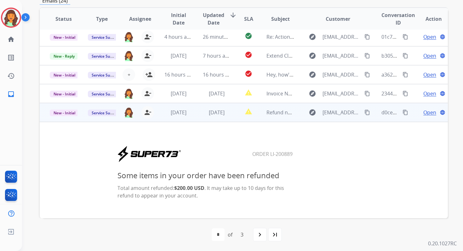
click at [424, 110] on span "Open" at bounding box center [430, 113] width 13 height 8
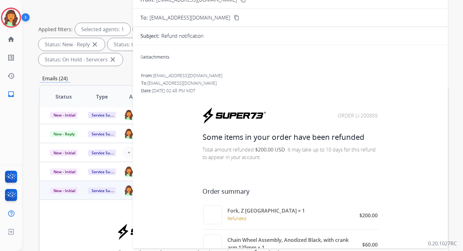
scroll to position [0, 0]
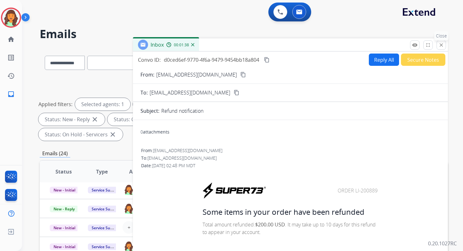
click at [441, 45] on mat-icon "close" at bounding box center [442, 45] width 6 height 6
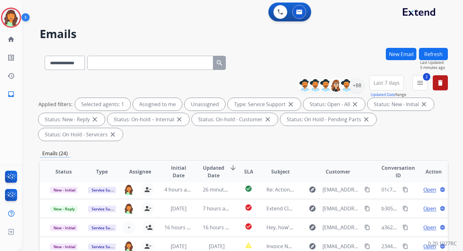
scroll to position [153, 0]
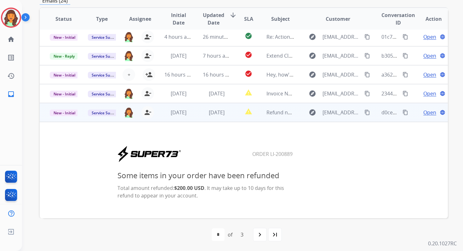
click at [403, 112] on mat-icon "content_copy" at bounding box center [406, 113] width 6 height 6
click at [61, 115] on span "New - Initial" at bounding box center [64, 113] width 29 height 7
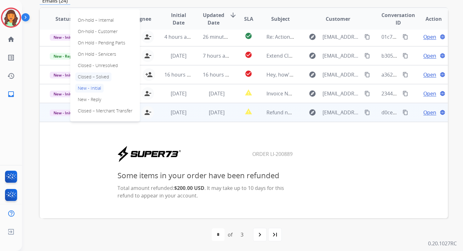
click at [91, 75] on p "Closed – Solved" at bounding box center [93, 76] width 36 height 9
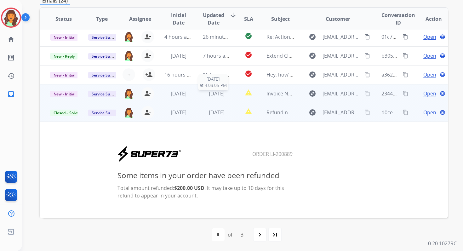
click at [209, 93] on span "[DATE]" at bounding box center [217, 93] width 16 height 7
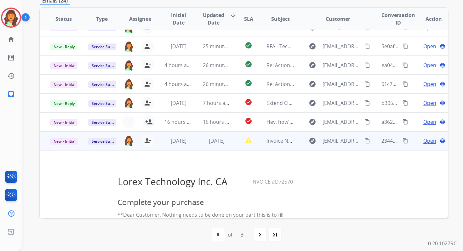
scroll to position [35, 0]
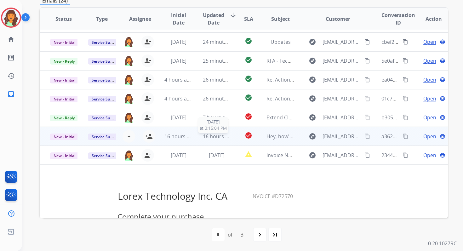
click at [212, 140] on div "16 hours ago" at bounding box center [217, 137] width 28 height 8
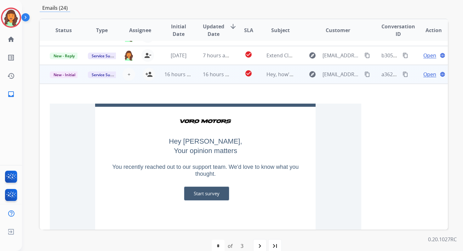
scroll to position [46, 0]
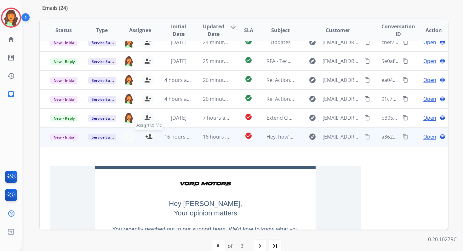
click at [146, 136] on mat-icon "person_add" at bounding box center [149, 137] width 8 height 8
click at [67, 139] on span "New - Initial" at bounding box center [64, 137] width 29 height 7
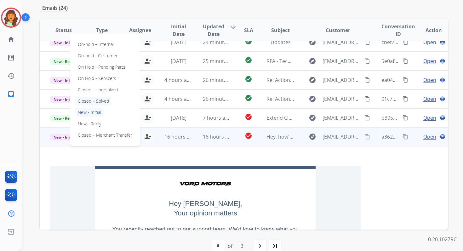
click at [89, 101] on p "Closed – Solved" at bounding box center [93, 101] width 36 height 9
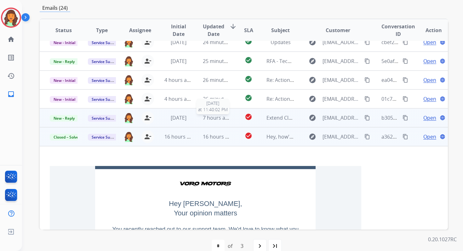
click at [218, 121] on div "7 hours ago" at bounding box center [217, 118] width 28 height 8
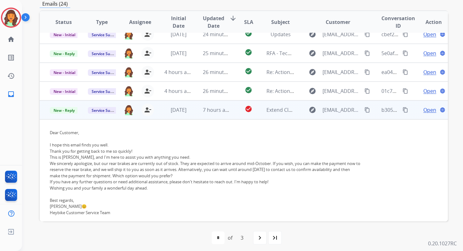
scroll to position [0, 0]
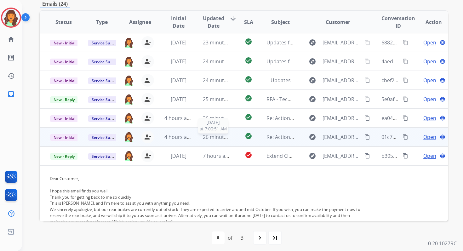
click at [212, 135] on span "26 minutes ago" at bounding box center [221, 137] width 37 height 7
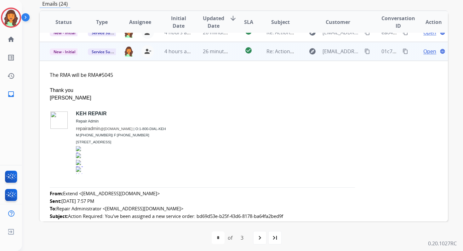
scroll to position [95, 0]
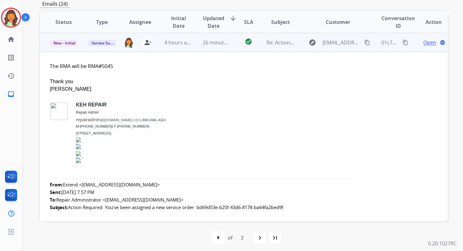
click at [424, 43] on span "Open" at bounding box center [430, 43] width 13 height 8
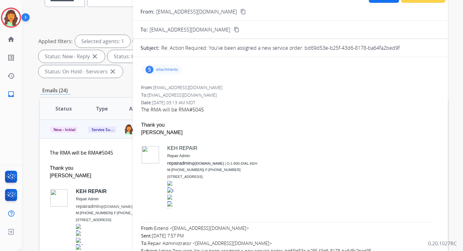
scroll to position [0, 0]
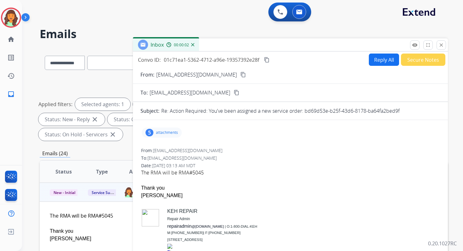
drag, startPoint x: 304, startPoint y: 111, endPoint x: 408, endPoint y: 110, distance: 103.4
click at [408, 110] on div "Re: Action Required: You've been assigned a new service order: bd69d53e-b25f-43…" at bounding box center [300, 111] width 279 height 8
copy p "bd69d53e-b25f-43d6-8178-ba64fa2bed9f"
click at [441, 45] on mat-icon "close" at bounding box center [442, 45] width 6 height 6
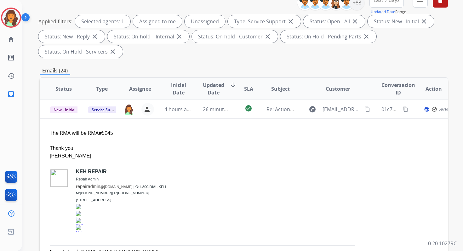
scroll to position [153, 0]
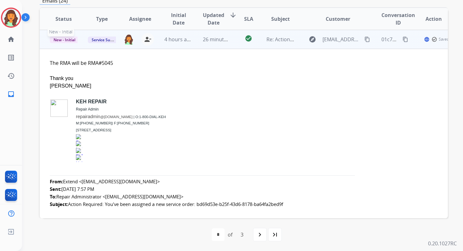
click at [62, 39] on span "New - Initial" at bounding box center [64, 40] width 29 height 7
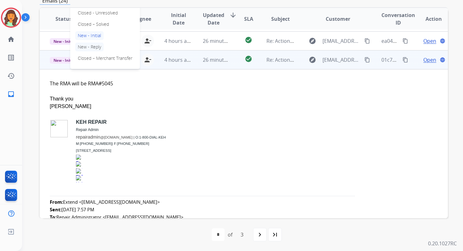
scroll to position [69, 0]
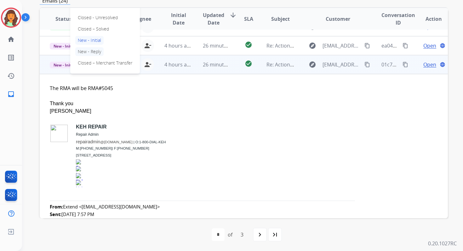
click at [95, 29] on p "Closed – Solved" at bounding box center [93, 29] width 36 height 9
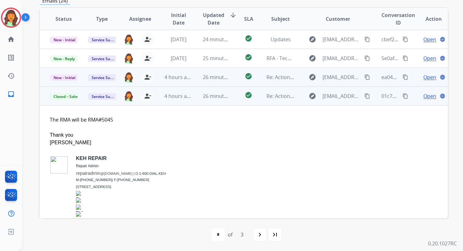
click at [193, 76] on td "26 minutes ago" at bounding box center [212, 77] width 38 height 19
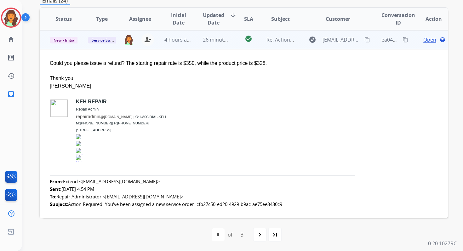
scroll to position [76, 0]
click at [424, 39] on span "Open" at bounding box center [430, 40] width 13 height 8
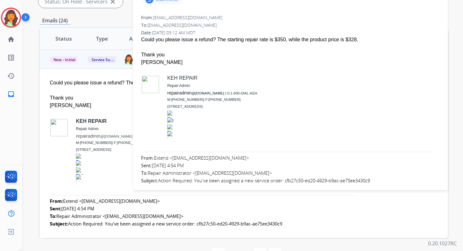
scroll to position [65, 0]
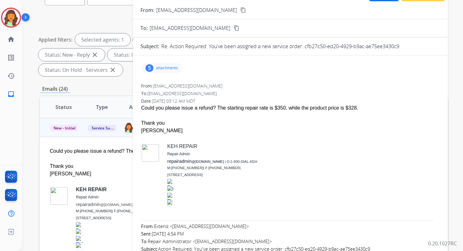
drag, startPoint x: 306, startPoint y: 47, endPoint x: 391, endPoint y: 51, distance: 85.5
copy p "cfb27c50-ed20-4929-b9ac-ae75ee3430c9"
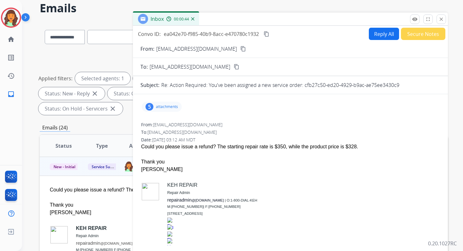
click at [379, 34] on button "Reply All" at bounding box center [384, 34] width 30 height 12
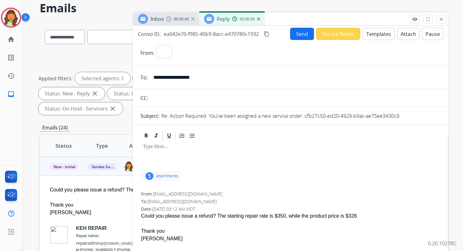
click at [379, 34] on button "Templates" at bounding box center [379, 34] width 32 height 12
select select "**********"
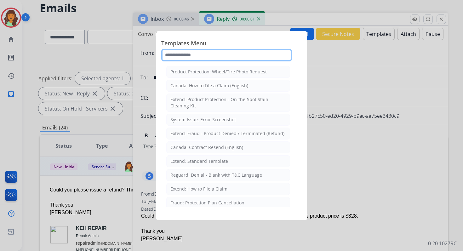
click at [225, 52] on input "text" at bounding box center [226, 55] width 131 height 13
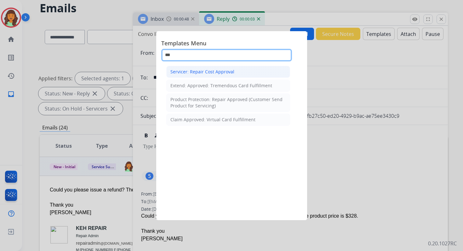
type input "***"
click at [239, 69] on li "Servicer: Repair Cost Approval" at bounding box center [228, 72] width 124 height 12
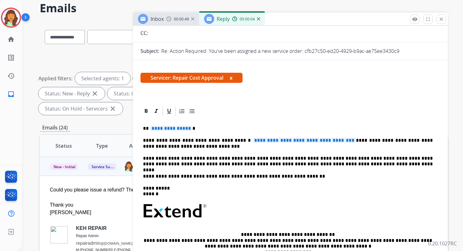
scroll to position [75, 0]
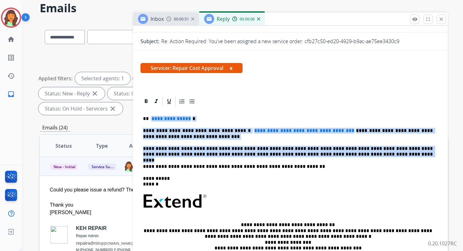
drag, startPoint x: 149, startPoint y: 119, endPoint x: 345, endPoint y: 155, distance: 198.6
click at [345, 155] on div "**********" at bounding box center [291, 198] width 300 height 182
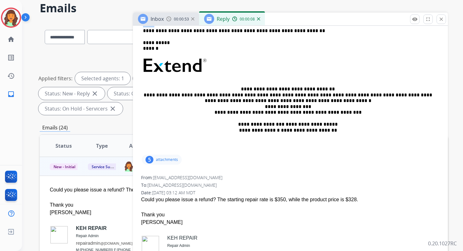
scroll to position [145, 0]
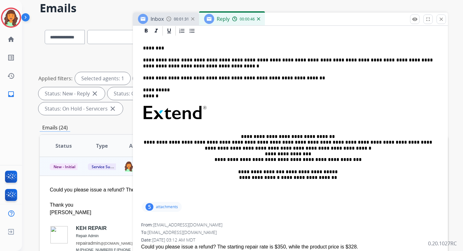
click at [279, 62] on p "**********" at bounding box center [288, 63] width 290 height 12
click at [354, 61] on p "**********" at bounding box center [288, 63] width 290 height 12
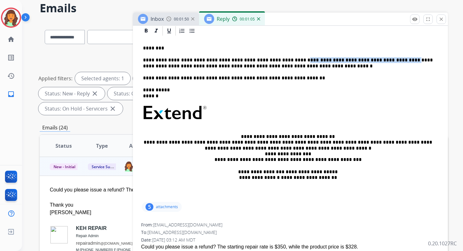
drag, startPoint x: 370, startPoint y: 60, endPoint x: 280, endPoint y: 62, distance: 89.2
click at [280, 62] on p "**********" at bounding box center [288, 63] width 290 height 12
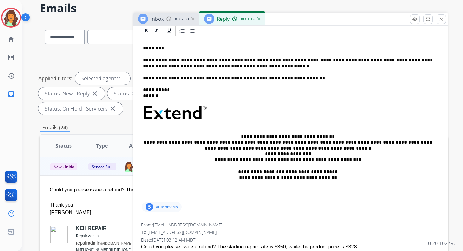
click at [185, 61] on p "**********" at bounding box center [288, 63] width 290 height 12
click at [228, 68] on p "**********" at bounding box center [288, 63] width 290 height 12
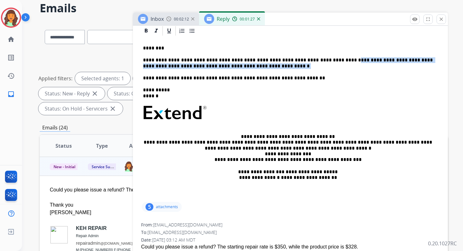
drag, startPoint x: 225, startPoint y: 67, endPoint x: 323, endPoint y: 59, distance: 98.0
click at [323, 59] on p "**********" at bounding box center [288, 63] width 290 height 12
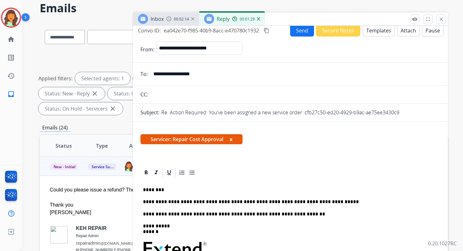
scroll to position [0, 0]
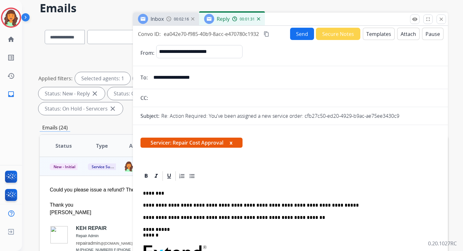
click at [268, 34] on mat-icon "content_copy" at bounding box center [267, 34] width 6 height 6
click at [298, 34] on button "Send" at bounding box center [302, 34] width 24 height 12
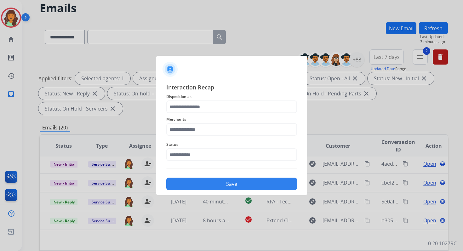
scroll to position [21, 0]
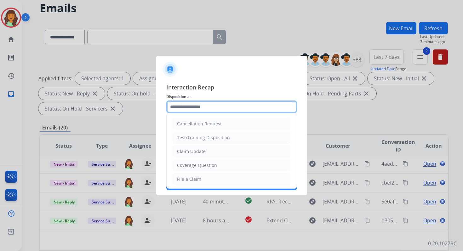
click at [205, 111] on input "text" at bounding box center [231, 107] width 131 height 13
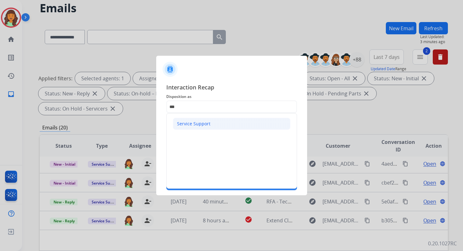
click at [209, 122] on li "Service Support" at bounding box center [232, 124] width 118 height 12
type input "**********"
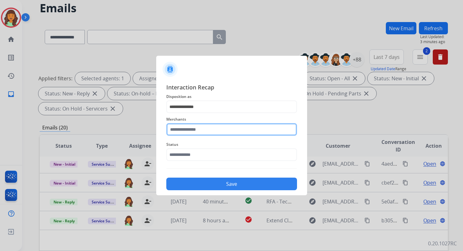
click at [207, 133] on input "text" at bounding box center [231, 129] width 131 height 13
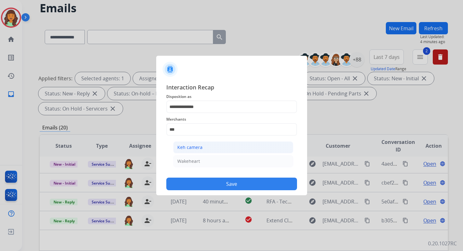
click at [214, 149] on li "Keh camera" at bounding box center [233, 147] width 120 height 12
type input "**********"
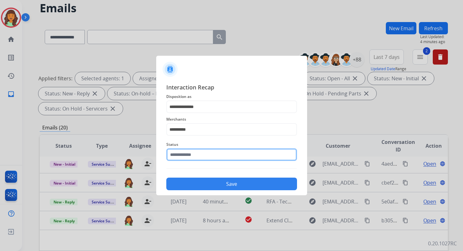
click at [201, 154] on input "text" at bounding box center [231, 154] width 131 height 13
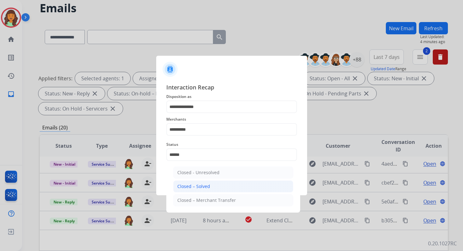
click at [210, 184] on li "Closed – Solved" at bounding box center [233, 187] width 120 height 12
type input "**********"
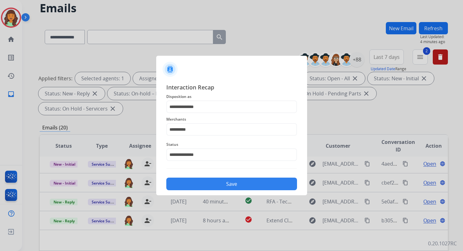
click at [210, 184] on button "Save" at bounding box center [231, 184] width 131 height 13
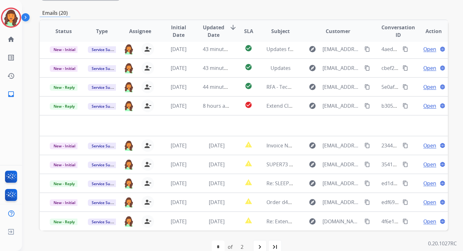
scroll to position [153, 0]
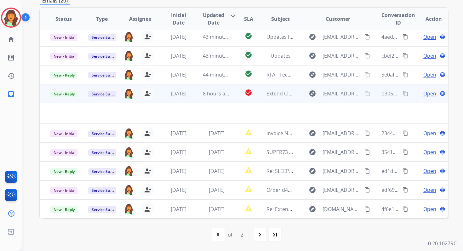
click at [213, 95] on span "8 hours ago" at bounding box center [217, 93] width 28 height 7
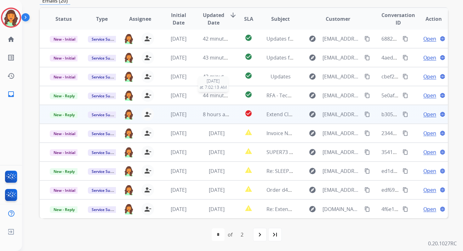
scroll to position [1, 0]
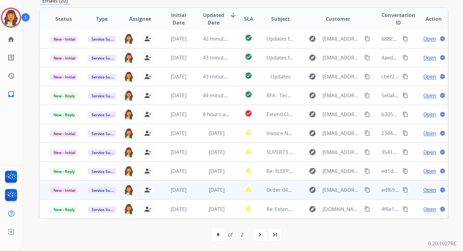
click at [214, 195] on td "[DATE]" at bounding box center [212, 190] width 38 height 19
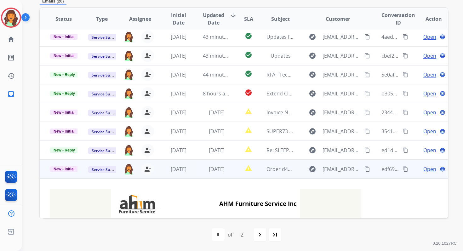
scroll to position [151, 0]
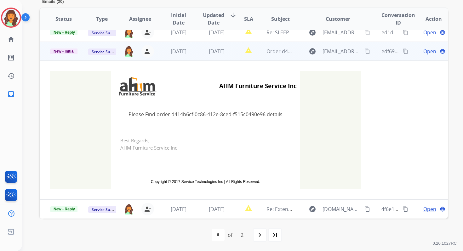
click at [219, 50] on span "[DATE]" at bounding box center [217, 51] width 16 height 7
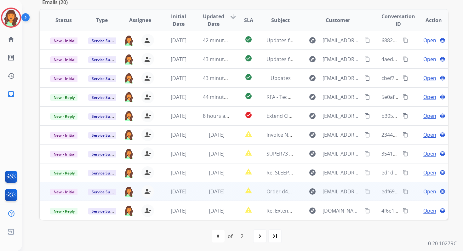
scroll to position [151, 0]
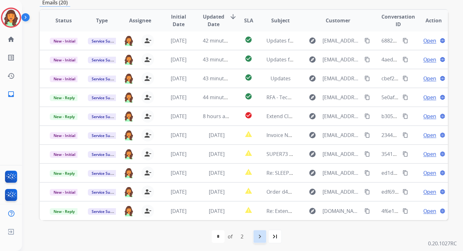
click at [262, 236] on mat-icon "navigate_next" at bounding box center [260, 237] width 8 height 8
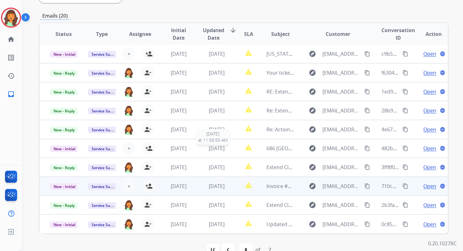
scroll to position [153, 0]
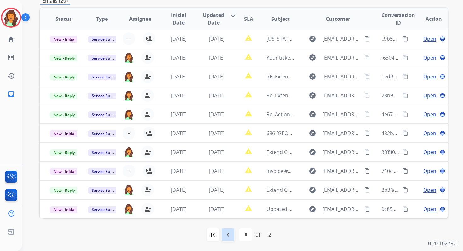
click at [228, 234] on mat-icon "navigate_before" at bounding box center [228, 235] width 8 height 8
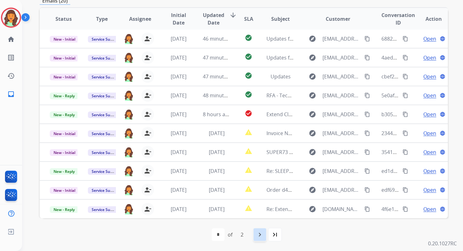
click at [259, 233] on mat-icon "navigate_next" at bounding box center [260, 235] width 8 height 8
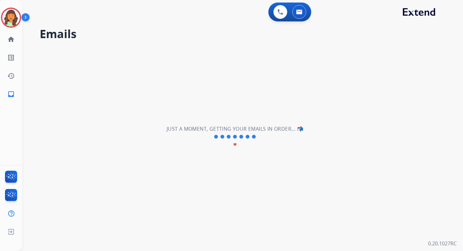
scroll to position [0, 0]
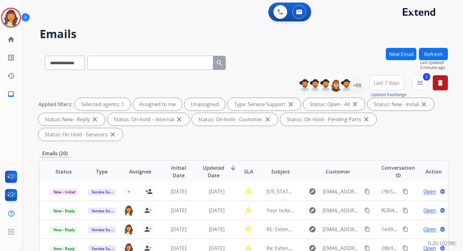
click at [253, 134] on div "Applied filters: Selected agents: 1 Assigned to me Unassigned Type: Service Sup…" at bounding box center [242, 119] width 408 height 43
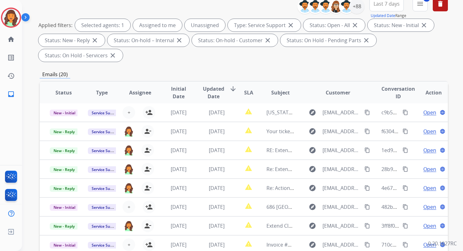
scroll to position [153, 0]
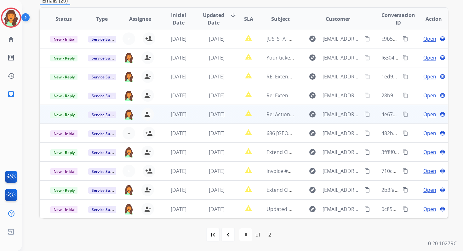
click at [234, 115] on td "report_problem" at bounding box center [244, 114] width 26 height 19
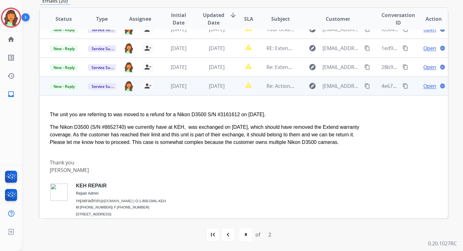
scroll to position [0, 0]
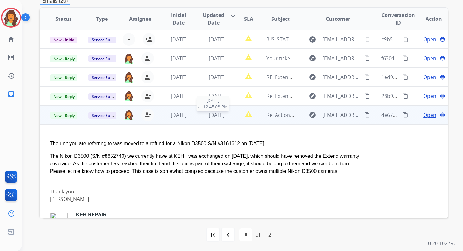
click at [213, 112] on span "[DATE]" at bounding box center [217, 115] width 16 height 7
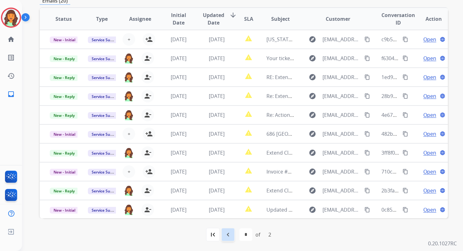
click at [228, 230] on div "navigate_before" at bounding box center [228, 235] width 14 height 14
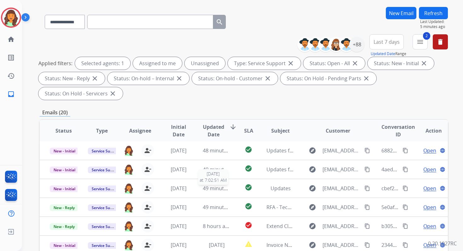
scroll to position [153, 0]
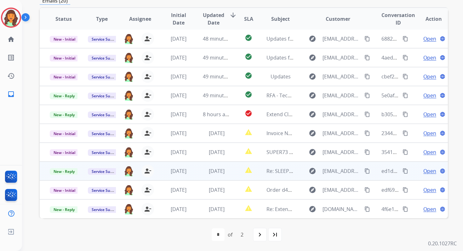
click at [210, 179] on td "[DATE]" at bounding box center [212, 171] width 38 height 19
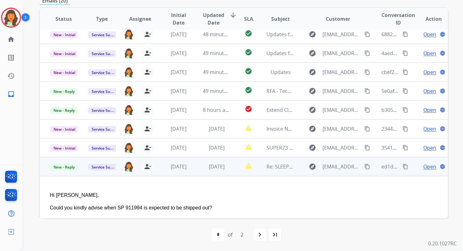
scroll to position [0, 0]
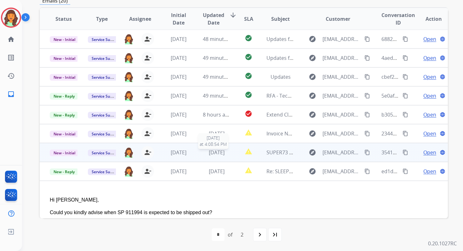
click at [209, 152] on span "[DATE]" at bounding box center [217, 152] width 16 height 7
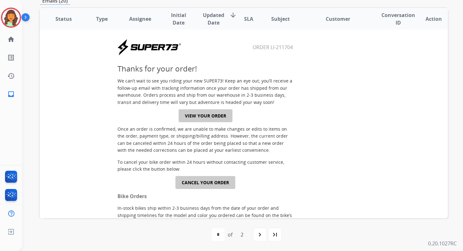
scroll to position [153, 0]
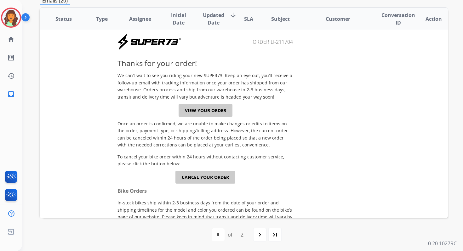
click at [204, 101] on td "Thanks for your order! We can’t wait to see you riding your new SUPER73! Keep a…" at bounding box center [205, 189] width 176 height 265
click at [204, 112] on link "VIEW YOUR ORDER" at bounding box center [206, 110] width 54 height 13
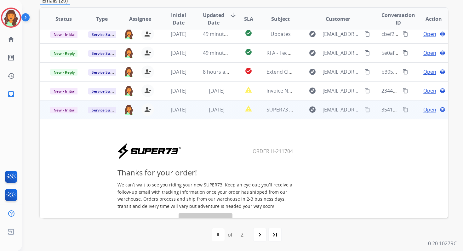
scroll to position [34, 0]
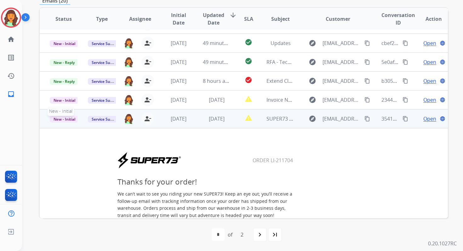
click at [64, 118] on span "New - Initial" at bounding box center [64, 119] width 29 height 7
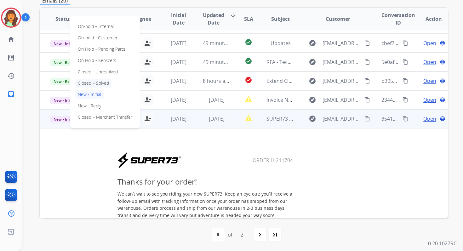
click at [84, 84] on p "Closed – Solved" at bounding box center [93, 83] width 36 height 9
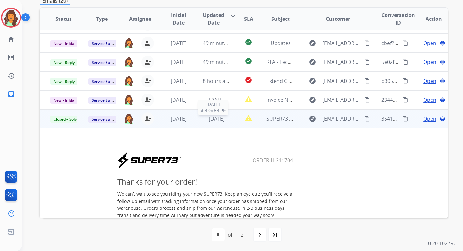
click at [225, 117] on span "[DATE]" at bounding box center [217, 118] width 16 height 7
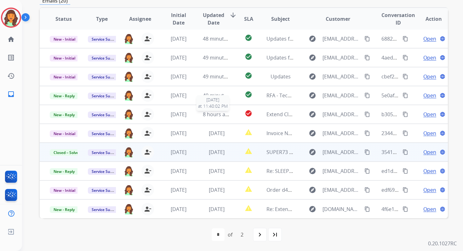
scroll to position [1, 0]
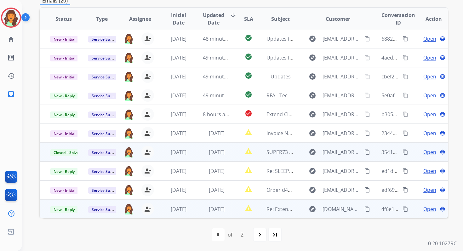
click at [206, 204] on td "[DATE]" at bounding box center [212, 208] width 38 height 19
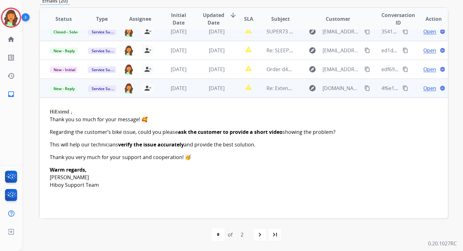
scroll to position [122, 0]
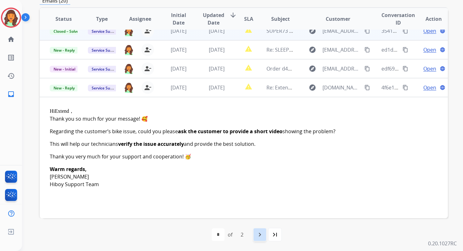
click at [261, 235] on mat-icon "navigate_next" at bounding box center [260, 235] width 8 height 8
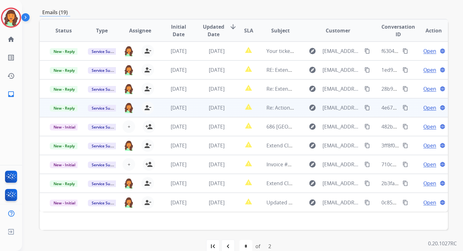
scroll to position [153, 0]
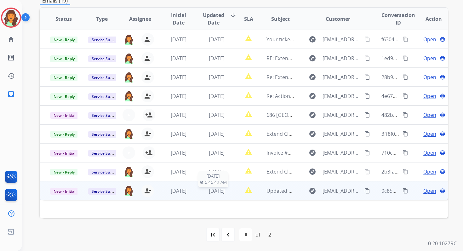
click at [210, 189] on span "[DATE]" at bounding box center [217, 190] width 16 height 7
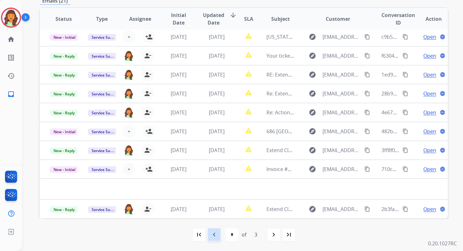
click at [217, 235] on mat-icon "navigate_before" at bounding box center [214, 235] width 8 height 8
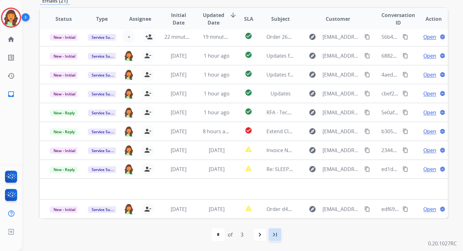
click at [273, 230] on div "last_page" at bounding box center [275, 235] width 14 height 14
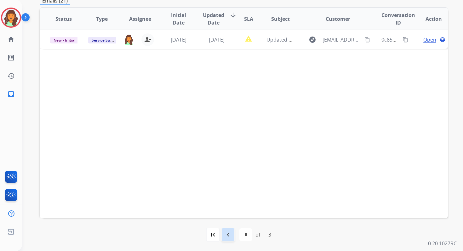
click at [229, 231] on mat-icon "navigate_before" at bounding box center [228, 235] width 8 height 8
select select "*"
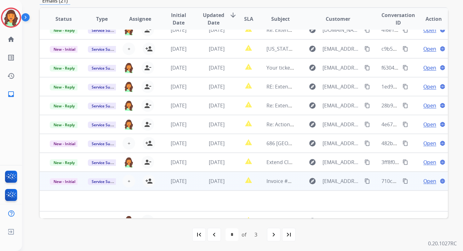
scroll to position [0, 0]
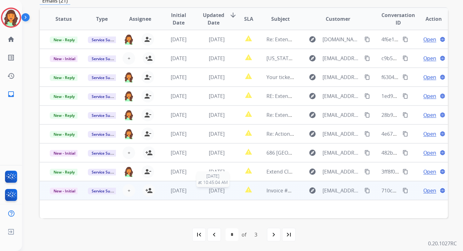
click at [218, 192] on span "[DATE]" at bounding box center [217, 190] width 16 height 7
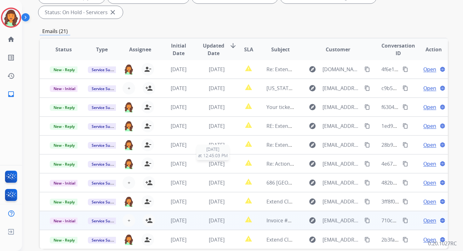
scroll to position [153, 0]
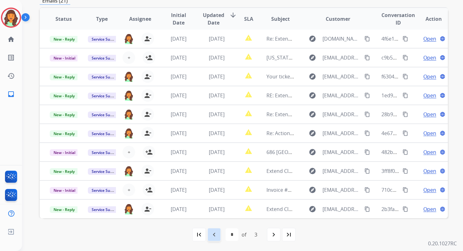
click at [216, 235] on mat-icon "navigate_before" at bounding box center [214, 235] width 8 height 8
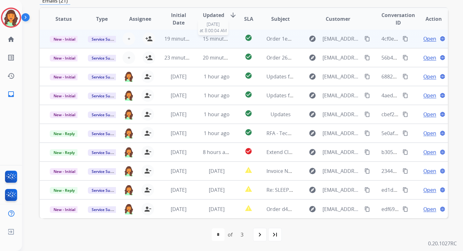
click at [210, 37] on span "15 minutes ago" at bounding box center [221, 38] width 37 height 7
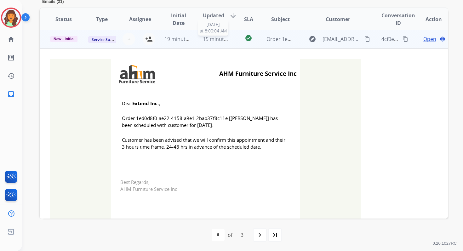
scroll to position [0, 0]
click at [149, 43] on mat-icon "person_add" at bounding box center [149, 40] width 8 height 8
click at [67, 38] on span "New - Initial" at bounding box center [64, 40] width 29 height 6
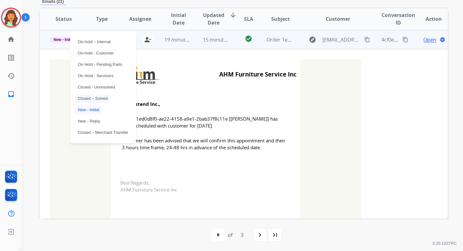
click at [94, 99] on p "Closed – Solved" at bounding box center [92, 98] width 35 height 9
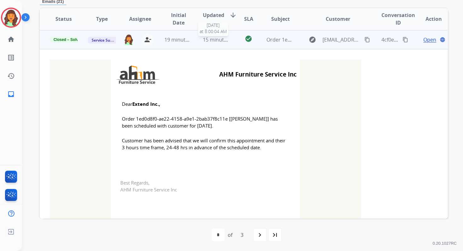
click at [218, 38] on span "15 minutes ago" at bounding box center [221, 39] width 37 height 7
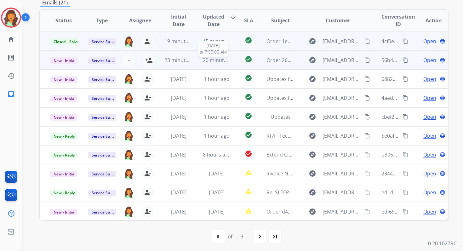
click at [208, 64] on td "20 minutes ago [DATE] 7:55:05 AM" at bounding box center [212, 60] width 38 height 19
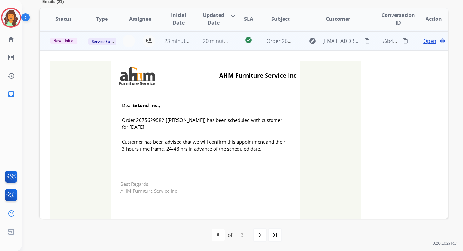
scroll to position [19, 0]
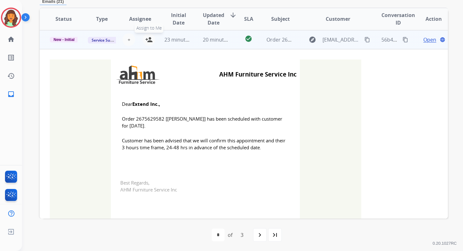
click at [148, 40] on mat-icon "person_add" at bounding box center [149, 40] width 8 height 8
click at [61, 38] on span "New - Initial" at bounding box center [64, 40] width 29 height 6
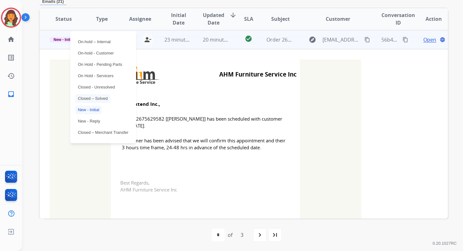
click at [87, 99] on p "Closed – Solved" at bounding box center [92, 98] width 35 height 9
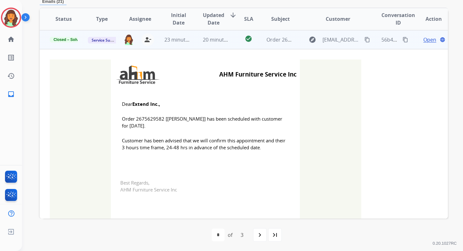
click at [227, 40] on span "20 minutes ago" at bounding box center [221, 39] width 37 height 7
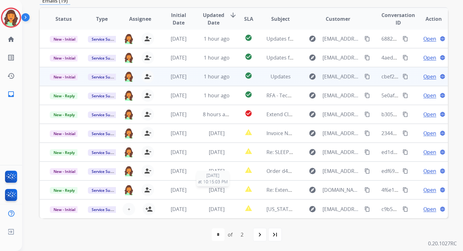
scroll to position [0, 0]
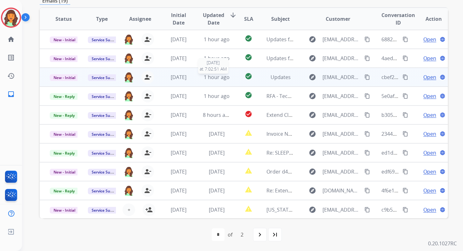
click at [217, 77] on span "1 hour ago" at bounding box center [217, 77] width 26 height 7
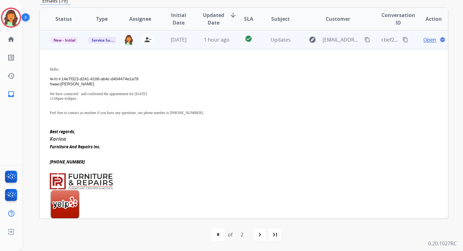
scroll to position [38, 0]
drag, startPoint x: 63, startPoint y: 78, endPoint x: 141, endPoint y: 78, distance: 78.5
click at [141, 78] on p "W/O # : 14e7f323-d241-4106-ab4c-d404474e1a79" at bounding box center [206, 78] width 312 height 5
copy span "14e7f323-d241-4106-ab4c-d404474e1a79"
drag, startPoint x: 92, startPoint y: 93, endPoint x: 124, endPoint y: 101, distance: 32.5
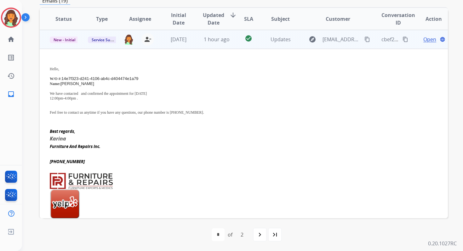
click at [124, 101] on div "Hello, W/O # : 14e7f323-d241-4106-ab4c-d404474e1a79 Name: [PERSON_NAME] We have…" at bounding box center [206, 89] width 312 height 61
click at [94, 93] on p "We have contacted and confirmed the appointment for [DATE] 12:00pm-4:00pm ." at bounding box center [206, 95] width 312 height 9
drag, startPoint x: 93, startPoint y: 93, endPoint x: 110, endPoint y: 99, distance: 17.6
click at [110, 99] on p "We have contacted and confirmed the appointment for [DATE] 12:00pm-4:00pm ." at bounding box center [206, 95] width 312 height 9
copy p "confirmed the appointment for [DATE] 12:00pm-4:00pm ."
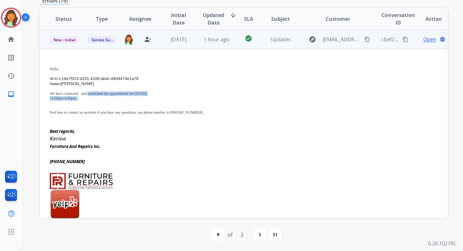
click at [403, 39] on mat-icon "content_copy" at bounding box center [406, 40] width 6 height 6
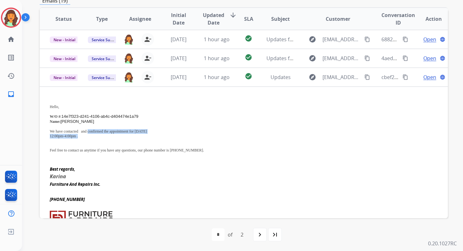
scroll to position [0, 0]
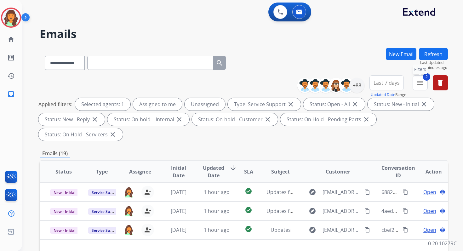
click at [418, 87] on button "2 menu Filters" at bounding box center [420, 82] width 15 height 15
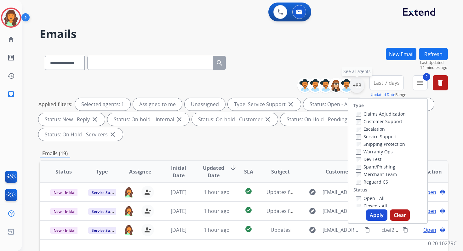
click at [356, 86] on div "+88" at bounding box center [356, 85] width 15 height 15
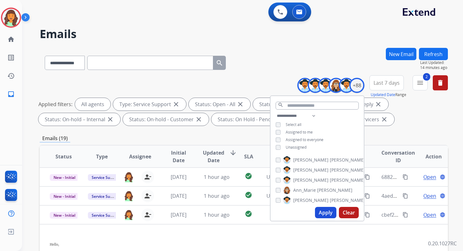
click at [325, 212] on button "Apply" at bounding box center [325, 212] width 21 height 11
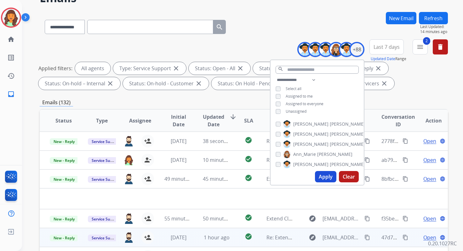
scroll to position [28, 0]
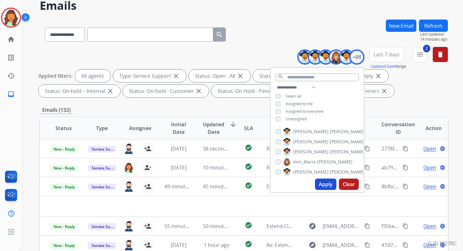
click at [279, 40] on div "**********" at bounding box center [244, 33] width 408 height 27
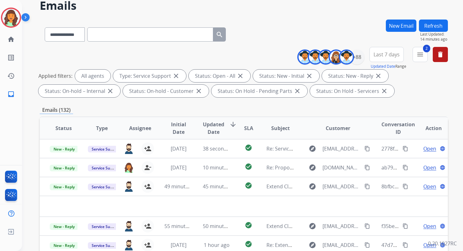
click at [262, 110] on div "Emails (132)" at bounding box center [244, 110] width 408 height 8
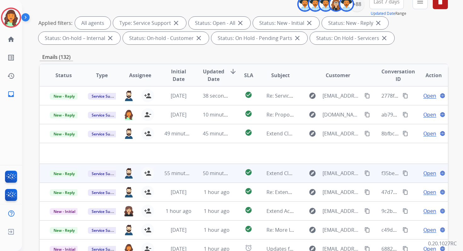
scroll to position [51, 0]
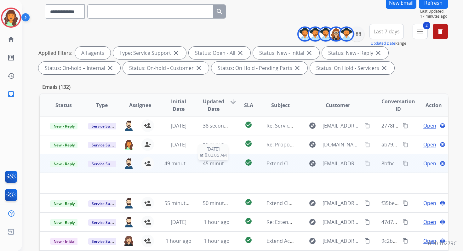
click at [209, 160] on span "45 minutes ago" at bounding box center [221, 163] width 37 height 7
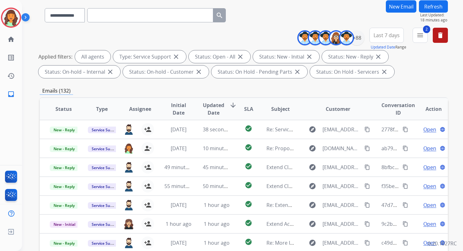
scroll to position [36, 0]
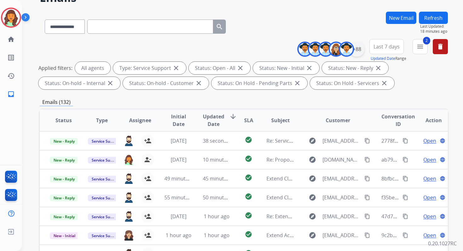
click at [357, 42] on div "+88" at bounding box center [333, 49] width 62 height 15
click at [357, 44] on div "+88" at bounding box center [356, 49] width 15 height 15
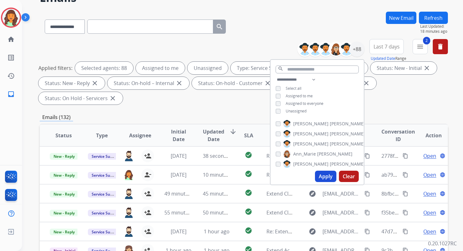
click at [324, 175] on button "Apply" at bounding box center [325, 176] width 21 height 11
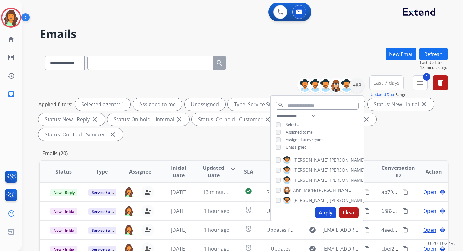
click at [201, 143] on div "**********" at bounding box center [244, 226] width 408 height 356
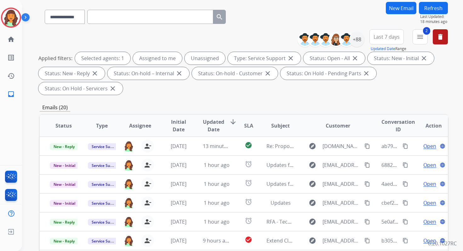
scroll to position [153, 0]
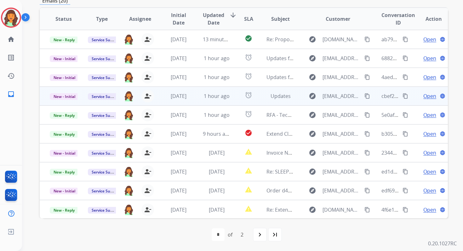
click at [193, 96] on td "1 hour ago" at bounding box center [212, 96] width 38 height 19
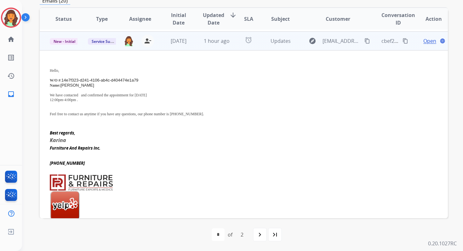
scroll to position [57, 0]
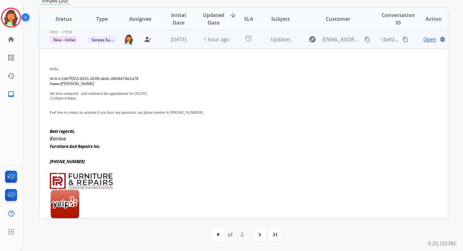
click at [64, 38] on span "New - Initial" at bounding box center [64, 40] width 29 height 7
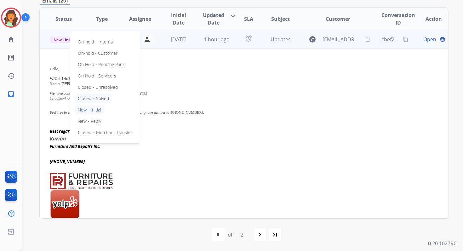
click at [85, 97] on p "Closed – Solved" at bounding box center [93, 98] width 36 height 9
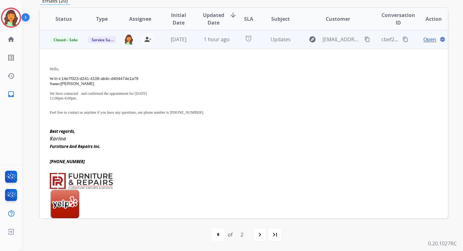
scroll to position [0, 0]
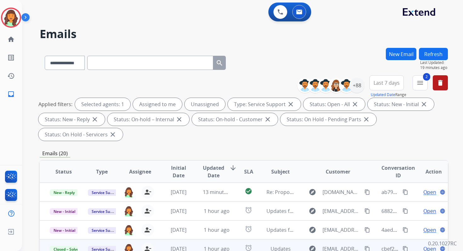
select select "**********"
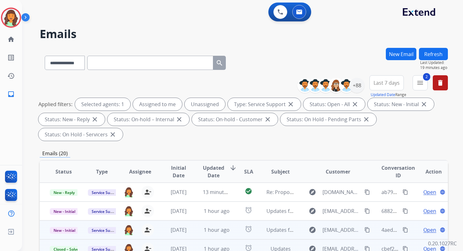
scroll to position [153, 0]
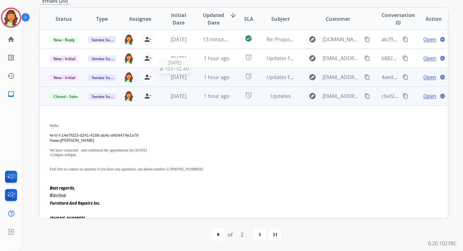
click at [178, 80] on span "[DATE]" at bounding box center [179, 77] width 16 height 7
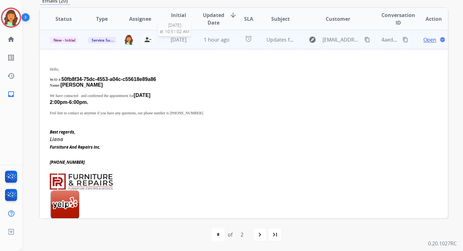
scroll to position [38, 0]
drag, startPoint x: 63, startPoint y: 78, endPoint x: 172, endPoint y: 76, distance: 108.7
click at [172, 76] on p "W/O # : 50fb8f34-75dc-4553-a04c-c55618e89a86" at bounding box center [206, 79] width 312 height 6
copy span "50fb8f34-75dc-4553-a04c-c55618e89a86"
drag, startPoint x: 93, startPoint y: 96, endPoint x: 112, endPoint y: 101, distance: 18.9
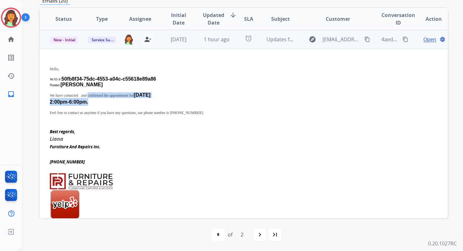
click at [112, 101] on div "Hello, W/O # : 50fb8f34-75dc-4553-a04c-c55618e89a86 Name: Lalasa Gangireddy We …" at bounding box center [206, 89] width 312 height 61
copy div "confirmed the appointment for 09/29/2025 2:00pm-6:00pm."
click at [403, 41] on mat-icon "content_copy" at bounding box center [406, 40] width 6 height 6
click at [63, 37] on span "New - Initial" at bounding box center [64, 40] width 29 height 7
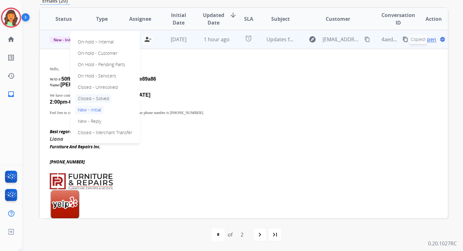
click at [94, 99] on p "Closed – Solved" at bounding box center [93, 98] width 36 height 9
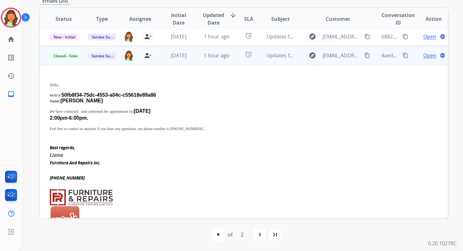
scroll to position [0, 0]
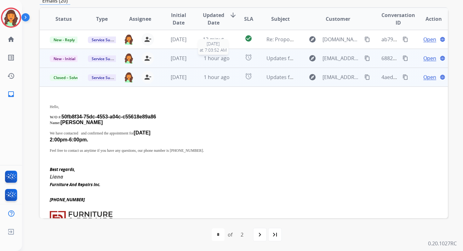
click at [204, 55] on span "1 hour ago" at bounding box center [217, 58] width 26 height 7
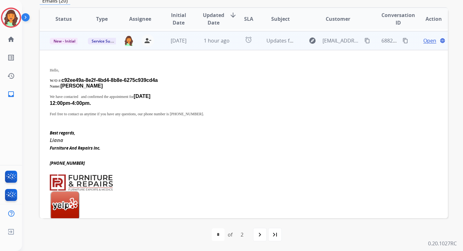
scroll to position [19, 0]
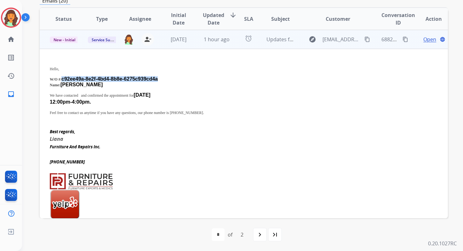
drag, startPoint x: 63, startPoint y: 79, endPoint x: 167, endPoint y: 80, distance: 104.0
click at [167, 80] on p "W/O # : c92ee49a-8e2f-4bd4-8b8e-6275c939cd4a" at bounding box center [206, 79] width 312 height 6
copy span "c92ee49a-8e2f-4bd4-8b8e-6275c939cd4a"
click at [403, 38] on mat-icon "content_copy" at bounding box center [406, 40] width 6 height 6
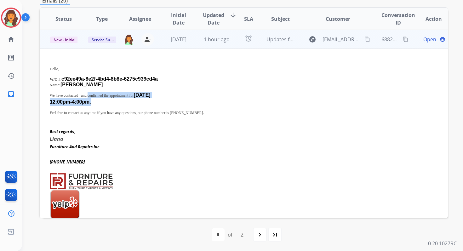
drag, startPoint x: 93, startPoint y: 97, endPoint x: 103, endPoint y: 101, distance: 10.3
click at [103, 101] on div "Hello, W/O # : c92ee49a-8e2f-4bd4-8b8e-6275c939cd4a Name: Jorge Irigoyen We hav…" at bounding box center [206, 89] width 312 height 61
copy div "confirmed the appointment for 09/29/2025 12:00pm-4:00pm."
click at [71, 40] on span "New - Initial" at bounding box center [64, 40] width 29 height 7
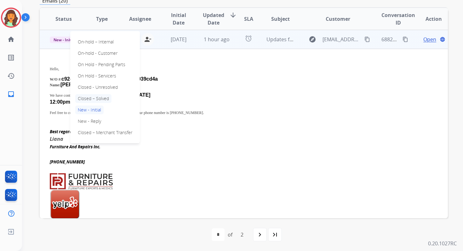
click at [94, 99] on p "Closed – Solved" at bounding box center [93, 98] width 36 height 9
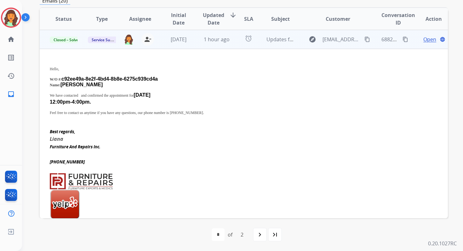
scroll to position [0, 0]
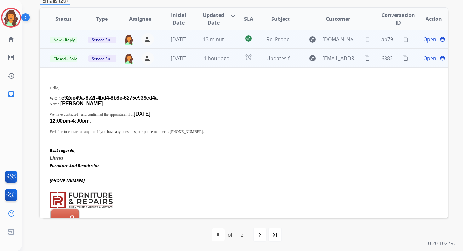
click at [211, 45] on td "13 minutes ago" at bounding box center [212, 39] width 38 height 19
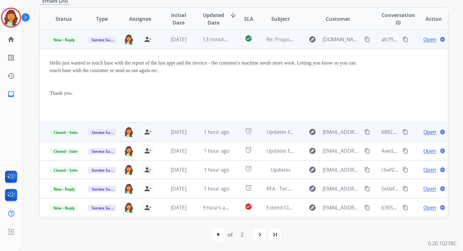
click at [424, 39] on span "Open" at bounding box center [430, 40] width 13 height 8
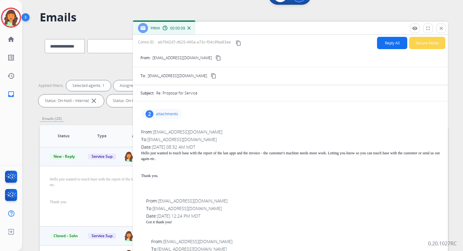
scroll to position [14, 0]
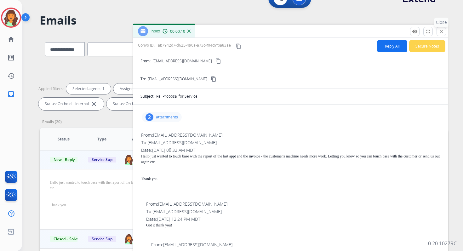
click at [444, 31] on mat-icon "close" at bounding box center [442, 32] width 6 height 6
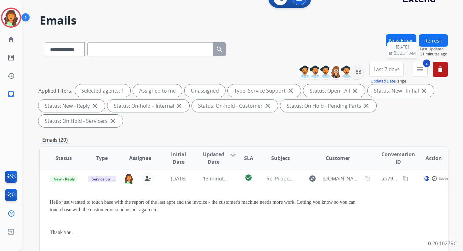
click at [435, 47] on span "Last Updated:" at bounding box center [434, 49] width 28 height 5
click at [433, 41] on button "Refresh" at bounding box center [433, 40] width 29 height 12
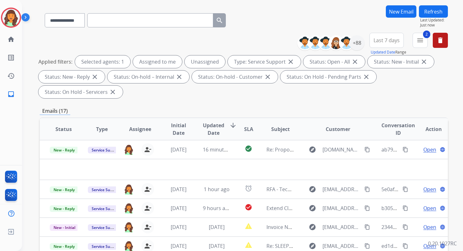
scroll to position [153, 0]
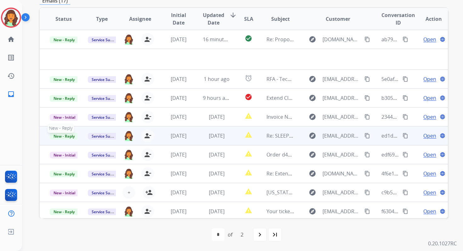
click at [72, 135] on span "New - Reply" at bounding box center [64, 136] width 29 height 7
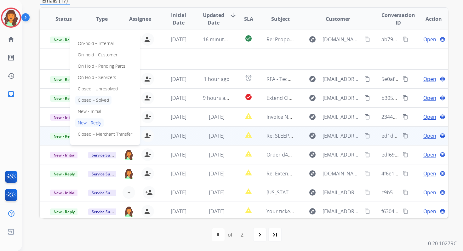
click at [96, 97] on p "Closed – Solved" at bounding box center [93, 100] width 36 height 9
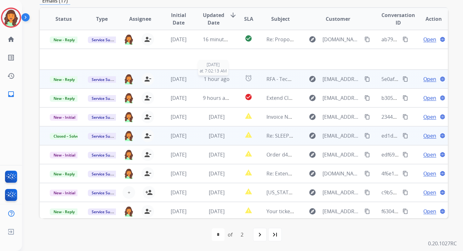
click at [214, 83] on div "1 hour ago" at bounding box center [217, 79] width 28 height 8
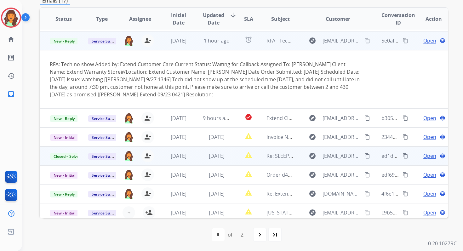
scroll to position [19, 0]
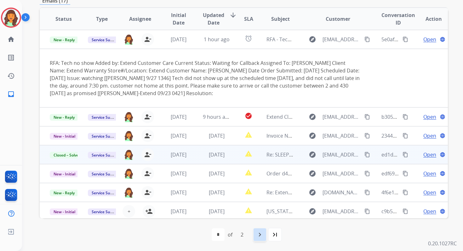
click at [259, 233] on mat-icon "navigate_next" at bounding box center [260, 235] width 8 height 8
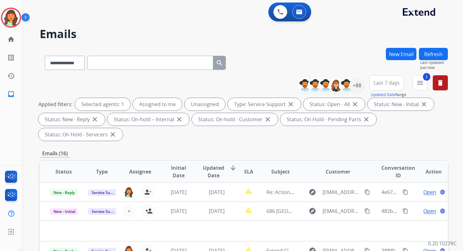
scroll to position [153, 0]
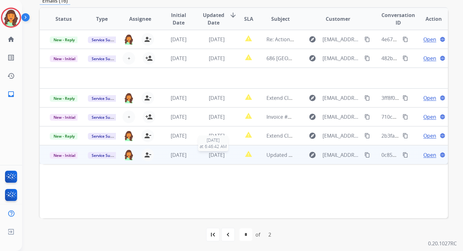
click at [213, 155] on span "[DATE]" at bounding box center [217, 155] width 16 height 7
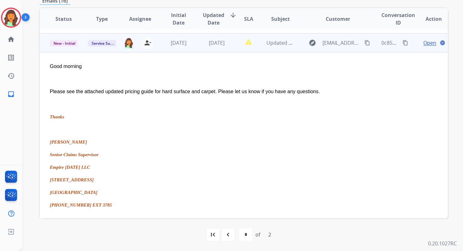
scroll to position [90, 0]
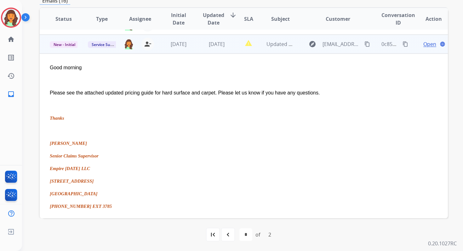
click at [424, 41] on span "Open" at bounding box center [430, 44] width 13 height 8
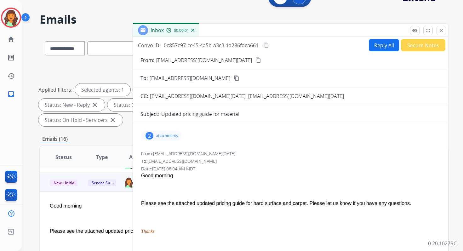
scroll to position [5, 0]
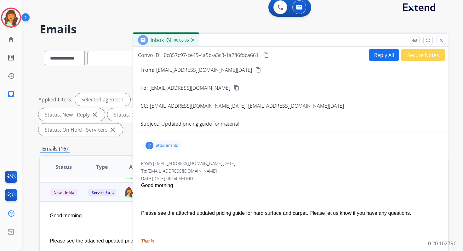
click at [373, 56] on button "Reply All" at bounding box center [384, 55] width 30 height 12
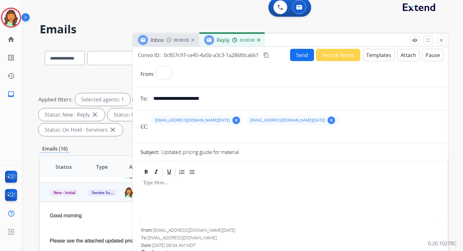
select select "**********"
click at [234, 120] on mat-icon "clear" at bounding box center [237, 121] width 6 height 6
click at [234, 119] on mat-icon "clear" at bounding box center [237, 121] width 6 height 6
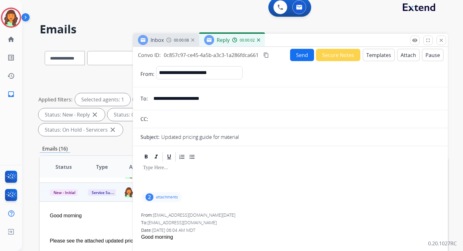
click at [201, 99] on input "**********" at bounding box center [295, 98] width 291 height 13
type input "**********"
click at [189, 116] on input "text" at bounding box center [295, 119] width 291 height 13
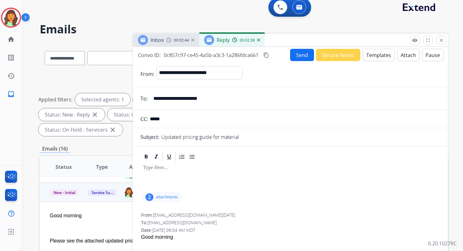
type input "**********"
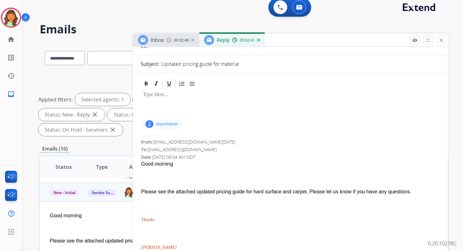
scroll to position [81, 0]
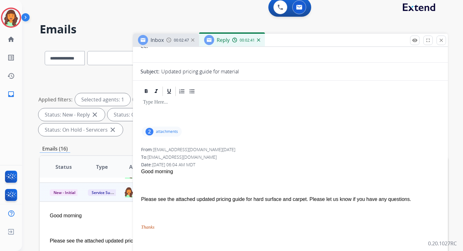
click at [173, 124] on div "2 attachments From: asardin@empire-today.com To: servicesupport@extend.com Date…" at bounding box center [290, 231] width 315 height 291
click at [172, 130] on p "attachments" at bounding box center [167, 131] width 22 height 5
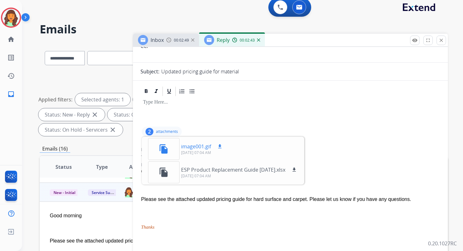
click at [220, 145] on mat-icon "download" at bounding box center [220, 147] width 6 height 6
click at [295, 170] on mat-icon "download" at bounding box center [294, 170] width 6 height 6
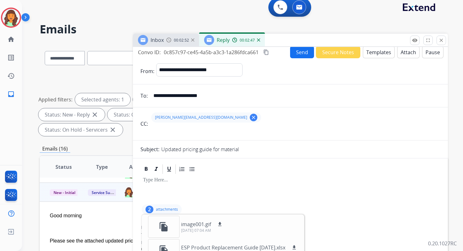
scroll to position [0, 0]
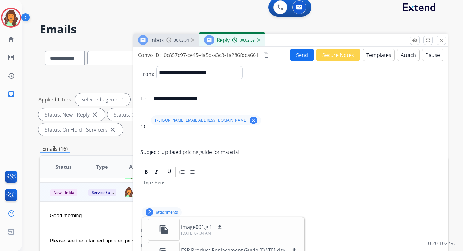
click at [342, 74] on div "**********" at bounding box center [298, 74] width 284 height 16
click at [409, 55] on button "Attach" at bounding box center [408, 55] width 22 height 12
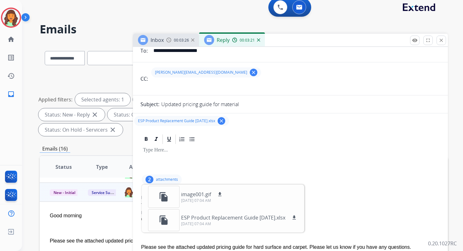
scroll to position [41, 0]
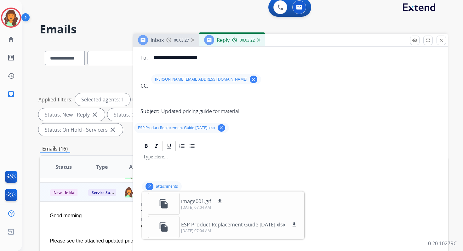
click at [210, 160] on p at bounding box center [290, 157] width 295 height 6
click at [165, 158] on p "**********" at bounding box center [288, 157] width 290 height 6
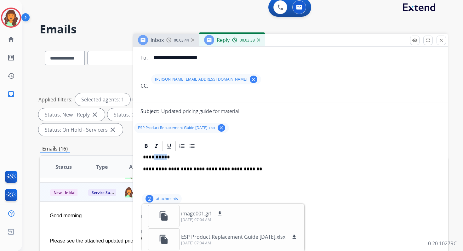
drag, startPoint x: 163, startPoint y: 157, endPoint x: 153, endPoint y: 158, distance: 10.1
click at [153, 158] on p "**********" at bounding box center [288, 157] width 290 height 6
click at [172, 159] on p "******" at bounding box center [288, 157] width 290 height 6
click at [251, 170] on p "**********" at bounding box center [288, 169] width 290 height 6
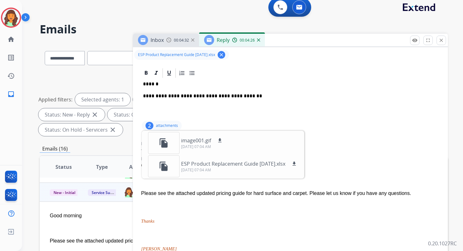
scroll to position [107, 0]
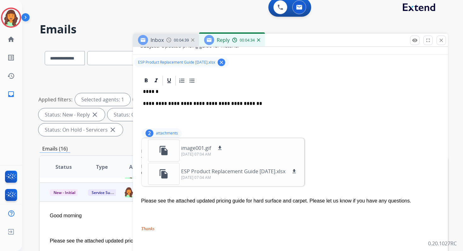
click at [264, 107] on div "**********" at bounding box center [291, 106] width 300 height 41
click at [263, 99] on div "**********" at bounding box center [291, 106] width 300 height 41
click at [167, 130] on div "2 attachments file_copy image001.gif download 09/25/2025, 07:04 AM file_copy ES…" at bounding box center [162, 133] width 40 height 10
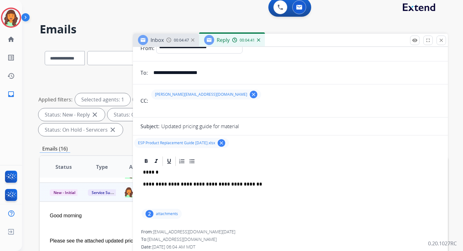
scroll to position [0, 0]
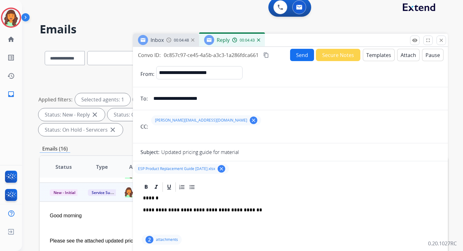
click at [211, 121] on div "kelly@extend.com clear" at bounding box center [295, 120] width 291 height 15
click at [298, 54] on button "Send" at bounding box center [302, 55] width 24 height 12
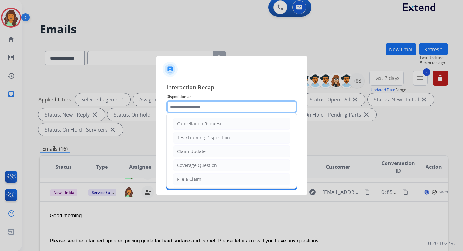
click at [213, 108] on input "text" at bounding box center [231, 107] width 131 height 13
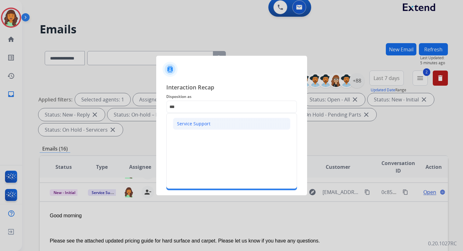
click at [194, 128] on li "Service Support" at bounding box center [232, 124] width 118 height 12
type input "**********"
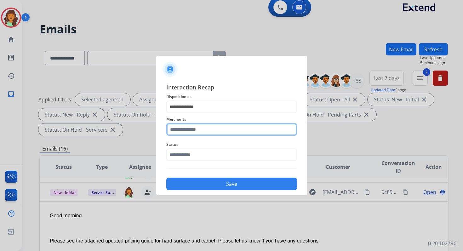
click at [194, 128] on input "text" at bounding box center [231, 129] width 131 height 13
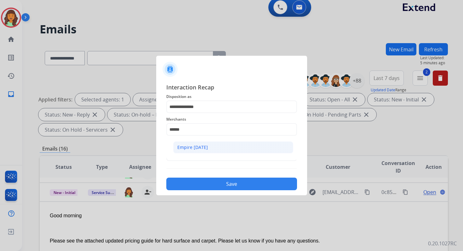
click at [197, 142] on li "Empire [DATE]" at bounding box center [233, 147] width 120 height 12
type input "**********"
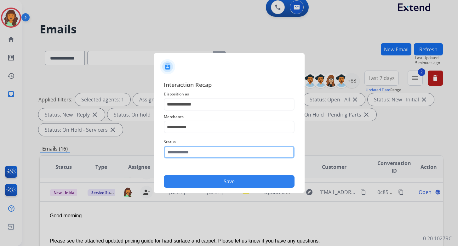
click at [198, 155] on input "text" at bounding box center [229, 152] width 131 height 13
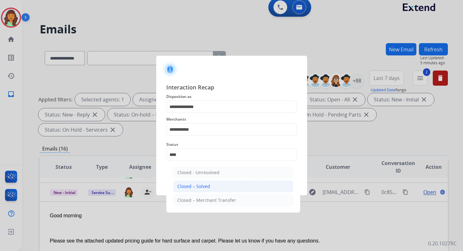
click at [206, 182] on li "Closed – Solved" at bounding box center [233, 187] width 120 height 12
type input "**********"
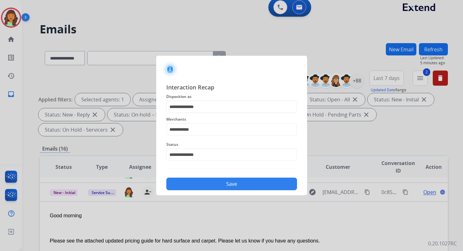
click at [206, 182] on button "Save" at bounding box center [231, 184] width 131 height 13
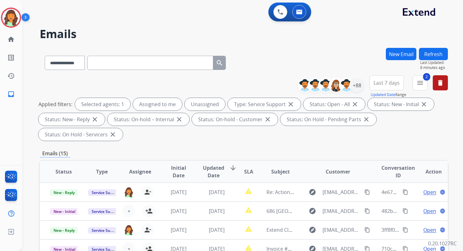
scroll to position [153, 0]
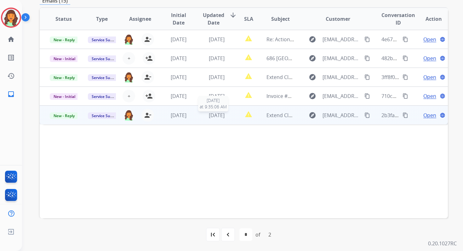
click at [214, 113] on span "[DATE]" at bounding box center [217, 115] width 16 height 7
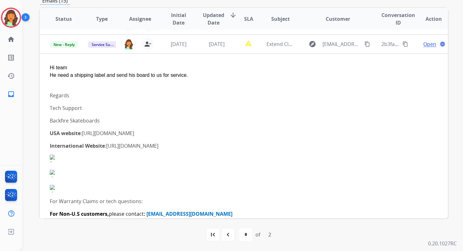
scroll to position [76, 0]
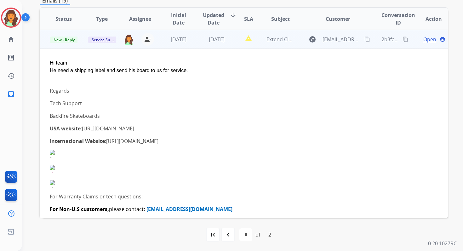
click at [424, 40] on span "Open" at bounding box center [430, 40] width 13 height 8
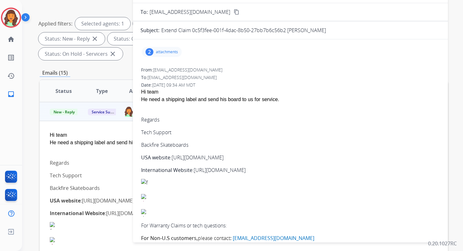
scroll to position [17, 0]
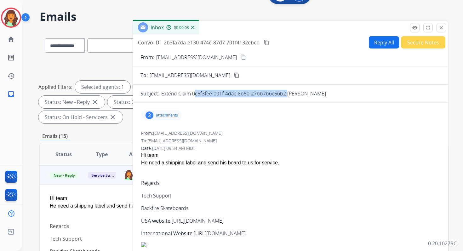
drag, startPoint x: 192, startPoint y: 94, endPoint x: 285, endPoint y: 94, distance: 93.3
click at [285, 94] on p "Extend Claim 0c5f3fee-001f-4dac-8b50-27bb7b6c56b2 [PERSON_NAME]" at bounding box center [243, 94] width 165 height 8
copy p "0c5f3fee-001f-4dac-8b50-27bb7b6c56b2"
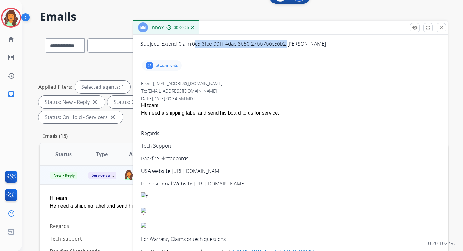
scroll to position [0, 0]
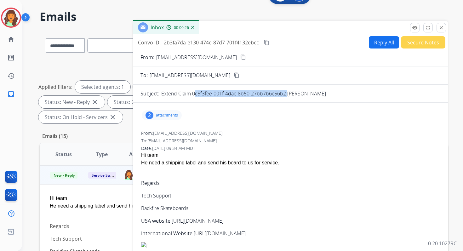
click at [381, 42] on button "Reply All" at bounding box center [384, 42] width 30 height 12
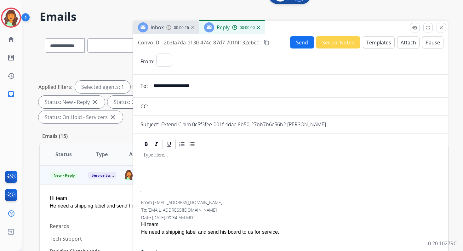
click at [381, 42] on button "Templates" at bounding box center [379, 42] width 32 height 12
select select "**********"
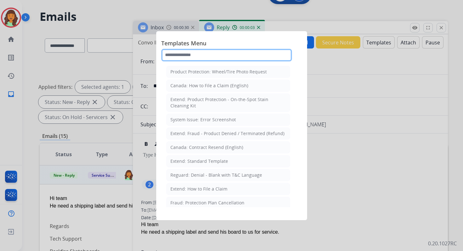
click at [203, 58] on input "text" at bounding box center [226, 55] width 131 height 13
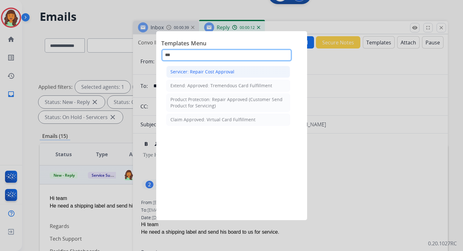
type input "***"
click at [219, 75] on li "Servicer: Repair Cost Approval" at bounding box center [228, 72] width 124 height 12
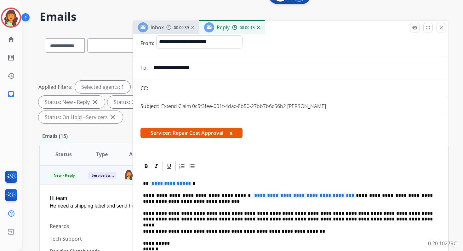
scroll to position [39, 0]
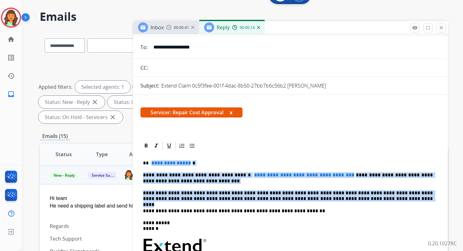
drag, startPoint x: 151, startPoint y: 163, endPoint x: 360, endPoint y: 199, distance: 211.9
click at [360, 199] on div "**********" at bounding box center [291, 243] width 300 height 182
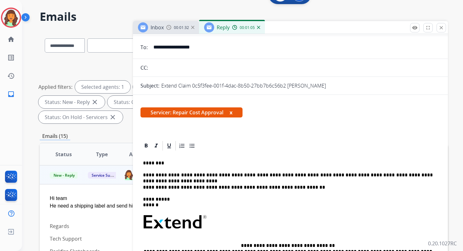
scroll to position [0, 0]
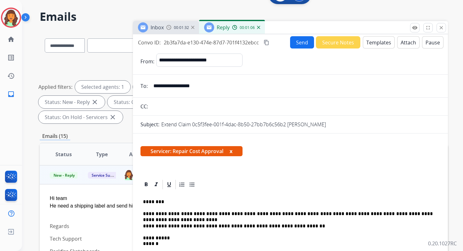
click at [298, 43] on button "Send" at bounding box center [302, 42] width 24 height 12
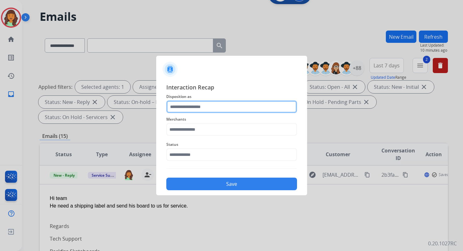
click at [196, 109] on input "text" at bounding box center [231, 107] width 131 height 13
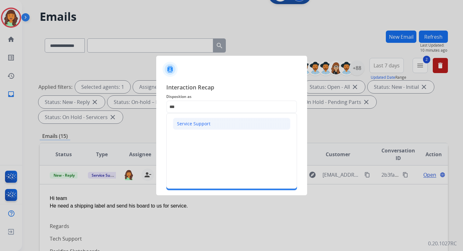
click at [194, 123] on div "Service Support" at bounding box center [193, 124] width 33 height 6
type input "**********"
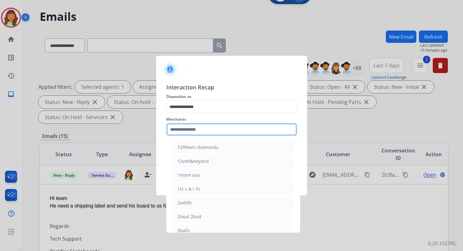
click at [195, 130] on input "text" at bounding box center [231, 129] width 131 height 13
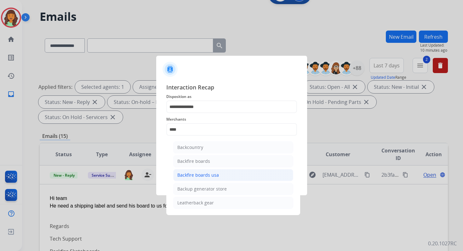
click at [205, 173] on div "Backfire boards usa" at bounding box center [198, 175] width 42 height 6
type input "**********"
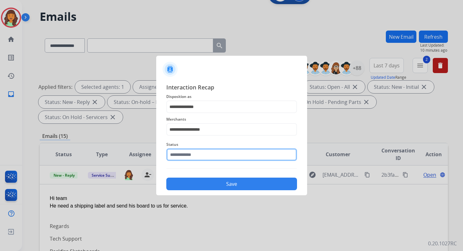
click at [200, 154] on input "text" at bounding box center [231, 154] width 131 height 13
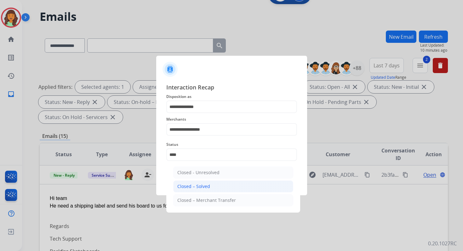
click at [211, 182] on li "Closed – Solved" at bounding box center [233, 187] width 120 height 12
type input "**********"
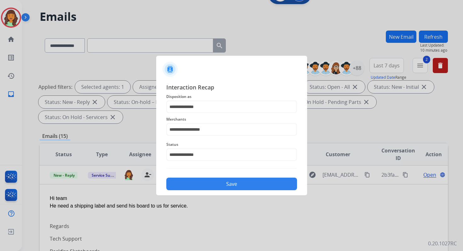
click at [211, 182] on button "Save" at bounding box center [231, 184] width 131 height 13
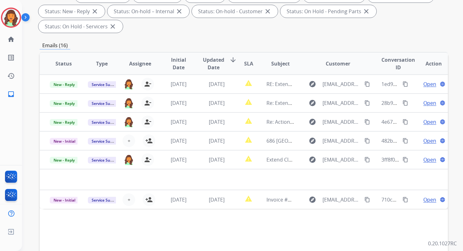
scroll to position [112, 0]
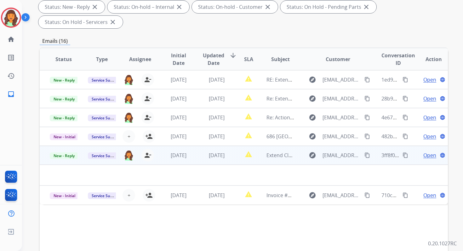
click at [209, 157] on span "[DATE]" at bounding box center [217, 155] width 16 height 7
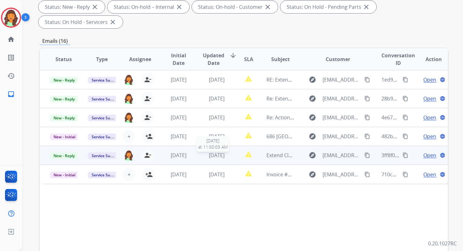
click at [209, 157] on span "[DATE]" at bounding box center [217, 155] width 16 height 7
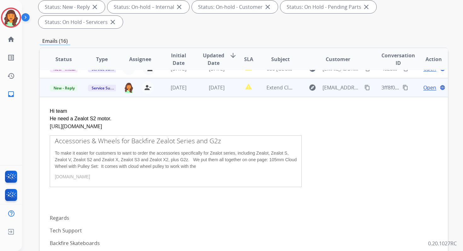
scroll to position [66, 0]
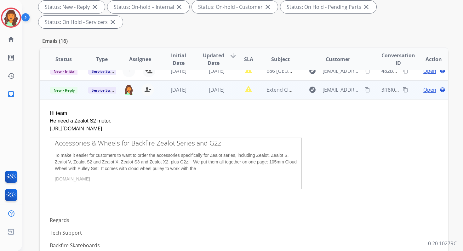
click at [429, 88] on span "Open" at bounding box center [430, 90] width 13 height 8
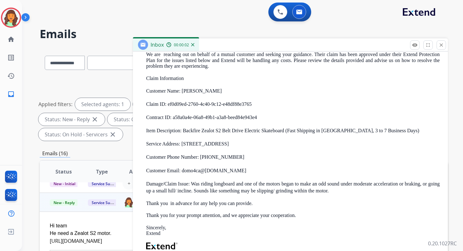
scroll to position [1, 0]
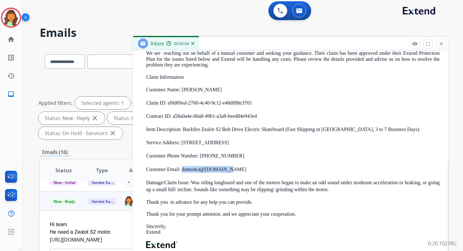
drag, startPoint x: 228, startPoint y: 169, endPoint x: 182, endPoint y: 169, distance: 45.4
click at [182, 169] on p "Customer Email: domo4ca@ gmail.com" at bounding box center [293, 169] width 294 height 7
copy p "domo4ca@ gmail.com"
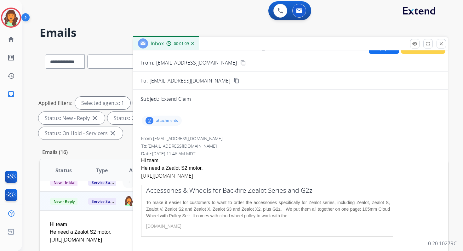
scroll to position [3, 0]
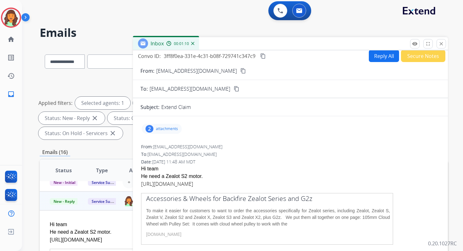
click at [193, 184] on link "https://backfireboardsusa.com/collections/accessories/products/parts-for-zealot…" at bounding box center [167, 184] width 52 height 7
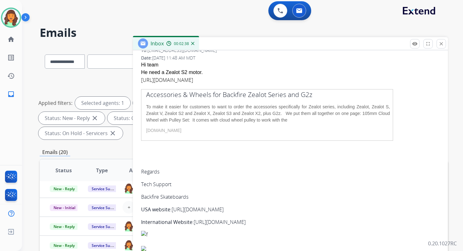
scroll to position [12, 0]
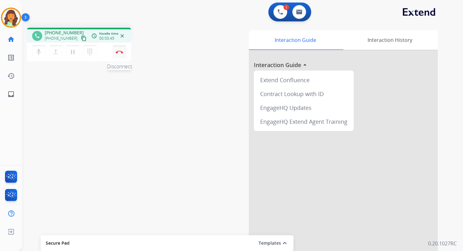
click at [119, 53] on img at bounding box center [120, 51] width 8 height 3
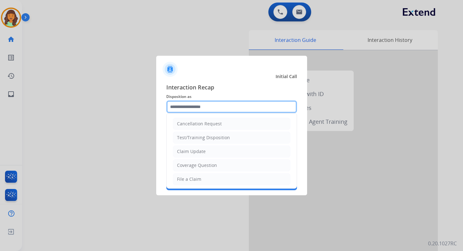
click at [196, 112] on input "text" at bounding box center [231, 107] width 131 height 13
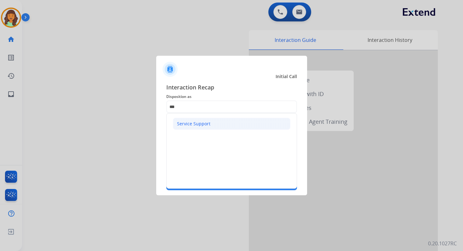
click at [195, 122] on div "Service Support" at bounding box center [193, 124] width 33 height 6
type input "**********"
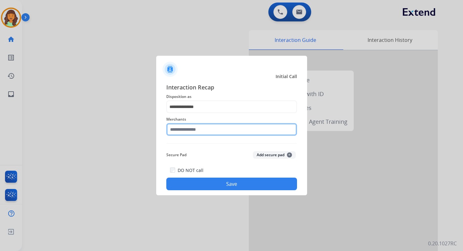
click at [195, 128] on input "text" at bounding box center [231, 129] width 131 height 13
type input "****"
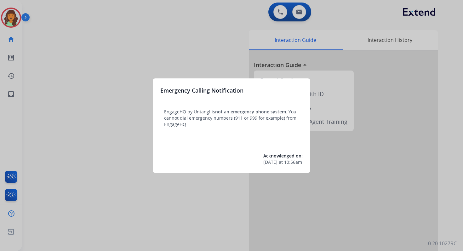
click at [249, 31] on div at bounding box center [231, 125] width 463 height 251
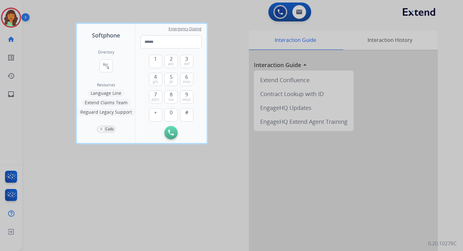
click at [248, 24] on div at bounding box center [231, 125] width 463 height 251
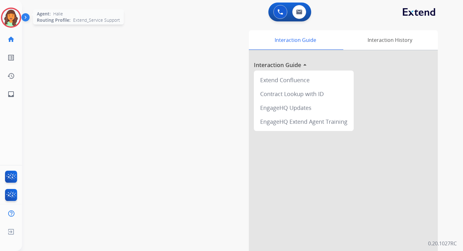
click at [8, 16] on img at bounding box center [11, 18] width 18 height 18
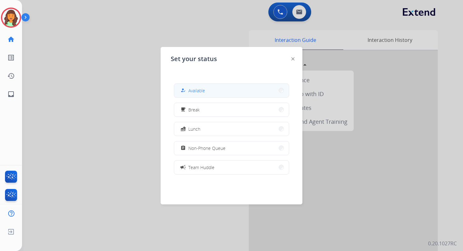
click at [212, 84] on button "how_to_reg Available" at bounding box center [231, 91] width 115 height 14
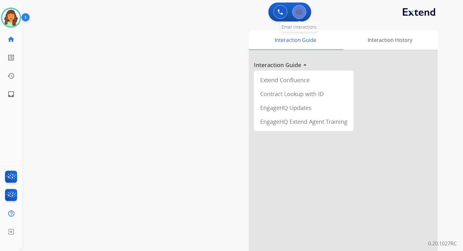
click at [297, 8] on button at bounding box center [299, 12] width 14 height 14
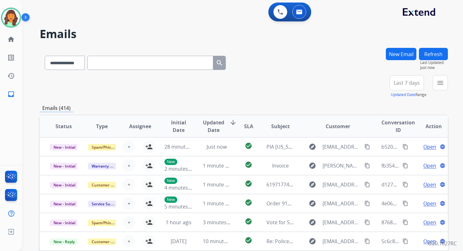
click at [402, 51] on button "New Email" at bounding box center [401, 54] width 31 height 12
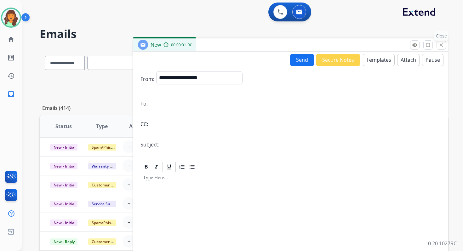
click at [445, 44] on button "close Close" at bounding box center [441, 44] width 9 height 9
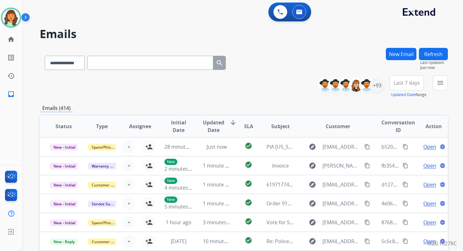
click at [397, 49] on button "New Email" at bounding box center [401, 54] width 31 height 12
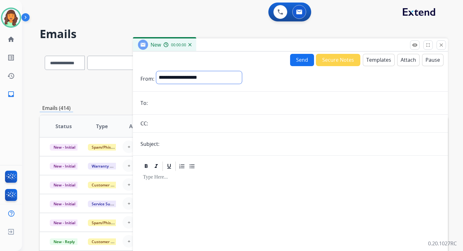
click at [194, 80] on select "**********" at bounding box center [199, 77] width 86 height 13
select select "**********"
click at [156, 71] on select "**********" at bounding box center [199, 77] width 86 height 13
click at [175, 101] on input "email" at bounding box center [295, 103] width 291 height 13
paste input "**********"
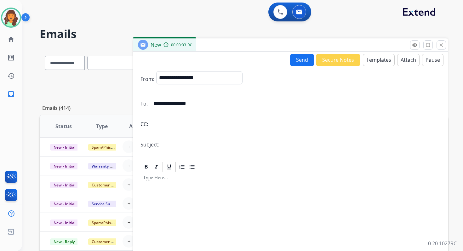
type input "**********"
click at [173, 147] on input "text" at bounding box center [300, 144] width 279 height 13
type input "**********"
click at [376, 61] on button "Templates" at bounding box center [379, 60] width 32 height 12
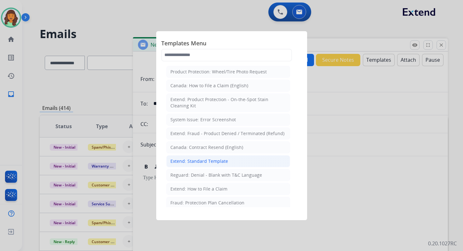
click at [200, 158] on div "Extend: Standard Template" at bounding box center [199, 161] width 58 height 6
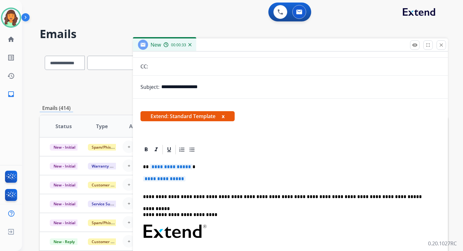
scroll to position [73, 0]
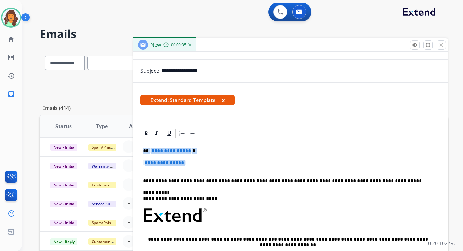
drag, startPoint x: 143, startPoint y: 151, endPoint x: 206, endPoint y: 168, distance: 65.3
click at [206, 168] on div "**********" at bounding box center [291, 230] width 300 height 182
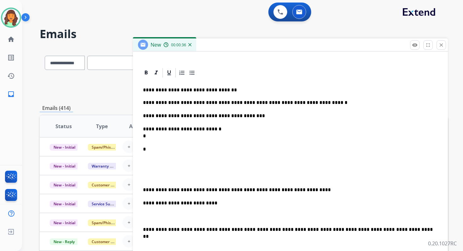
scroll to position [175, 0]
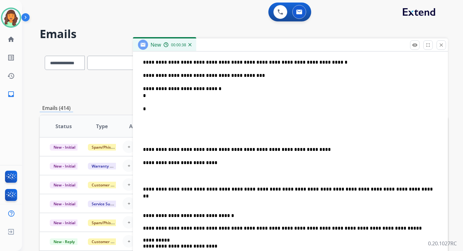
click at [175, 216] on p "**********" at bounding box center [288, 215] width 290 height 7
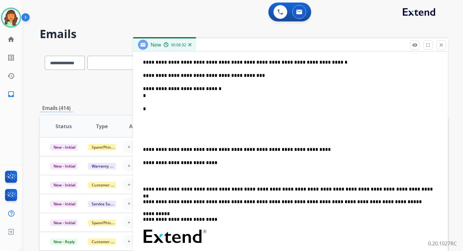
click at [164, 98] on p "**********" at bounding box center [288, 92] width 290 height 14
click at [214, 92] on p "**********" at bounding box center [288, 92] width 290 height 14
drag, startPoint x: 198, startPoint y: 63, endPoint x: 182, endPoint y: 63, distance: 16.1
click at [182, 63] on p "**********" at bounding box center [288, 62] width 290 height 7
click at [150, 161] on p "**********" at bounding box center [288, 162] width 290 height 7
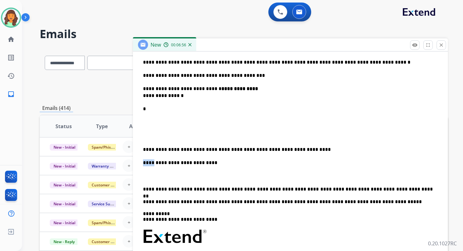
click at [150, 161] on p "**********" at bounding box center [288, 162] width 290 height 7
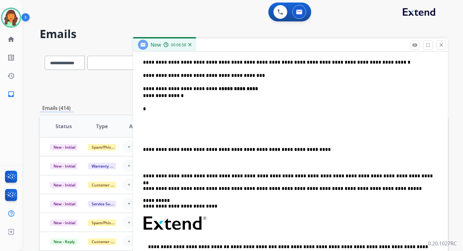
click at [150, 161] on p at bounding box center [288, 162] width 290 height 7
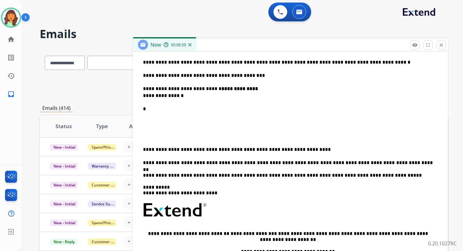
click at [142, 150] on div "**********" at bounding box center [291, 177] width 300 height 278
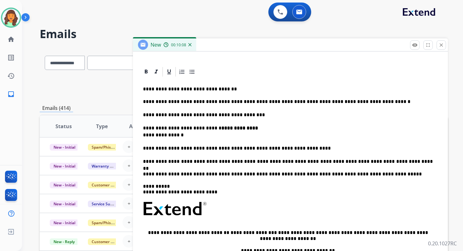
scroll to position [0, 0]
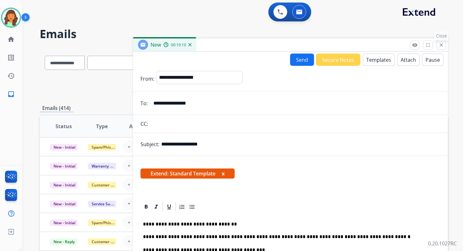
click at [442, 43] on mat-icon "close" at bounding box center [442, 45] width 6 height 6
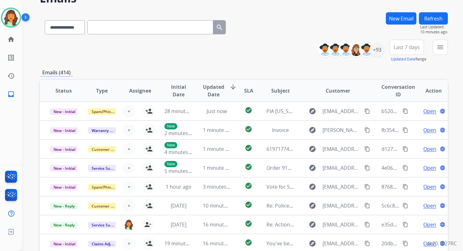
scroll to position [107, 0]
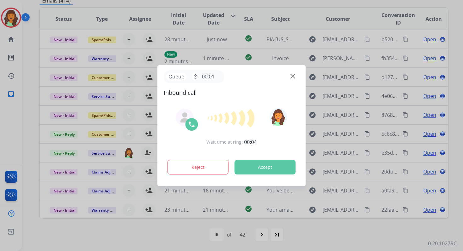
click at [273, 165] on button "Accept" at bounding box center [265, 167] width 61 height 14
